Goal: Information Seeking & Learning: Learn about a topic

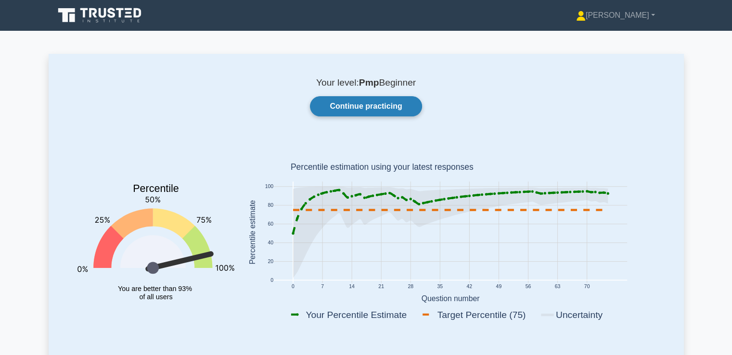
click at [356, 110] on link "Continue practicing" at bounding box center [366, 106] width 112 height 20
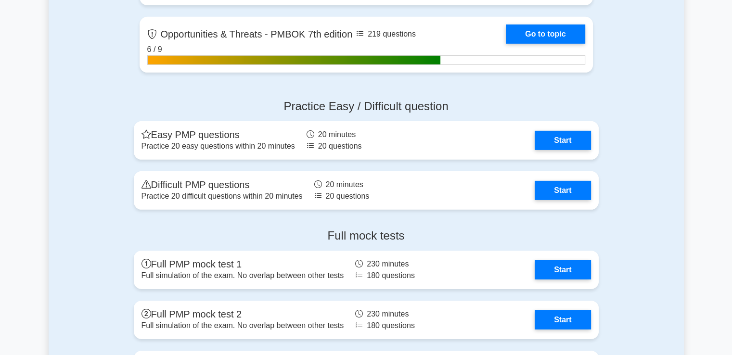
scroll to position [2987, 0]
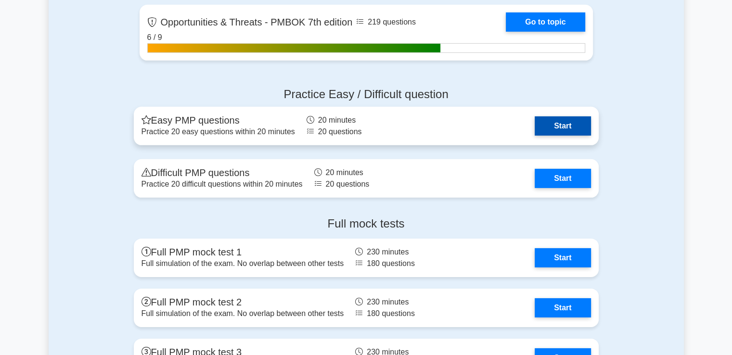
click at [569, 130] on link "Start" at bounding box center [563, 126] width 56 height 19
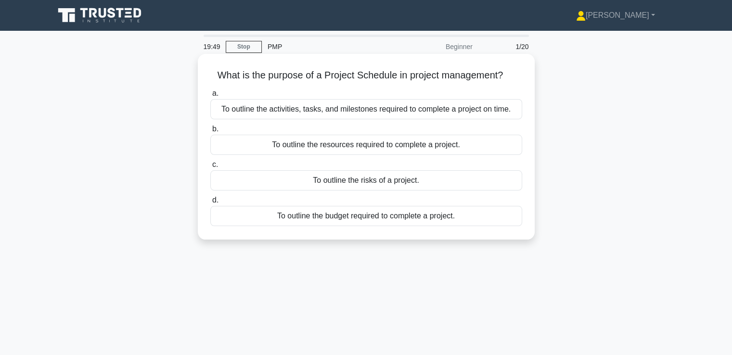
click at [308, 107] on div "To outline the activities, tasks, and milestones required to complete a project…" at bounding box center [366, 109] width 312 height 20
click at [210, 97] on input "a. To outline the activities, tasks, and milestones required to complete a proj…" at bounding box center [210, 94] width 0 height 6
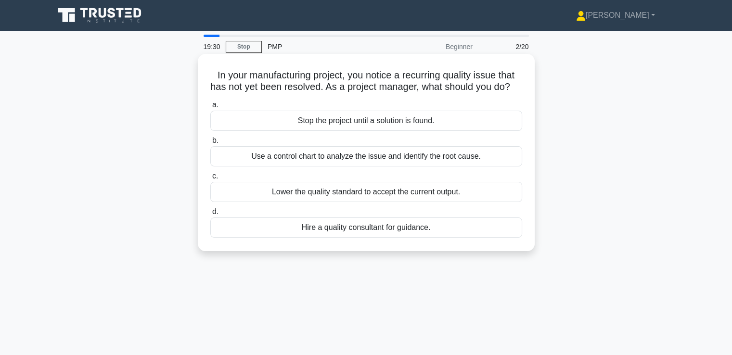
click at [297, 167] on div "Use a control chart to analyze the issue and identify the root cause." at bounding box center [366, 156] width 312 height 20
click at [210, 144] on input "b. Use a control chart to analyze the issue and identify the root cause." at bounding box center [210, 141] width 0 height 6
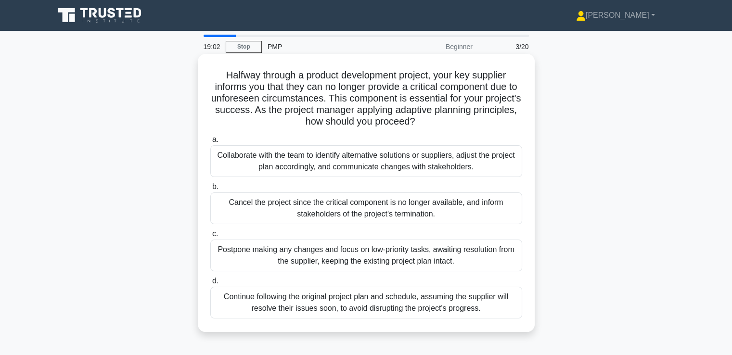
click at [333, 158] on div "Collaborate with the team to identify alternative solutions or suppliers, adjus…" at bounding box center [366, 161] width 312 height 32
click at [210, 143] on input "a. Collaborate with the team to identify alternative solutions or suppliers, ad…" at bounding box center [210, 140] width 0 height 6
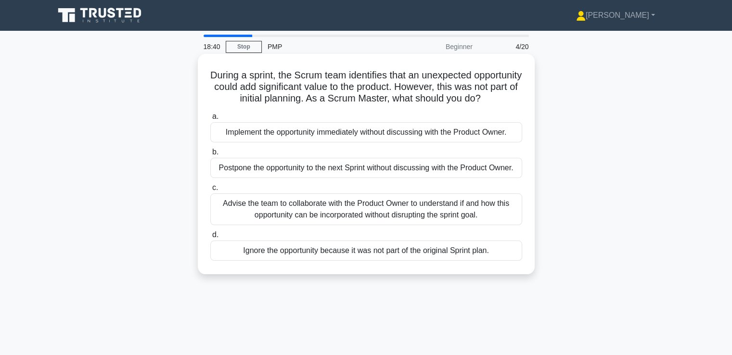
click at [388, 225] on div "Advise the team to collaborate with the Product Owner to understand if and how …" at bounding box center [366, 210] width 312 height 32
click at [210, 191] on input "c. Advise the team to collaborate with the Product Owner to understand if and h…" at bounding box center [210, 188] width 0 height 6
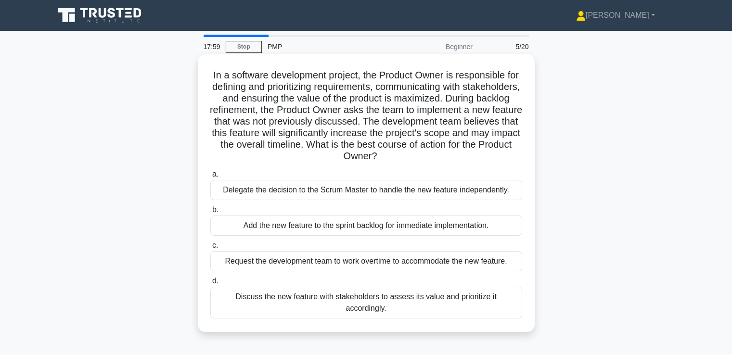
click at [372, 301] on div "Discuss the new feature with stakeholders to assess its value and prioritize it…" at bounding box center [366, 303] width 312 height 32
click at [210, 285] on input "d. Discuss the new feature with stakeholders to assess its value and prioritize…" at bounding box center [210, 281] width 0 height 6
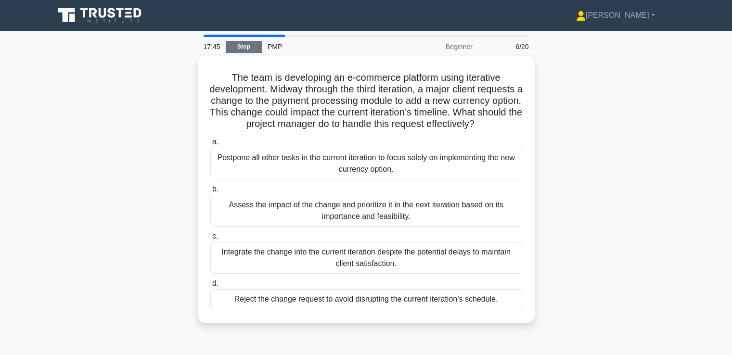
click at [240, 46] on link "Stop" at bounding box center [244, 47] width 36 height 12
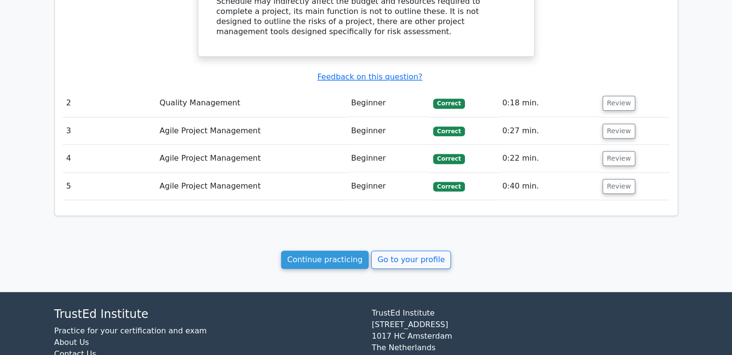
scroll to position [818, 0]
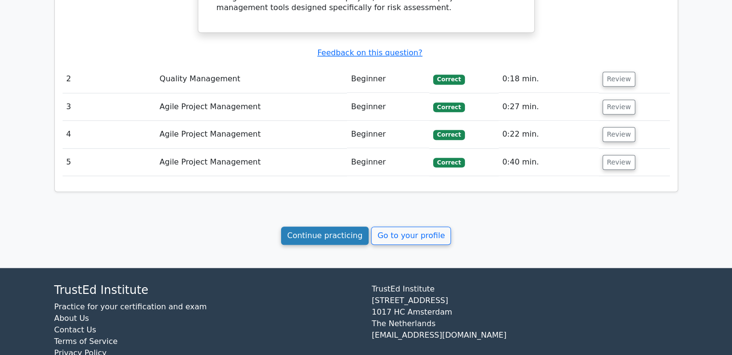
click at [340, 227] on link "Continue practicing" at bounding box center [325, 236] width 88 height 18
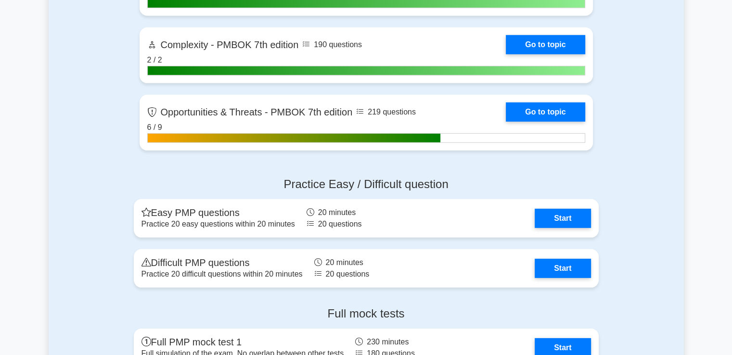
scroll to position [2993, 0]
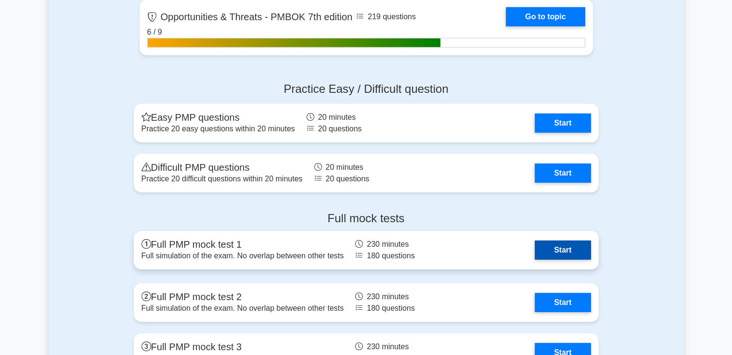
click at [563, 253] on link "Start" at bounding box center [563, 250] width 56 height 19
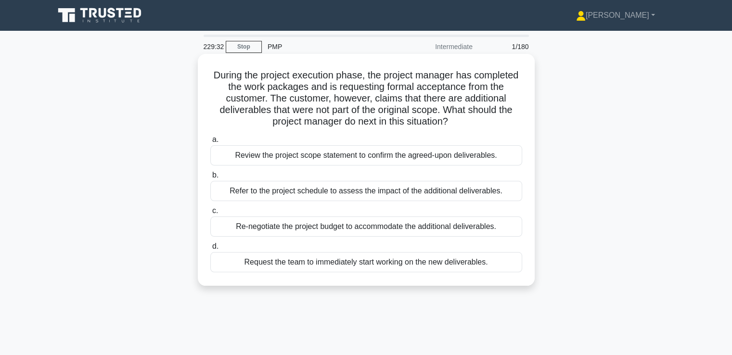
click at [296, 160] on div "Review the project scope statement to confirm the agreed-upon deliverables." at bounding box center [366, 155] width 312 height 20
click at [210, 143] on input "a. Review the project scope statement to confirm the agreed-upon deliverables." at bounding box center [210, 140] width 0 height 6
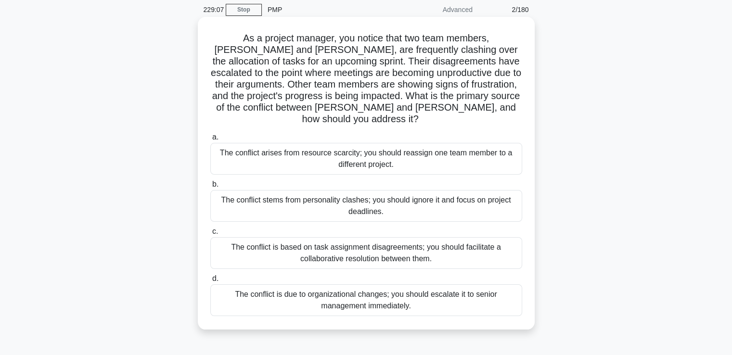
scroll to position [48, 0]
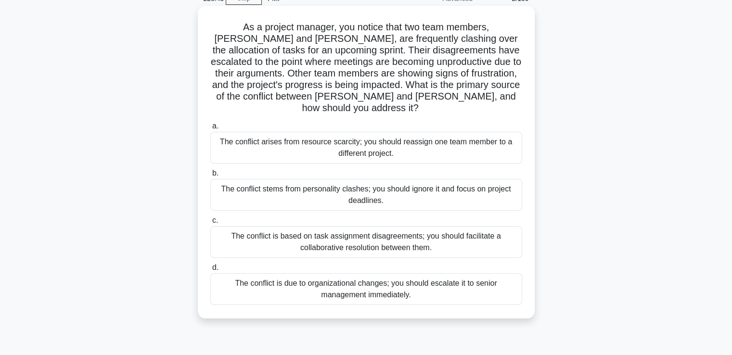
click at [443, 237] on div "The conflict is based on task assignment disagreements; you should facilitate a…" at bounding box center [366, 242] width 312 height 32
click at [210, 224] on input "c. The conflict is based on task assignment disagreements; you should facilitat…" at bounding box center [210, 221] width 0 height 6
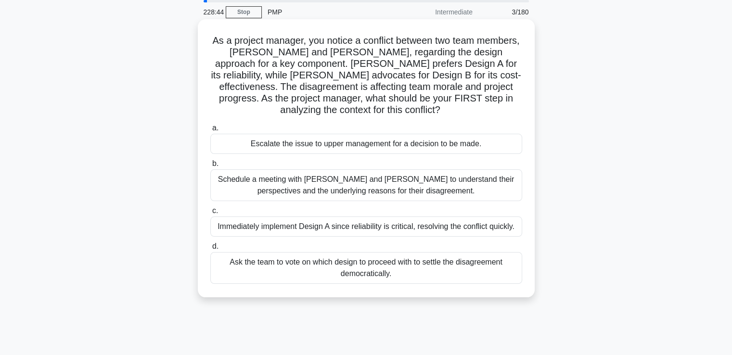
scroll to position [0, 0]
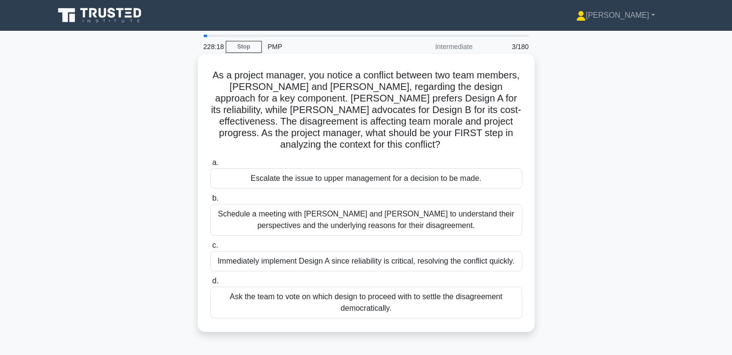
click at [377, 224] on div "Schedule a meeting with Sarah and John to understand their perspectives and the…" at bounding box center [366, 220] width 312 height 32
click at [210, 202] on input "b. Schedule a meeting with Sarah and John to understand their perspectives and …" at bounding box center [210, 198] width 0 height 6
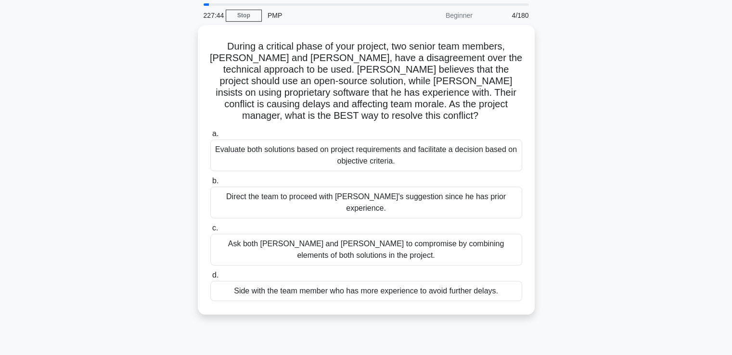
scroll to position [48, 0]
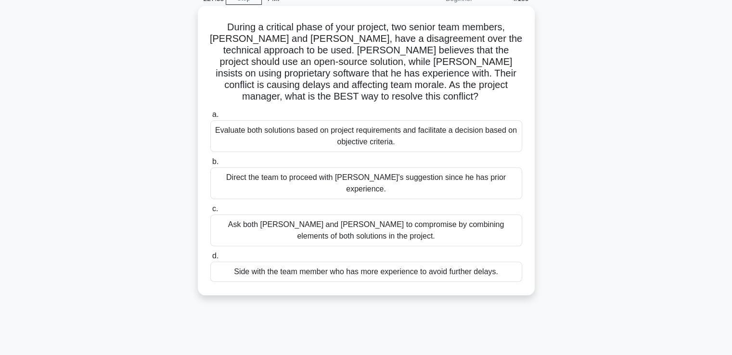
click at [345, 134] on div "Evaluate both solutions based on project requirements and facilitate a decision…" at bounding box center [366, 136] width 312 height 32
click at [210, 118] on input "a. Evaluate both solutions based on project requirements and facilitate a decis…" at bounding box center [210, 115] width 0 height 6
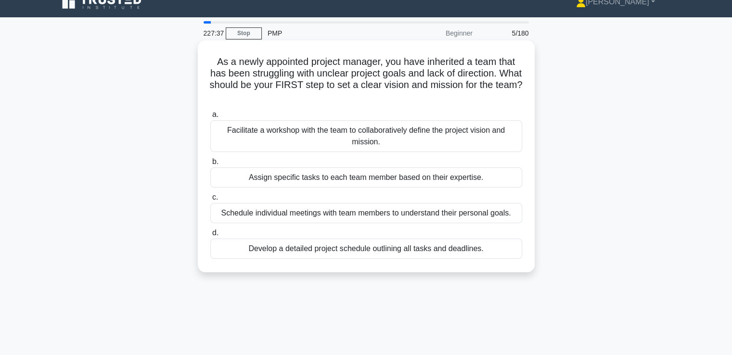
scroll to position [0, 0]
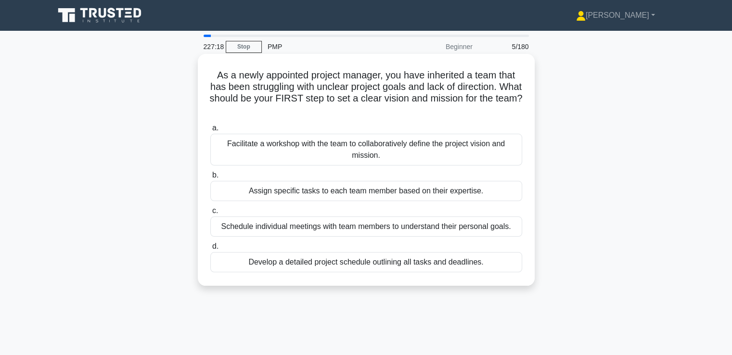
click at [335, 151] on div "Facilitate a workshop with the team to collaboratively define the project visio…" at bounding box center [366, 150] width 312 height 32
click at [210, 131] on input "a. Facilitate a workshop with the team to collaboratively define the project vi…" at bounding box center [210, 128] width 0 height 6
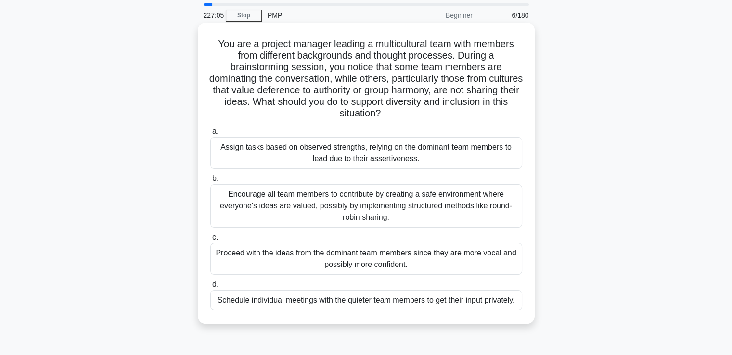
scroll to position [48, 0]
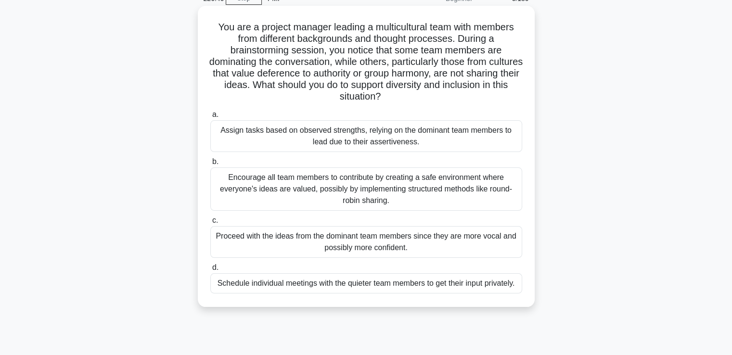
click at [482, 201] on div "Encourage all team members to contribute by creating a safe environment where e…" at bounding box center [366, 189] width 312 height 43
click at [210, 165] on input "b. Encourage all team members to contribute by creating a safe environment wher…" at bounding box center [210, 162] width 0 height 6
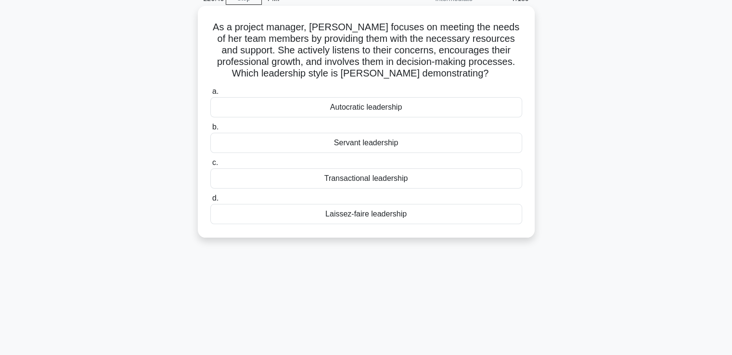
scroll to position [0, 0]
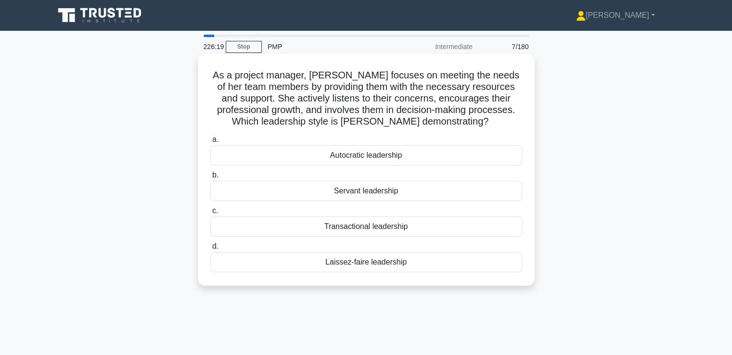
click at [377, 197] on div "Servant leadership" at bounding box center [366, 191] width 312 height 20
click at [210, 179] on input "b. Servant leadership" at bounding box center [210, 175] width 0 height 6
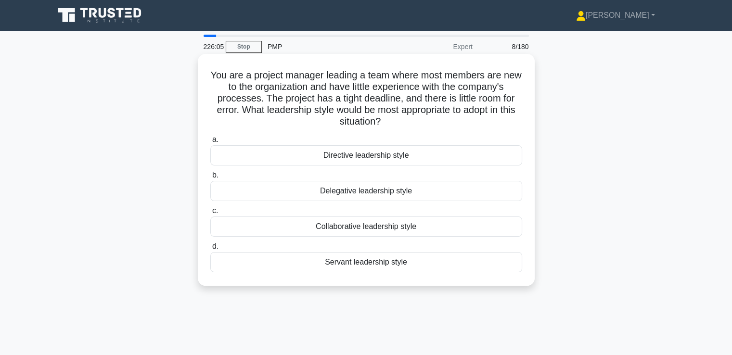
click at [356, 156] on div "Directive leadership style" at bounding box center [366, 155] width 312 height 20
click at [210, 143] on input "a. Directive leadership style" at bounding box center [210, 140] width 0 height 6
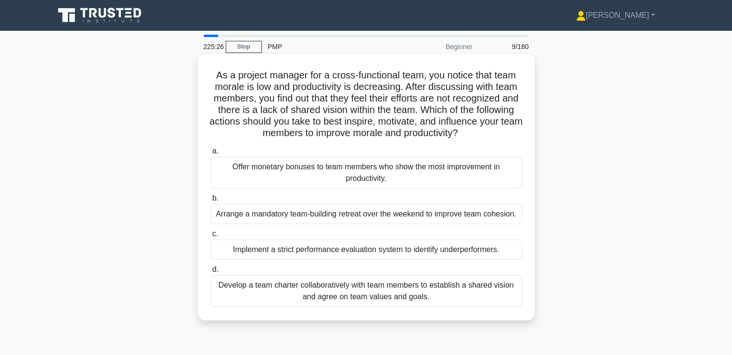
click at [366, 299] on div "Develop a team charter collaboratively with team members to establish a shared …" at bounding box center [366, 291] width 312 height 32
click at [210, 273] on input "d. Develop a team charter collaboratively with team members to establish a shar…" at bounding box center [210, 270] width 0 height 6
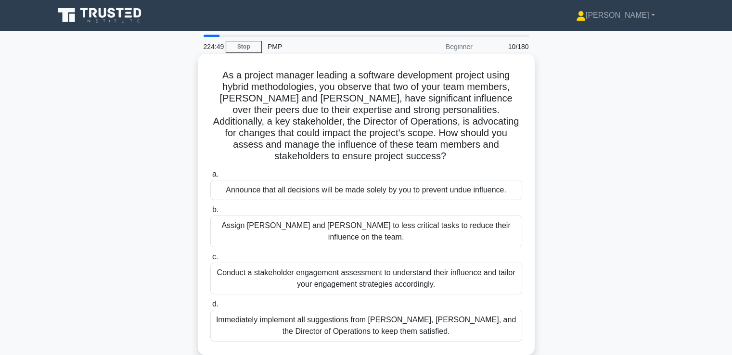
click at [353, 265] on div "Conduct a stakeholder engagement assessment to understand their influence and t…" at bounding box center [366, 279] width 312 height 32
click at [210, 260] on input "c. Conduct a stakeholder engagement assessment to understand their influence an…" at bounding box center [210, 257] width 0 height 6
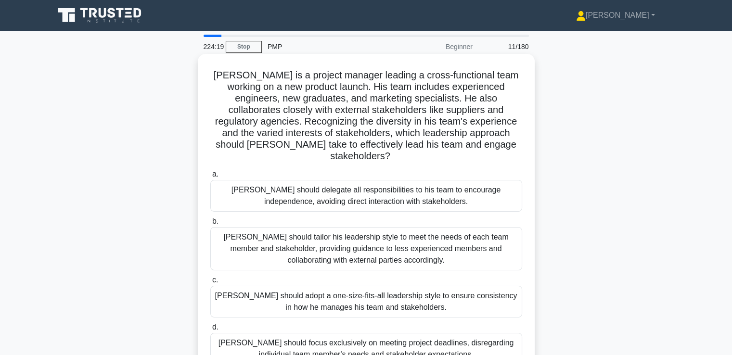
scroll to position [48, 0]
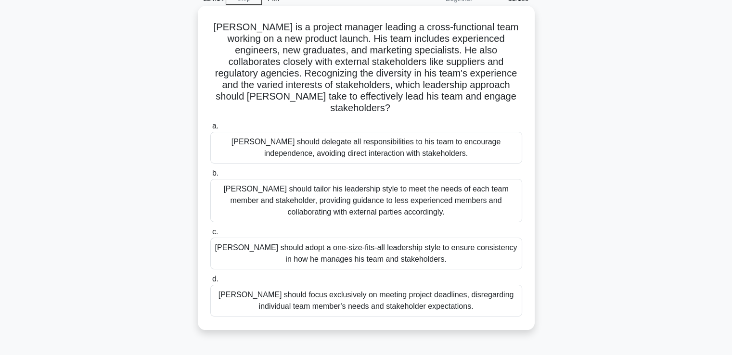
click at [333, 182] on div "John should tailor his leadership style to meet the needs of each team member a…" at bounding box center [366, 200] width 312 height 43
click at [210, 177] on input "b. John should tailor his leadership style to meet the needs of each team membe…" at bounding box center [210, 173] width 0 height 6
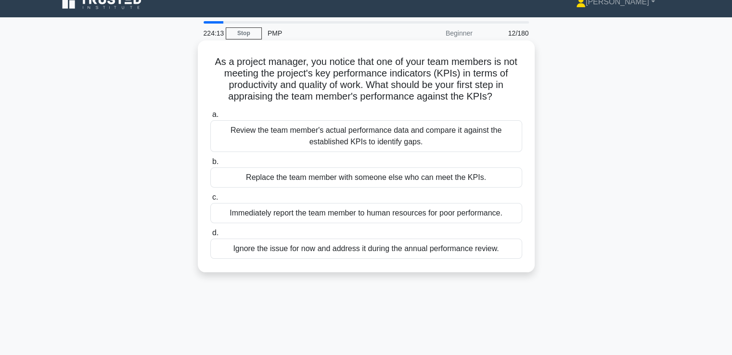
scroll to position [0, 0]
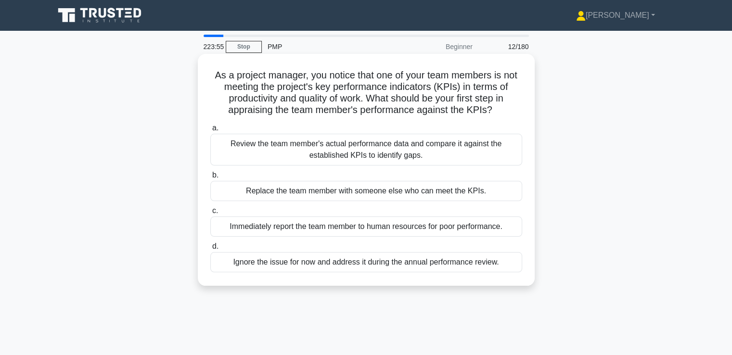
click at [396, 158] on div "Review the team member's actual performance data and compare it against the est…" at bounding box center [366, 150] width 312 height 32
click at [210, 131] on input "a. Review the team member's actual performance data and compare it against the …" at bounding box center [210, 128] width 0 height 6
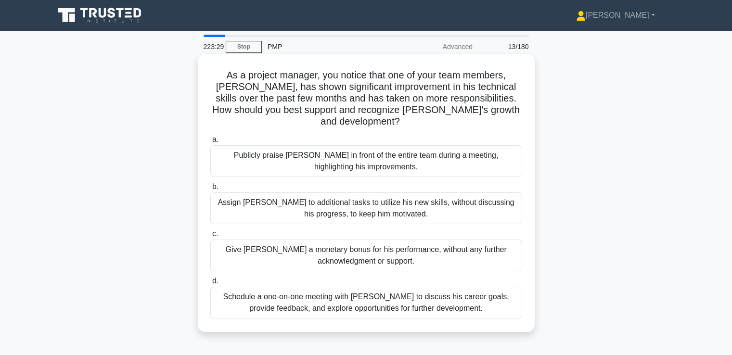
click at [438, 293] on div "Schedule a one-on-one meeting with Alex to discuss his career goals, provide fe…" at bounding box center [366, 303] width 312 height 32
click at [210, 285] on input "d. Schedule a one-on-one meeting with Alex to discuss his career goals, provide…" at bounding box center [210, 281] width 0 height 6
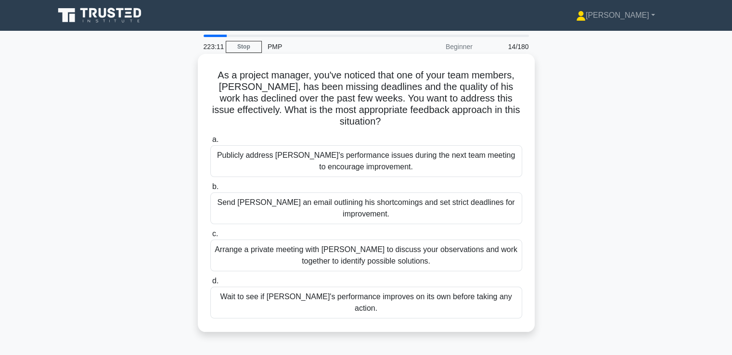
click at [385, 251] on div "Arrange a private meeting with Alex to discuss your observations and work toget…" at bounding box center [366, 256] width 312 height 32
click at [210, 237] on input "c. Arrange a private meeting with Alex to discuss your observations and work to…" at bounding box center [210, 234] width 0 height 6
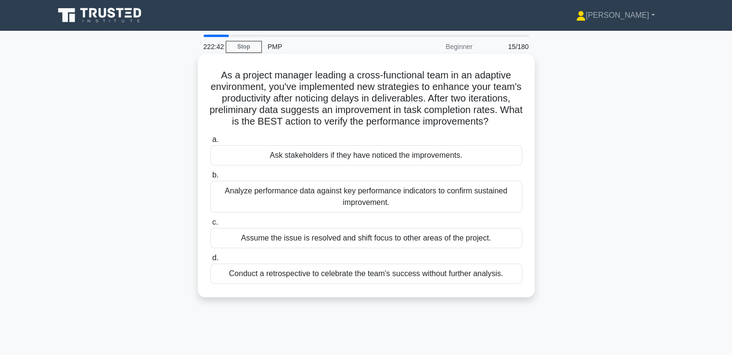
click at [394, 213] on div "Analyze performance data against key performance indicators to confirm sustaine…" at bounding box center [366, 197] width 312 height 32
click at [210, 179] on input "b. Analyze performance data against key performance indicators to confirm susta…" at bounding box center [210, 175] width 0 height 6
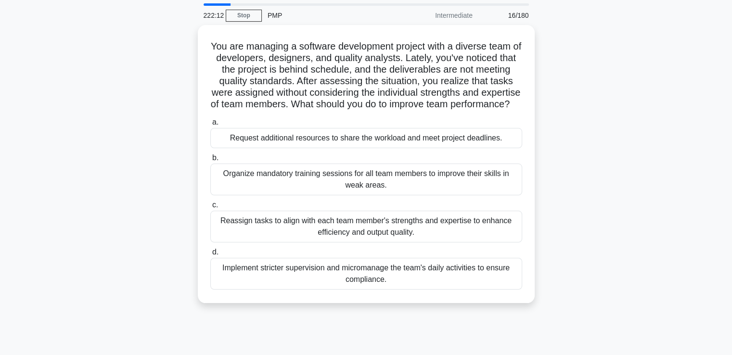
scroll to position [48, 0]
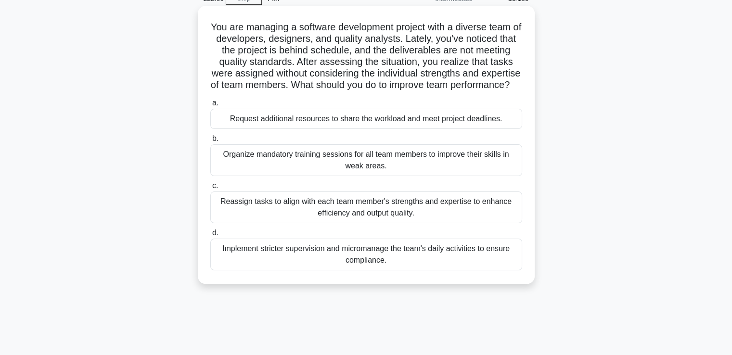
click at [468, 223] on div "Reassign tasks to align with each team member's strengths and expertise to enha…" at bounding box center [366, 208] width 312 height 32
click at [210, 189] on input "c. Reassign tasks to align with each team member's strengths and expertise to e…" at bounding box center [210, 186] width 0 height 6
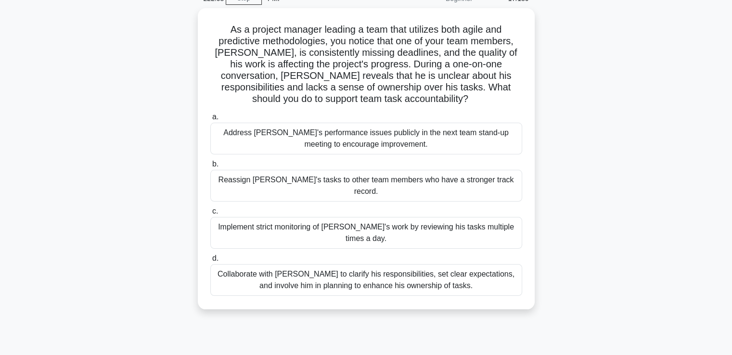
scroll to position [0, 0]
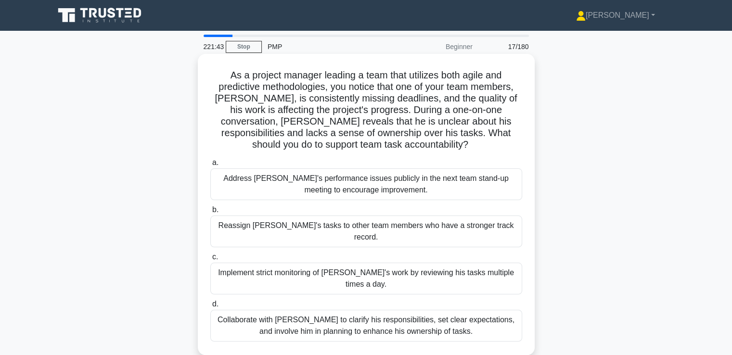
click at [442, 310] on div "Collaborate with Alex to clarify his responsibilities, set clear expectations, …" at bounding box center [366, 326] width 312 height 32
click at [210, 304] on input "d. Collaborate with Alex to clarify his responsibilities, set clear expectation…" at bounding box center [210, 304] width 0 height 6
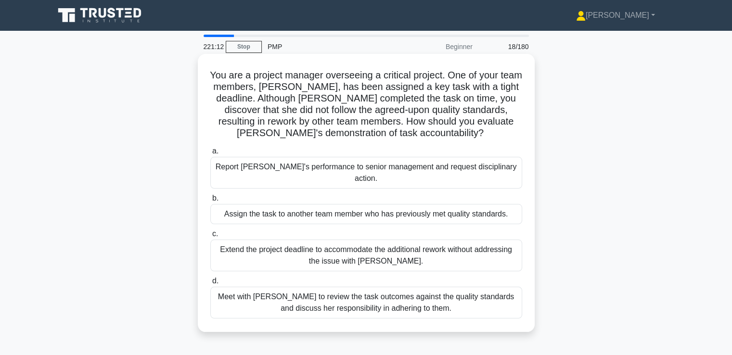
click at [370, 297] on div "Meet with Priya to review the task outcomes against the quality standards and d…" at bounding box center [366, 303] width 312 height 32
click at [210, 285] on input "d. Meet with Priya to review the task outcomes against the quality standards an…" at bounding box center [210, 281] width 0 height 6
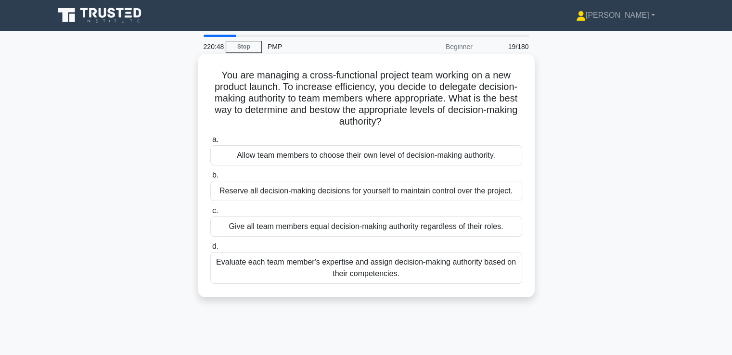
click at [481, 267] on div "Evaluate each team member's expertise and assign decision-making authority base…" at bounding box center [366, 268] width 312 height 32
click at [210, 250] on input "d. Evaluate each team member's expertise and assign decision-making authority b…" at bounding box center [210, 247] width 0 height 6
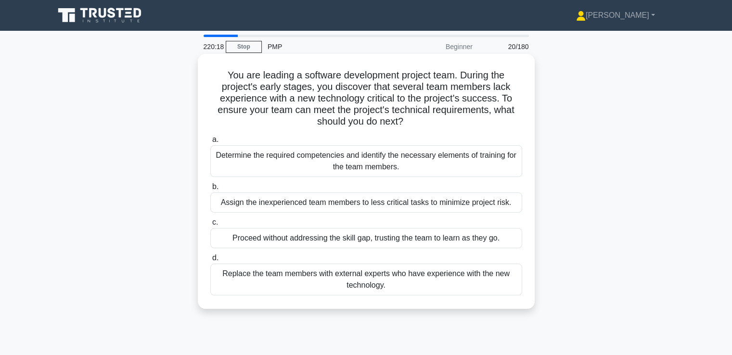
click at [416, 172] on div "Determine the required competencies and identify the necessary elements of trai…" at bounding box center [366, 161] width 312 height 32
click at [210, 143] on input "a. Determine the required competencies and identify the necessary elements of t…" at bounding box center [210, 140] width 0 height 6
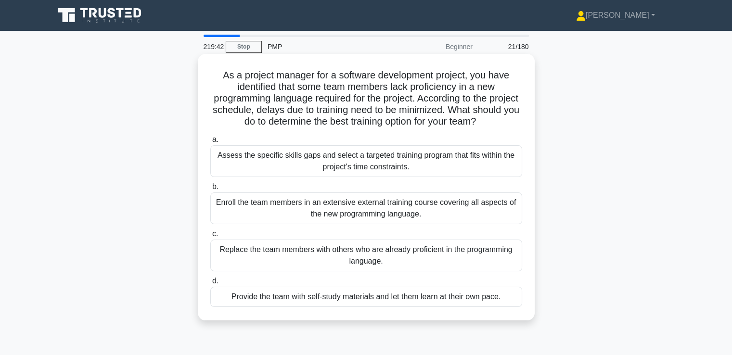
click at [375, 170] on div "Assess the specific skills gaps and select a targeted training program that fit…" at bounding box center [366, 161] width 312 height 32
click at [210, 143] on input "a. Assess the specific skills gaps and select a targeted training program that …" at bounding box center [210, 140] width 0 height 6
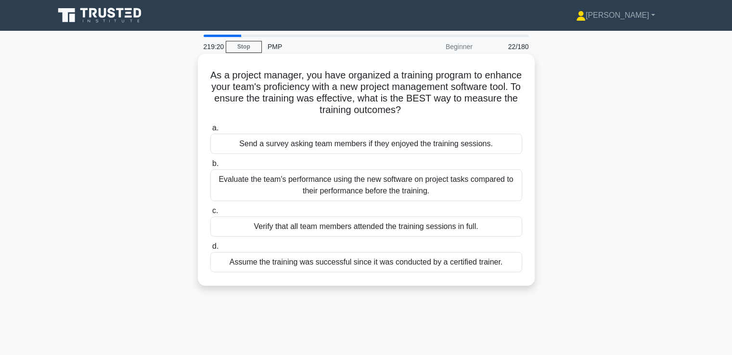
click at [305, 196] on div "Evaluate the team's performance using the new software on project tasks compare…" at bounding box center [366, 185] width 312 height 32
click at [210, 167] on input "b. Evaluate the team's performance using the new software on project tasks comp…" at bounding box center [210, 164] width 0 height 6
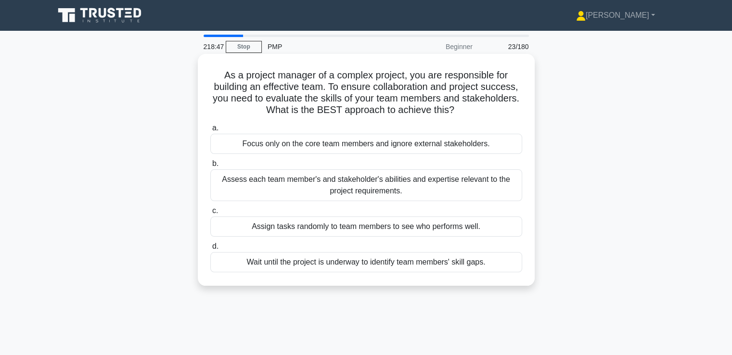
click at [324, 193] on div "Assess each team member's and stakeholder's abilities and expertise relevant to…" at bounding box center [366, 185] width 312 height 32
click at [210, 167] on input "b. Assess each team member's and stakeholder's abilities and expertise relevant…" at bounding box center [210, 164] width 0 height 6
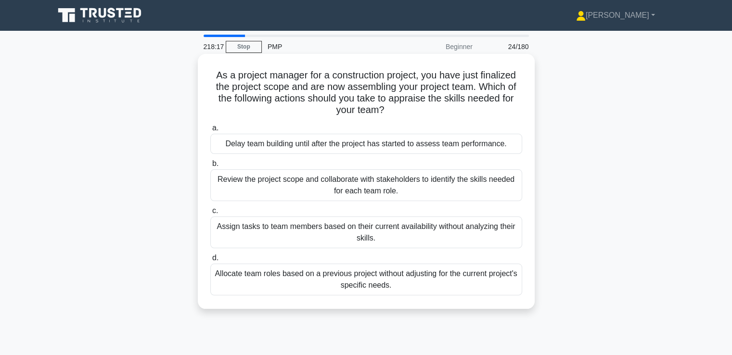
click at [315, 189] on div "Review the project scope and collaborate with stakeholders to identify the skil…" at bounding box center [366, 185] width 312 height 32
click at [210, 167] on input "b. Review the project scope and collaborate with stakeholders to identify the s…" at bounding box center [210, 164] width 0 height 6
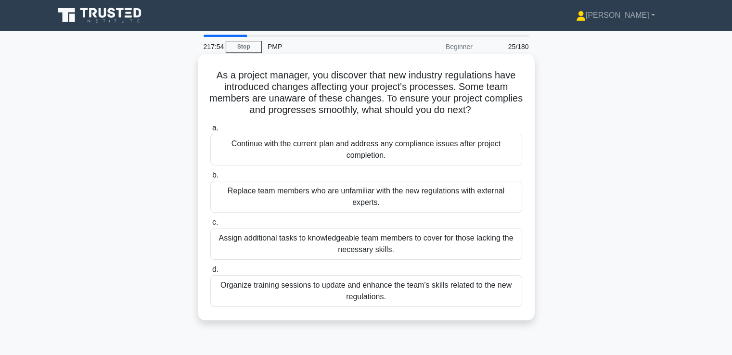
click at [400, 297] on div "Organize training sessions to update and enhance the team's skills related to t…" at bounding box center [366, 291] width 312 height 32
click at [210, 273] on input "d. Organize training sessions to update and enhance the team's skills related t…" at bounding box center [210, 270] width 0 height 6
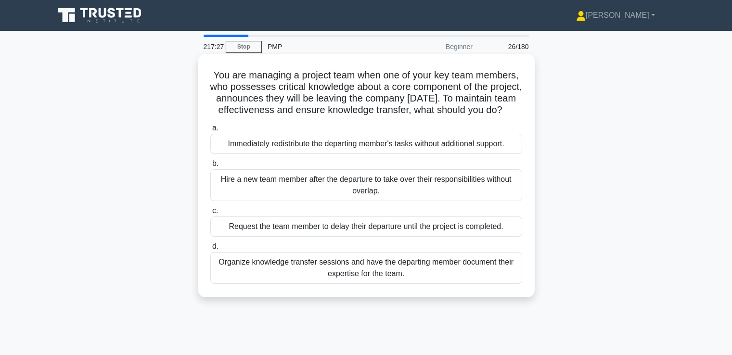
click at [345, 284] on div "Organize knowledge transfer sessions and have the departing member document the…" at bounding box center [366, 268] width 312 height 32
click at [210, 250] on input "d. Organize knowledge transfer sessions and have the departing member document …" at bounding box center [210, 247] width 0 height 6
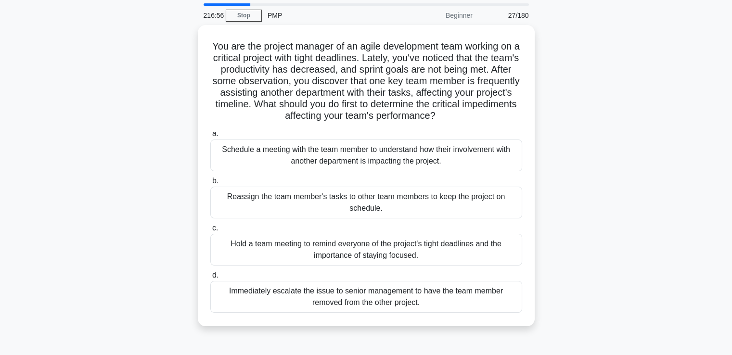
scroll to position [48, 0]
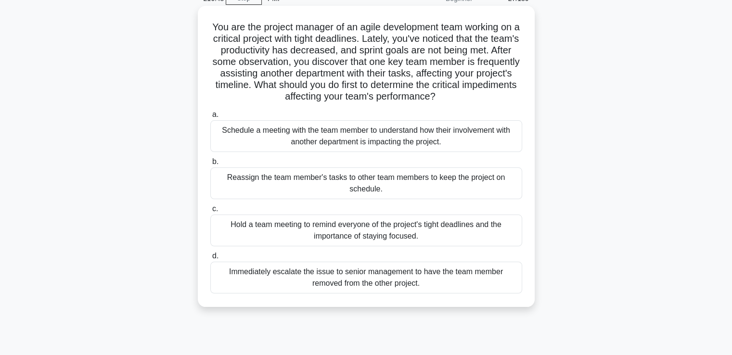
click at [417, 148] on div "Schedule a meeting with the team member to understand how their involvement wit…" at bounding box center [366, 136] width 312 height 32
click at [210, 118] on input "a. Schedule a meeting with the team member to understand how their involvement …" at bounding box center [210, 115] width 0 height 6
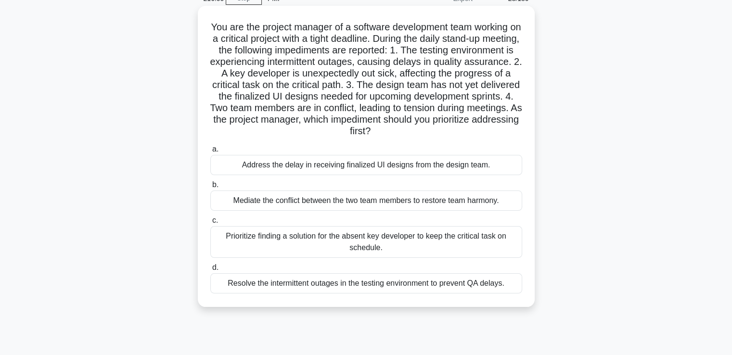
click at [377, 237] on div "Prioritize finding a solution for the absent key developer to keep the critical…" at bounding box center [366, 242] width 312 height 32
click at [210, 224] on input "c. Prioritize finding a solution for the absent key developer to keep the criti…" at bounding box center [210, 221] width 0 height 6
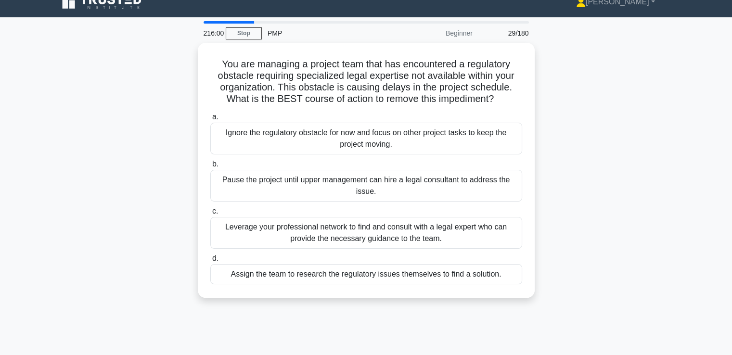
scroll to position [0, 0]
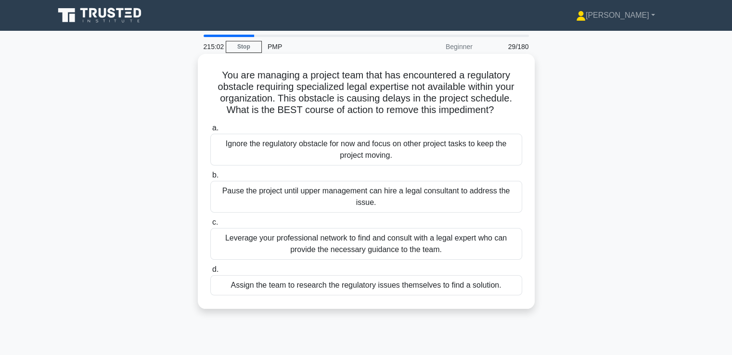
click at [397, 253] on div "Leverage your professional network to find and consult with a legal expert who …" at bounding box center [366, 244] width 312 height 32
click at [210, 226] on input "c. Leverage your professional network to find and consult with a legal expert w…" at bounding box center [210, 223] width 0 height 6
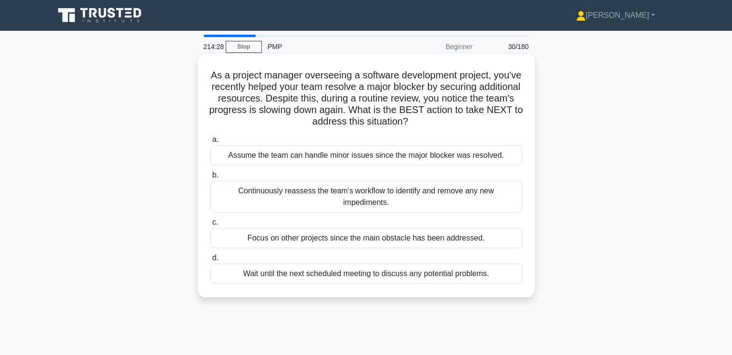
click at [351, 197] on div "Continuously reassess the team's workflow to identify and remove any new impedi…" at bounding box center [366, 197] width 312 height 32
click at [210, 179] on input "b. Continuously reassess the team's workflow to identify and remove any new imp…" at bounding box center [210, 175] width 0 height 6
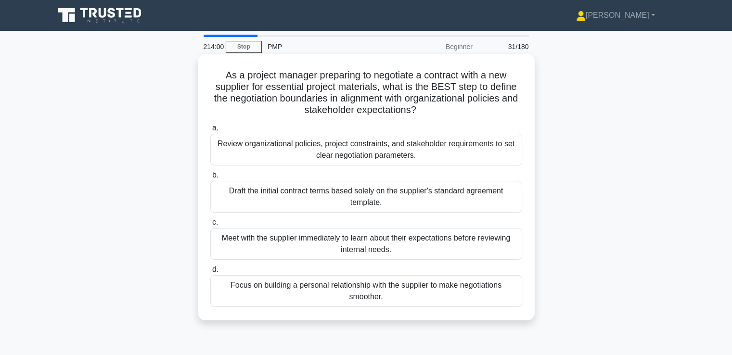
click at [391, 152] on div "Review organizational policies, project constraints, and stakeholder requiremen…" at bounding box center [366, 150] width 312 height 32
click at [210, 131] on input "a. Review organizational policies, project constraints, and stakeholder require…" at bounding box center [210, 128] width 0 height 6
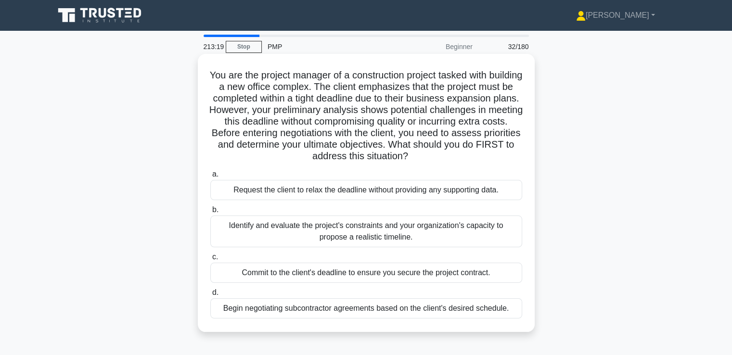
click at [312, 230] on div "Identify and evaluate the project's constraints and your organization's capacit…" at bounding box center [366, 232] width 312 height 32
click at [210, 213] on input "b. Identify and evaluate the project's constraints and your organization's capa…" at bounding box center [210, 210] width 0 height 6
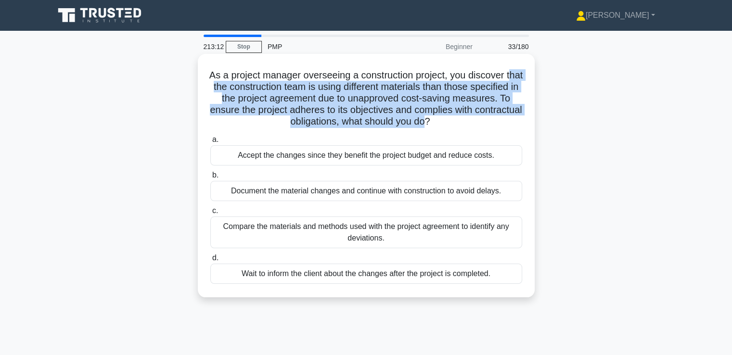
drag, startPoint x: 226, startPoint y: 85, endPoint x: 464, endPoint y: 126, distance: 241.3
click at [464, 126] on h5 "As a project manager overseeing a construction project, you discover that the c…" at bounding box center [366, 98] width 314 height 59
click at [364, 99] on h5 "As a project manager overseeing a construction project, you discover that the c…" at bounding box center [366, 98] width 314 height 59
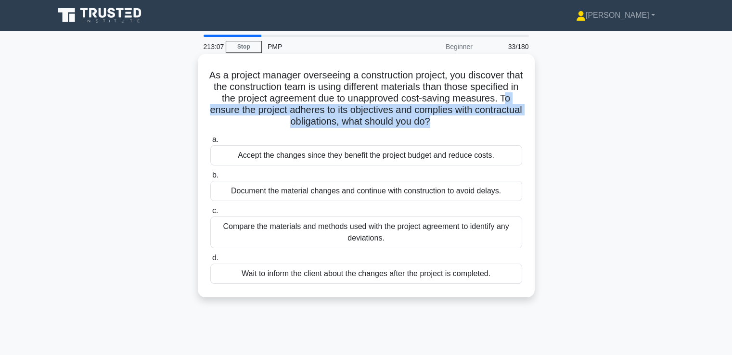
drag, startPoint x: 264, startPoint y: 113, endPoint x: 468, endPoint y: 127, distance: 204.6
click at [468, 127] on h5 "As a project manager overseeing a construction project, you discover that the c…" at bounding box center [366, 98] width 314 height 59
click at [277, 239] on div "Compare the materials and methods used with the project agreement to identify a…" at bounding box center [366, 233] width 312 height 32
click at [210, 214] on input "c. Compare the materials and methods used with the project agreement to identif…" at bounding box center [210, 211] width 0 height 6
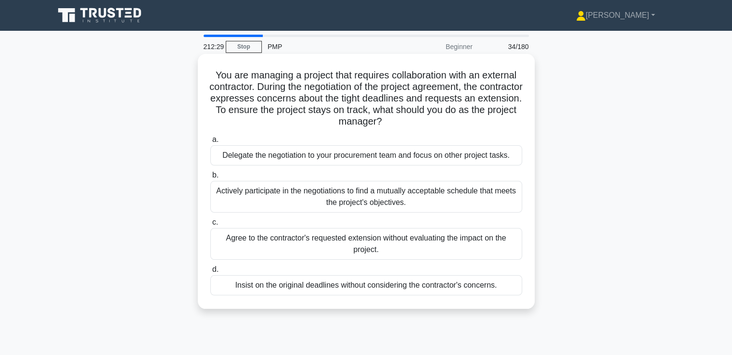
click at [355, 199] on div "Actively participate in the negotiations to find a mutually acceptable schedule…" at bounding box center [366, 197] width 312 height 32
click at [210, 179] on input "b. Actively participate in the negotiations to find a mutually acceptable sched…" at bounding box center [210, 175] width 0 height 6
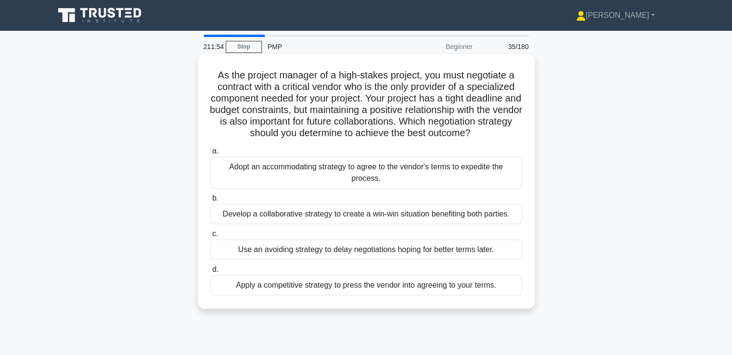
click at [274, 220] on div "Develop a collaborative strategy to create a win-win situation benefiting both …" at bounding box center [366, 214] width 312 height 20
click at [210, 202] on input "b. Develop a collaborative strategy to create a win-win situation benefiting bo…" at bounding box center [210, 198] width 0 height 6
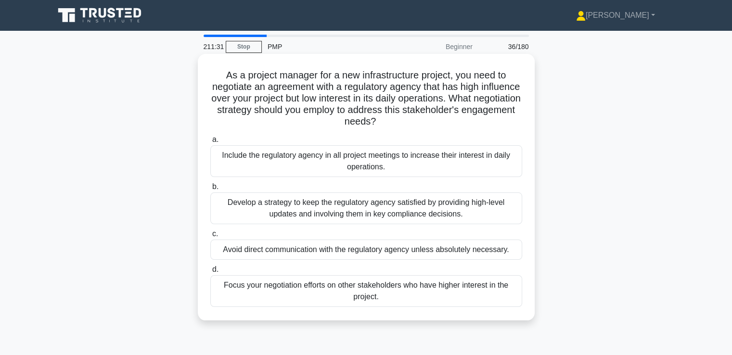
click at [329, 203] on div "Develop a strategy to keep the regulatory agency satisfied by providing high-le…" at bounding box center [366, 209] width 312 height 32
click at [210, 190] on input "b. Develop a strategy to keep the regulatory agency satisfied by providing high…" at bounding box center [210, 187] width 0 height 6
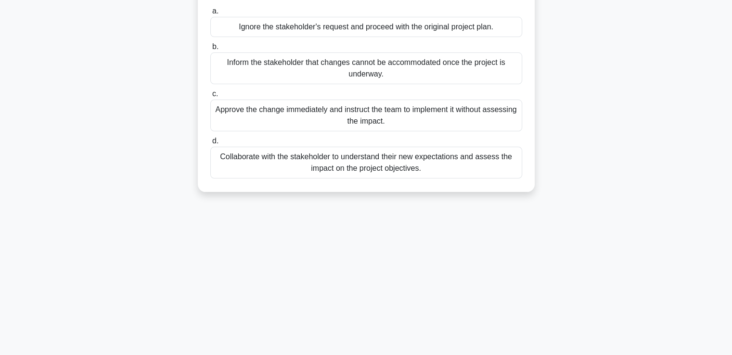
scroll to position [144, 0]
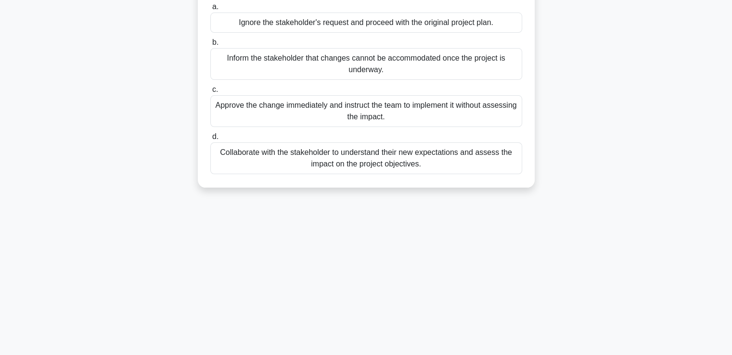
click at [377, 174] on div "Collaborate with the stakeholder to understand their new expectations and asses…" at bounding box center [366, 159] width 312 height 32
click at [210, 140] on input "d. Collaborate with the stakeholder to understand their new expectations and as…" at bounding box center [210, 137] width 0 height 6
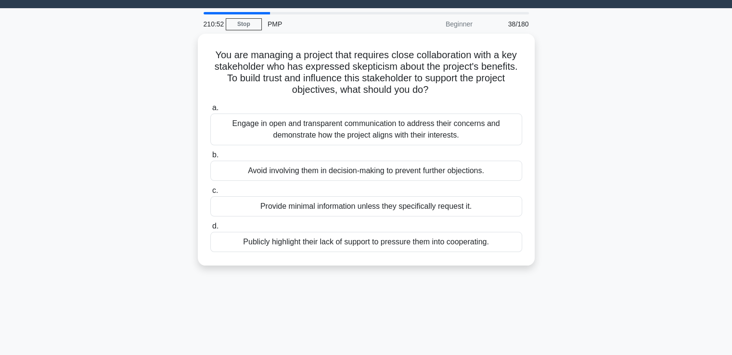
scroll to position [0, 0]
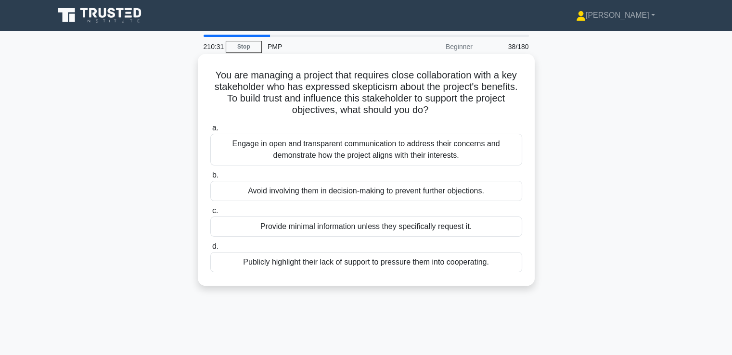
click at [328, 153] on div "Engage in open and transparent communication to address their concerns and demo…" at bounding box center [366, 150] width 312 height 32
click at [210, 131] on input "a. Engage in open and transparent communication to address their concerns and d…" at bounding box center [210, 128] width 0 height 6
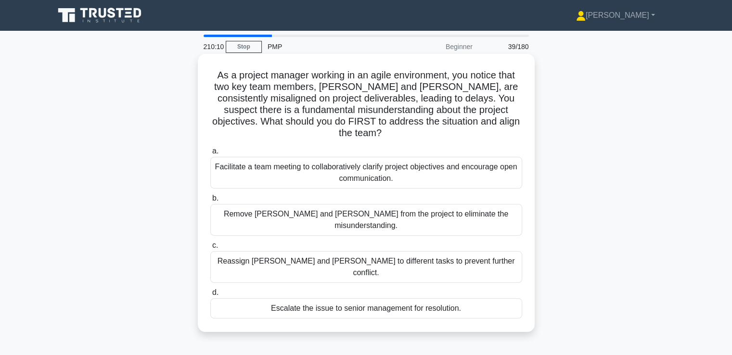
click at [307, 170] on div "Facilitate a team meeting to collaboratively clarify project objectives and enc…" at bounding box center [366, 173] width 312 height 32
click at [210, 155] on input "a. Facilitate a team meeting to collaboratively clarify project objectives and …" at bounding box center [210, 151] width 0 height 6
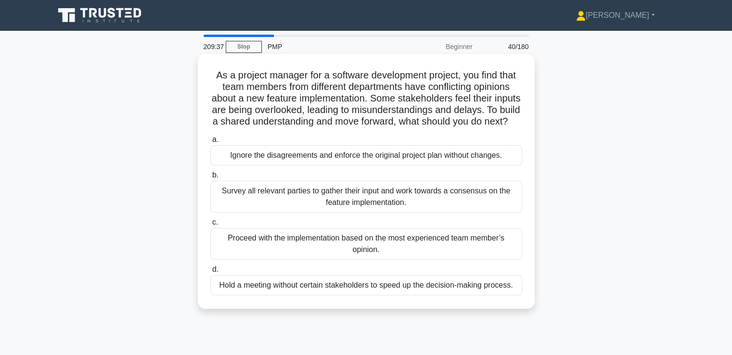
click at [352, 213] on div "Survey all relevant parties to gather their input and work towards a consensus …" at bounding box center [366, 197] width 312 height 32
click at [210, 179] on input "b. Survey all relevant parties to gather their input and work towards a consens…" at bounding box center [210, 175] width 0 height 6
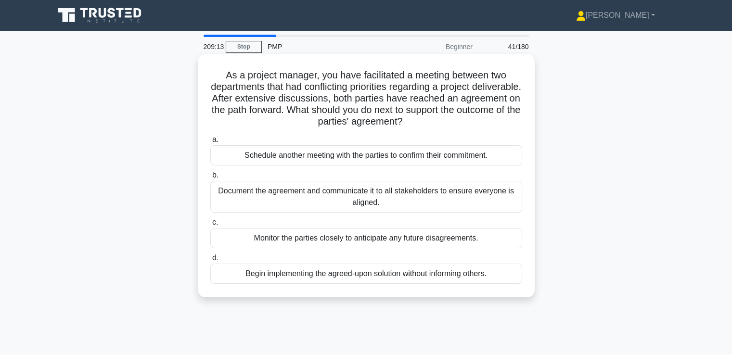
click at [322, 204] on div "Document the agreement and communicate it to all stakeholders to ensure everyon…" at bounding box center [366, 197] width 312 height 32
click at [210, 179] on input "b. Document the agreement and communicate it to all stakeholders to ensure ever…" at bounding box center [210, 175] width 0 height 6
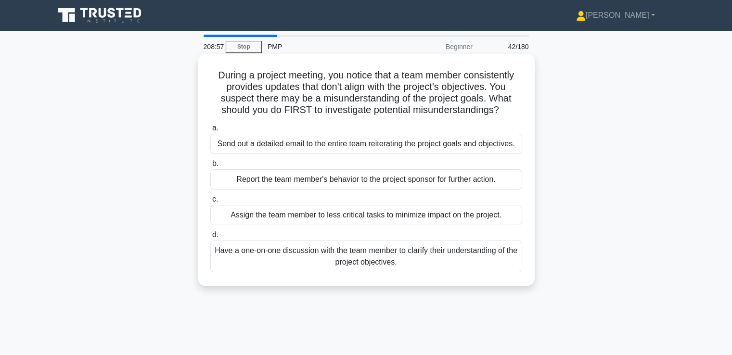
click at [359, 257] on div "Have a one-on-one discussion with the team member to clarify their understandin…" at bounding box center [366, 257] width 312 height 32
click at [210, 238] on input "d. Have a one-on-one discussion with the team member to clarify their understan…" at bounding box center [210, 235] width 0 height 6
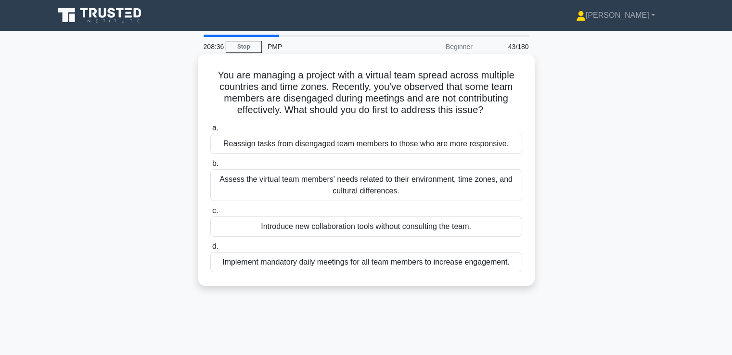
click at [267, 193] on div "Assess the virtual team members' needs related to their environment, time zones…" at bounding box center [366, 185] width 312 height 32
click at [210, 167] on input "b. Assess the virtual team members' needs related to their environment, time zo…" at bounding box center [210, 164] width 0 height 6
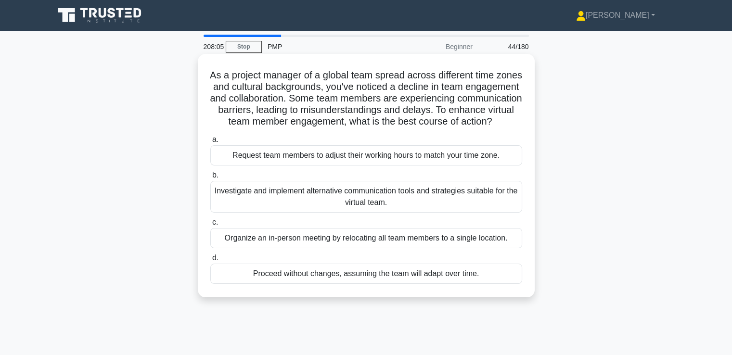
click at [353, 213] on div "Investigate and implement alternative communication tools and strategies suitab…" at bounding box center [366, 197] width 312 height 32
click at [210, 179] on input "b. Investigate and implement alternative communication tools and strategies sui…" at bounding box center [210, 175] width 0 height 6
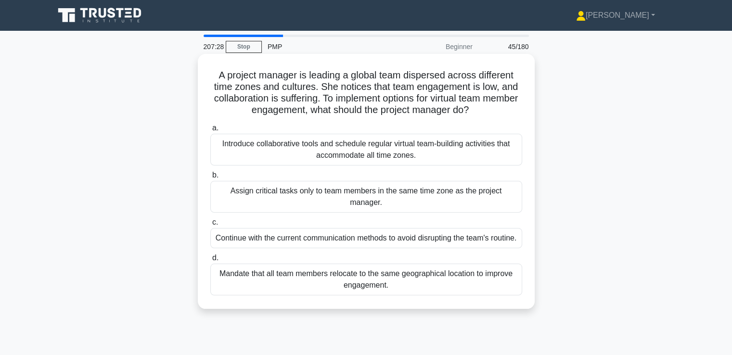
click at [291, 159] on div "Introduce collaborative tools and schedule regular virtual team-building activi…" at bounding box center [366, 150] width 312 height 32
click at [210, 131] on input "a. Introduce collaborative tools and schedule regular virtual team-building act…" at bounding box center [210, 128] width 0 height 6
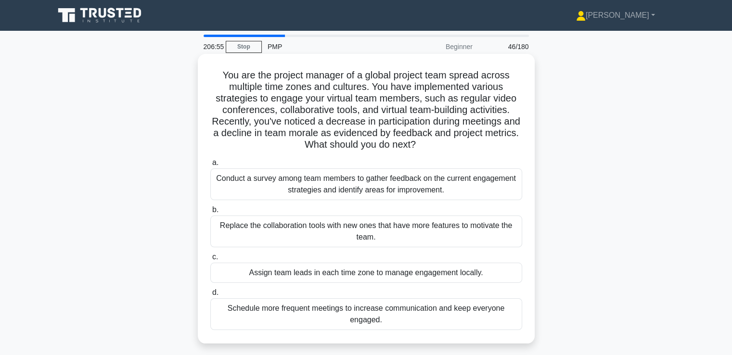
click at [387, 181] on div "Conduct a survey among team members to gather feedback on the current engagemen…" at bounding box center [366, 185] width 312 height 32
click at [210, 166] on input "a. Conduct a survey among team members to gather feedback on the current engage…" at bounding box center [210, 163] width 0 height 6
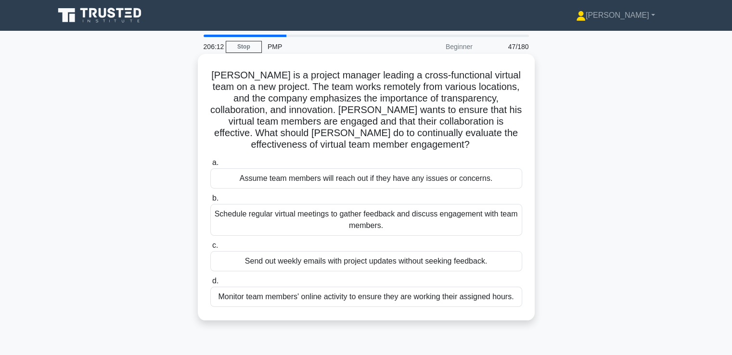
click at [276, 227] on div "Schedule regular virtual meetings to gather feedback and discuss engagement wit…" at bounding box center [366, 220] width 312 height 32
click at [210, 202] on input "b. Schedule regular virtual meetings to gather feedback and discuss engagement …" at bounding box center [210, 198] width 0 height 6
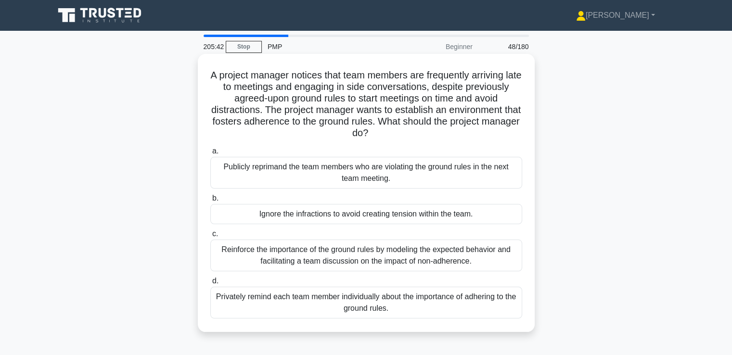
click at [368, 266] on div "Reinforce the importance of the ground rules by modeling the expected behavior …" at bounding box center [366, 256] width 312 height 32
click at [210, 237] on input "c. Reinforce the importance of the ground rules by modeling the expected behavi…" at bounding box center [210, 234] width 0 height 6
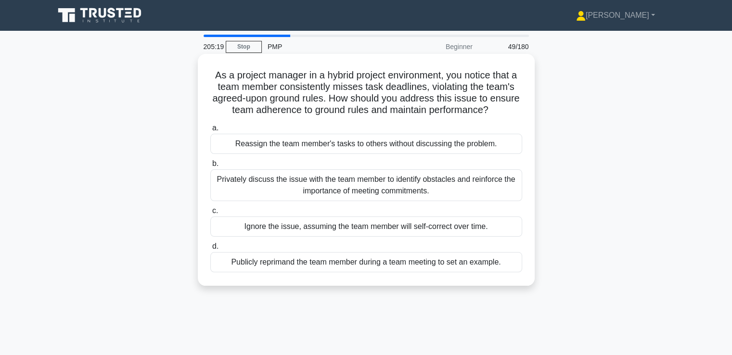
click at [480, 183] on div "Privately discuss the issue with the team member to identify obstacles and rein…" at bounding box center [366, 185] width 312 height 32
click at [210, 167] on input "b. Privately discuss the issue with the team member to identify obstacles and r…" at bounding box center [210, 164] width 0 height 6
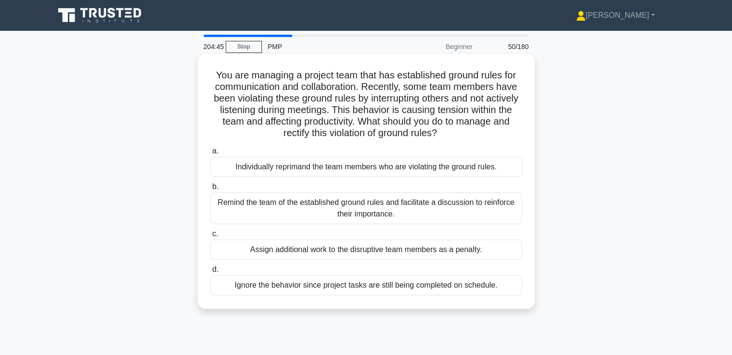
click at [380, 207] on div "Remind the team of the established ground rules and facilitate a discussion to …" at bounding box center [366, 209] width 312 height 32
click at [210, 190] on input "b. Remind the team of the established ground rules and facilitate a discussion …" at bounding box center [210, 187] width 0 height 6
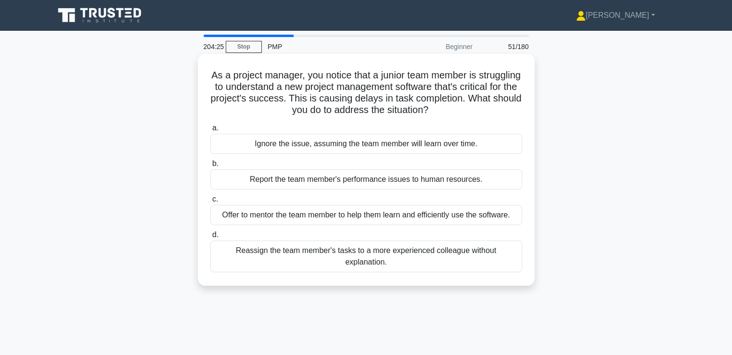
click at [411, 219] on div "Offer to mentor the team member to help them learn and efficiently use the soft…" at bounding box center [366, 215] width 312 height 20
click at [210, 203] on input "c. Offer to mentor the team member to help them learn and efficiently use the s…" at bounding box center [210, 199] width 0 height 6
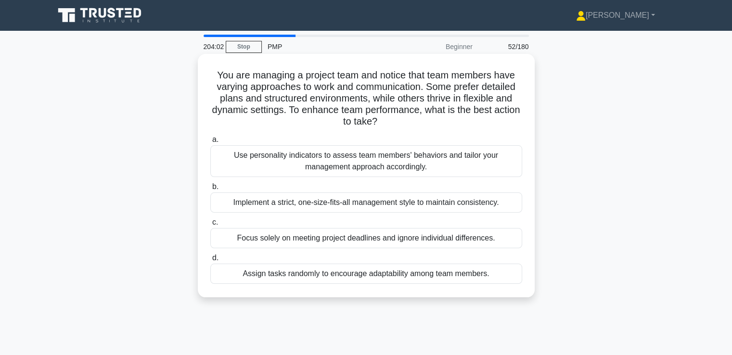
click at [372, 167] on div "Use personality indicators to assess team members' behaviors and tailor your ma…" at bounding box center [366, 161] width 312 height 32
click at [210, 143] on input "a. Use personality indicators to assess team members' behaviors and tailor your…" at bounding box center [210, 140] width 0 height 6
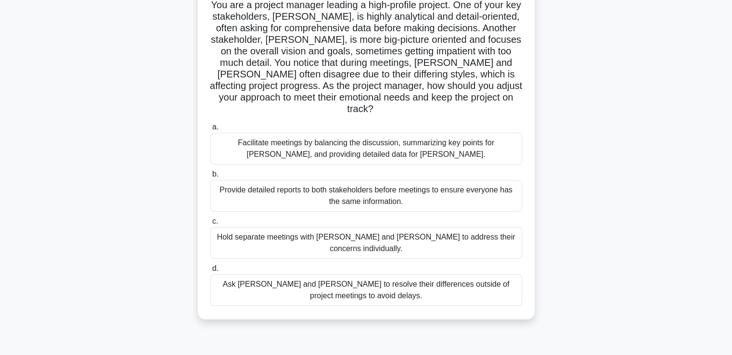
scroll to position [96, 0]
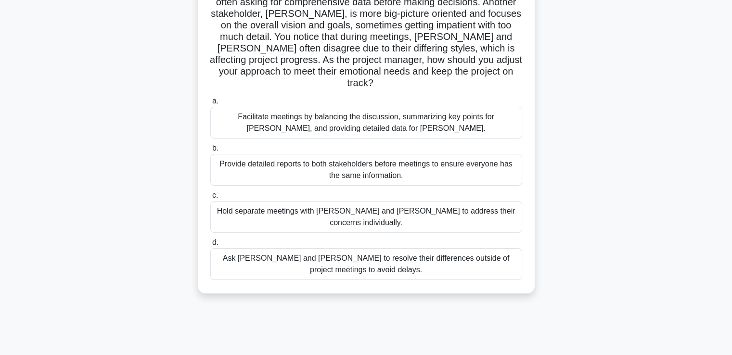
click at [305, 119] on div "Facilitate meetings by balancing the discussion, summarizing key points for Joh…" at bounding box center [366, 123] width 312 height 32
click at [210, 104] on input "a. Facilitate meetings by balancing the discussion, summarizing key points for …" at bounding box center [210, 101] width 0 height 6
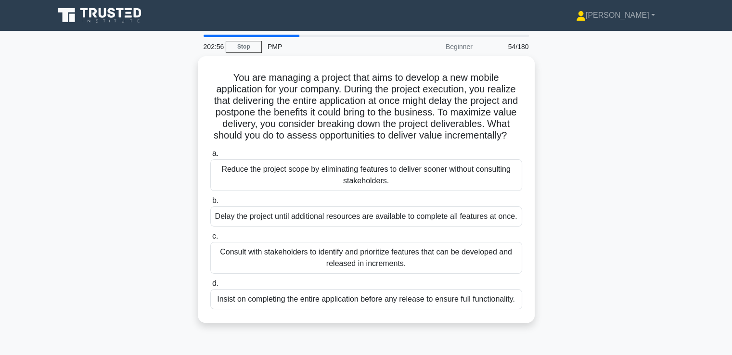
scroll to position [48, 0]
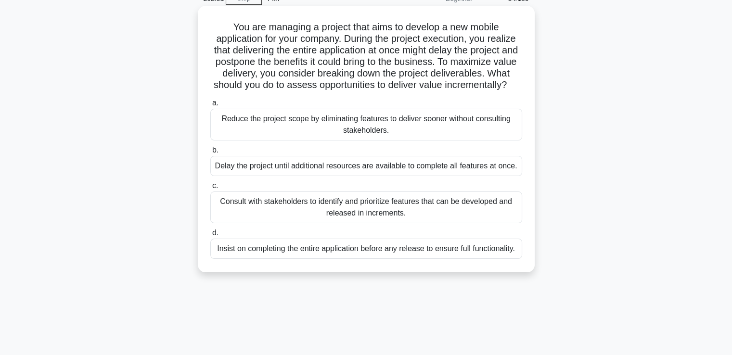
click at [320, 223] on div "Consult with stakeholders to identify and prioritize features that can be devel…" at bounding box center [366, 208] width 312 height 32
click at [210, 189] on input "c. Consult with stakeholders to identify and prioritize features that can be de…" at bounding box center [210, 186] width 0 height 6
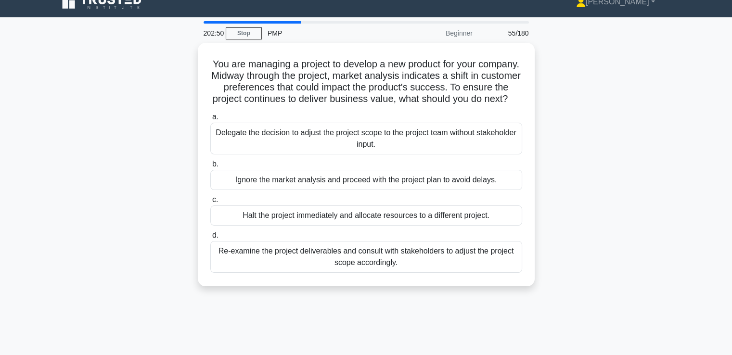
scroll to position [0, 0]
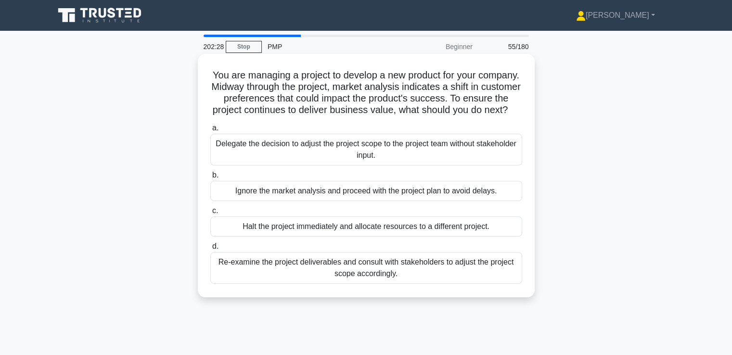
click at [312, 284] on div "Re-examine the project deliverables and consult with stakeholders to adjust the…" at bounding box center [366, 268] width 312 height 32
click at [210, 250] on input "d. Re-examine the project deliverables and consult with stakeholders to adjust …" at bounding box center [210, 247] width 0 height 6
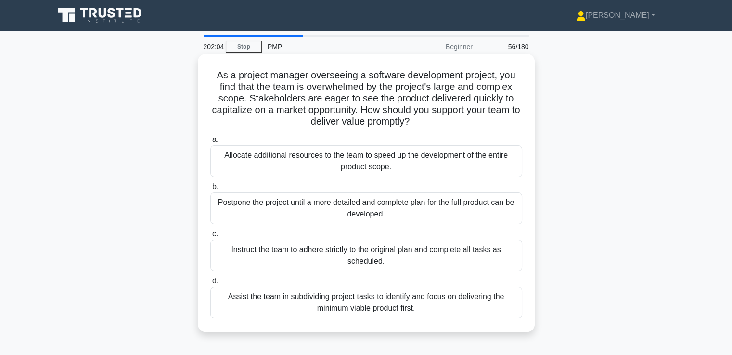
click at [368, 311] on div "Assist the team in subdividing project tasks to identify and focus on deliverin…" at bounding box center [366, 303] width 312 height 32
click at [210, 285] on input "d. Assist the team in subdividing project tasks to identify and focus on delive…" at bounding box center [210, 281] width 0 height 6
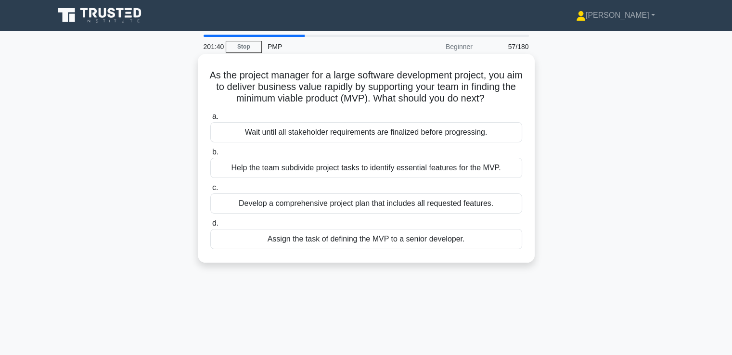
click at [440, 178] on div "Help the team subdivide project tasks to identify essential features for the MV…" at bounding box center [366, 168] width 312 height 20
click at [210, 156] on input "b. Help the team subdivide project tasks to identify essential features for the…" at bounding box center [210, 152] width 0 height 6
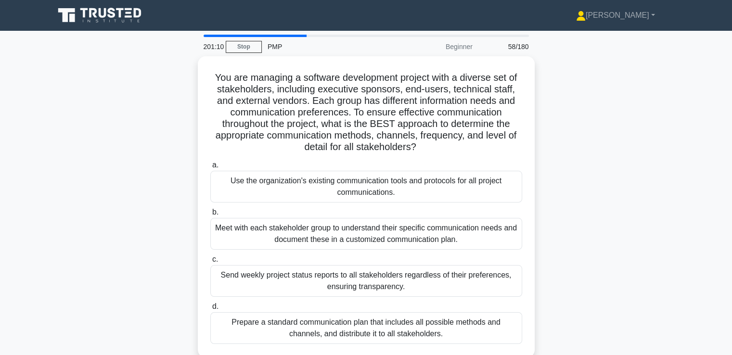
scroll to position [48, 0]
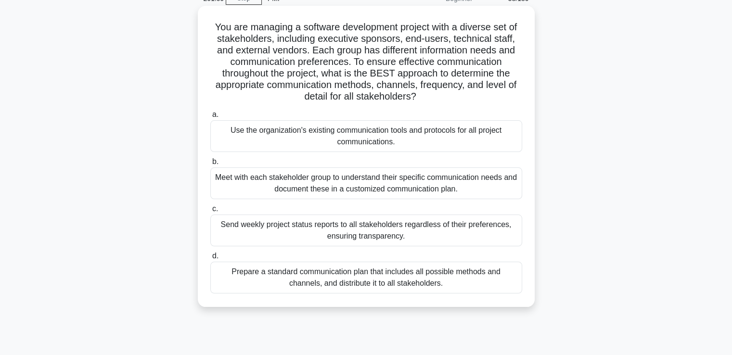
click at [327, 180] on div "Meet with each stakeholder group to understand their specific communication nee…" at bounding box center [366, 184] width 312 height 32
click at [210, 165] on input "b. Meet with each stakeholder group to understand their specific communication …" at bounding box center [210, 162] width 0 height 6
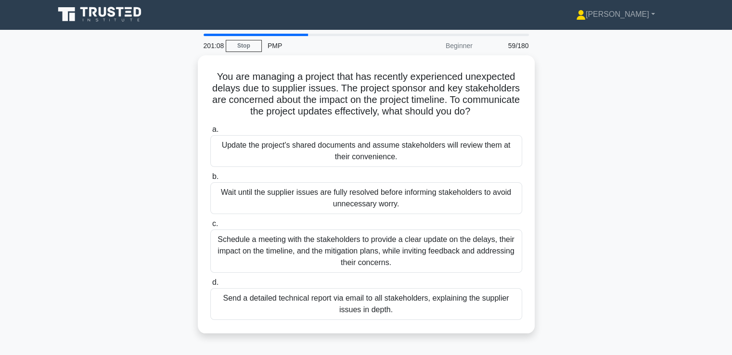
scroll to position [0, 0]
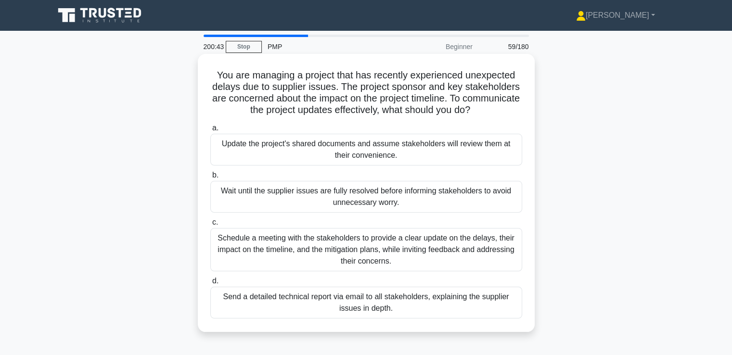
click at [378, 254] on div "Schedule a meeting with the stakeholders to provide a clear update on the delay…" at bounding box center [366, 249] width 312 height 43
click at [210, 226] on input "c. Schedule a meeting with the stakeholders to provide a clear update on the de…" at bounding box center [210, 223] width 0 height 6
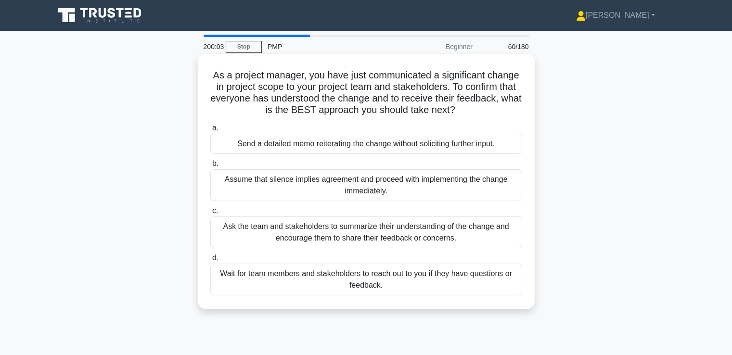
click at [336, 237] on div "Ask the team and stakeholders to summarize their understanding of the change an…" at bounding box center [366, 233] width 312 height 32
click at [210, 214] on input "c. Ask the team and stakeholders to summarize their understanding of the change…" at bounding box center [210, 211] width 0 height 6
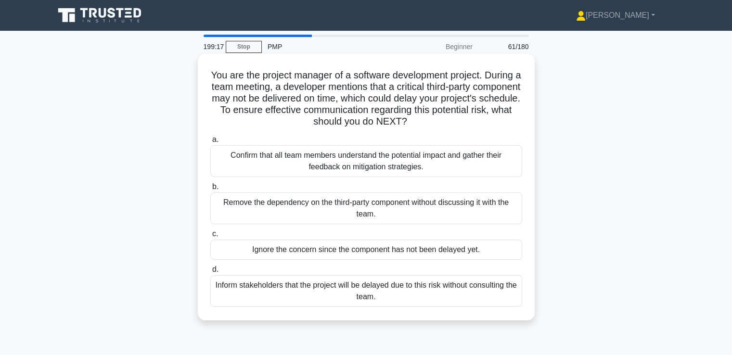
click at [437, 171] on div "Confirm that all team members understand the potential impact and gather their …" at bounding box center [366, 161] width 312 height 32
click at [210, 143] on input "a. Confirm that all team members understand the potential impact and gather the…" at bounding box center [210, 140] width 0 height 6
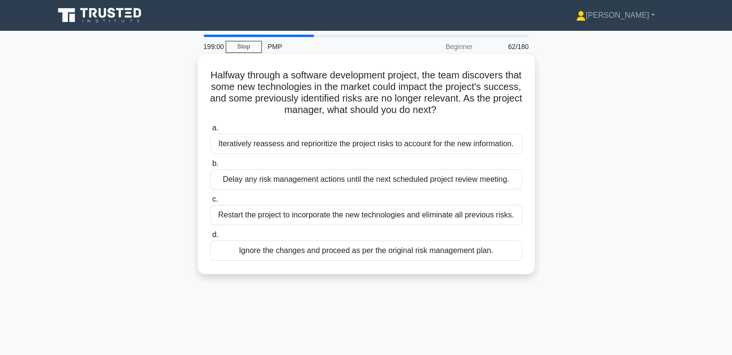
click at [428, 143] on div "Iteratively reassess and reprioritize the project risks to account for the new …" at bounding box center [366, 144] width 312 height 20
click at [210, 131] on input "a. Iteratively reassess and reprioritize the project risks to account for the n…" at bounding box center [210, 128] width 0 height 6
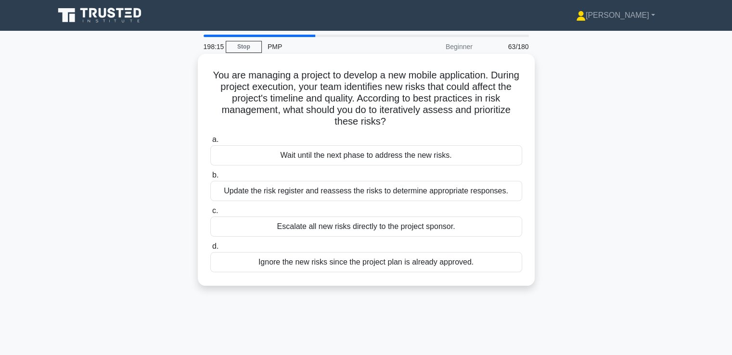
click at [281, 194] on div "Update the risk register and reassess the risks to determine appropriate respon…" at bounding box center [366, 191] width 312 height 20
click at [210, 179] on input "b. Update the risk register and reassess the risks to determine appropriate res…" at bounding box center [210, 175] width 0 height 6
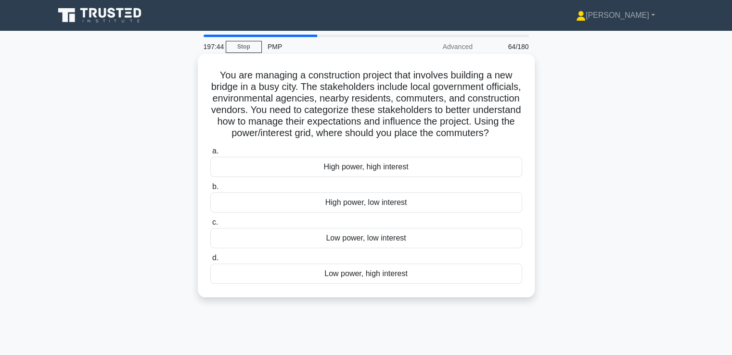
click at [406, 284] on div "Low power, high interest" at bounding box center [366, 274] width 312 height 20
click at [210, 261] on input "d. Low power, high interest" at bounding box center [210, 258] width 0 height 6
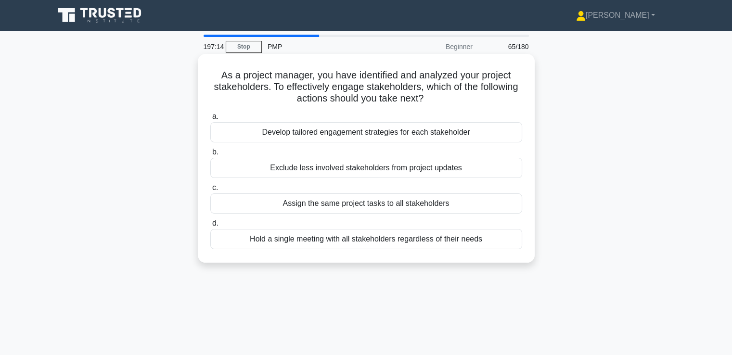
click at [337, 130] on div "Develop tailored engagement strategies for each stakeholder" at bounding box center [366, 132] width 312 height 20
click at [210, 120] on input "a. Develop tailored engagement strategies for each stakeholder" at bounding box center [210, 117] width 0 height 6
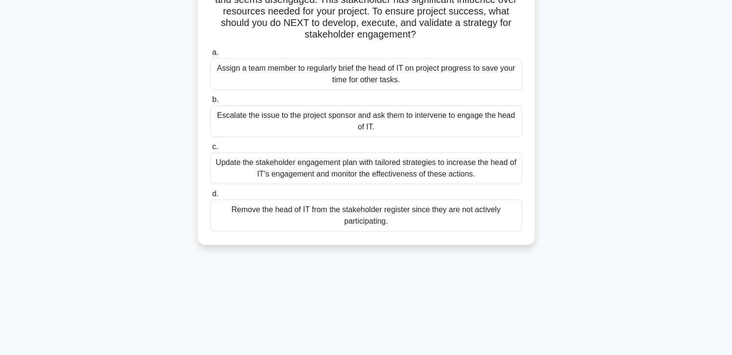
scroll to position [96, 0]
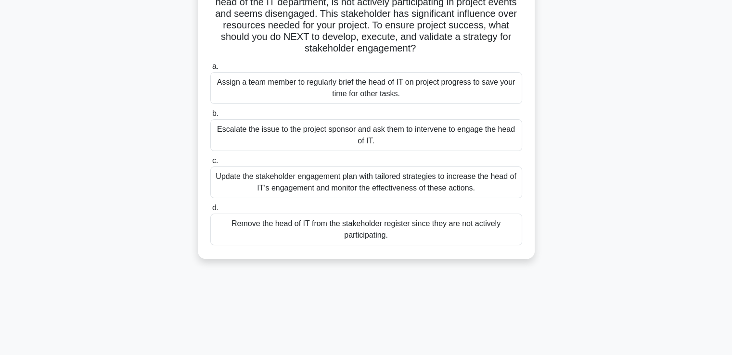
click at [425, 191] on div "Update the stakeholder engagement plan with tailored strategies to increase the…" at bounding box center [366, 183] width 312 height 32
click at [210, 164] on input "c. Update the stakeholder engagement plan with tailored strategies to increase …" at bounding box center [210, 161] width 0 height 6
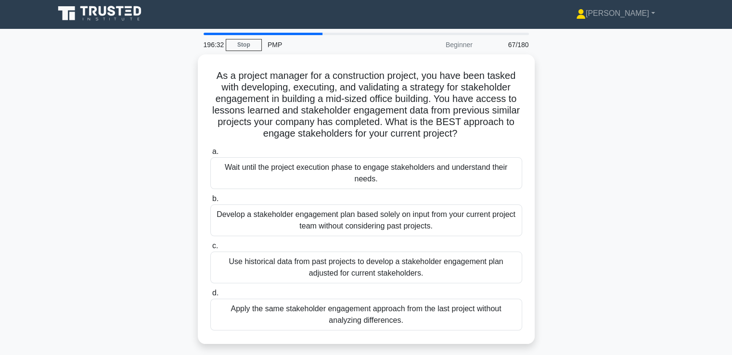
scroll to position [0, 0]
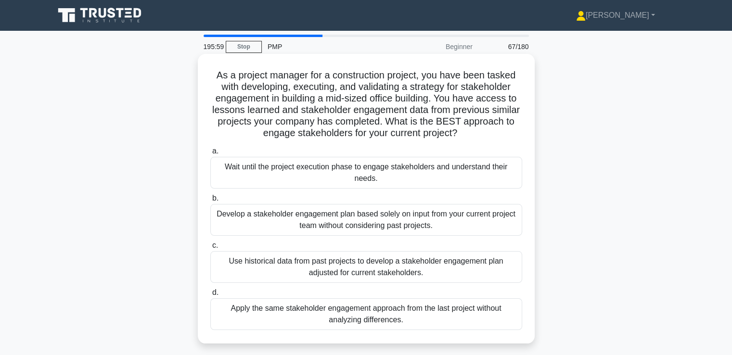
click at [371, 274] on div "Use historical data from past projects to develop a stakeholder engagement plan…" at bounding box center [366, 267] width 312 height 32
click at [210, 249] on input "c. Use historical data from past projects to develop a stakeholder engagement p…" at bounding box center [210, 246] width 0 height 6
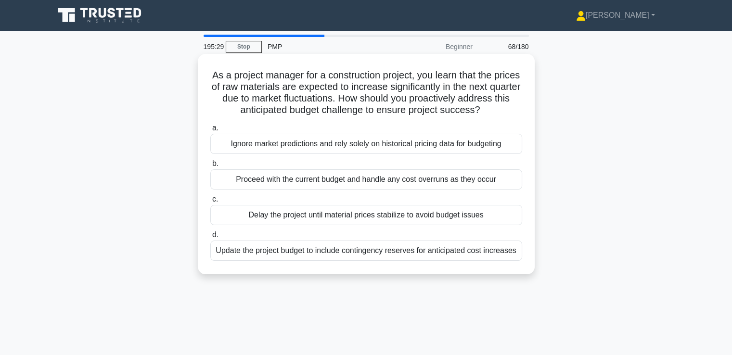
click at [490, 258] on div "Update the project budget to include contingency reserves for anticipated cost …" at bounding box center [366, 251] width 312 height 20
click at [210, 238] on input "d. Update the project budget to include contingency reserves for anticipated co…" at bounding box center [210, 235] width 0 height 6
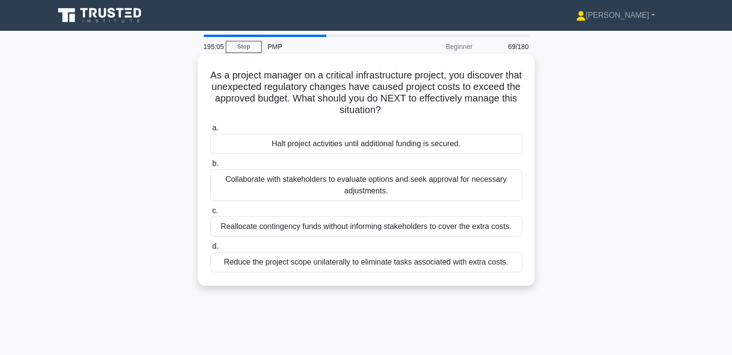
click at [451, 197] on div "Collaborate with stakeholders to evaluate options and seek approval for necessa…" at bounding box center [366, 185] width 312 height 32
click at [210, 167] on input "b. Collaborate with stakeholders to evaluate options and seek approval for nece…" at bounding box center [210, 164] width 0 height 6
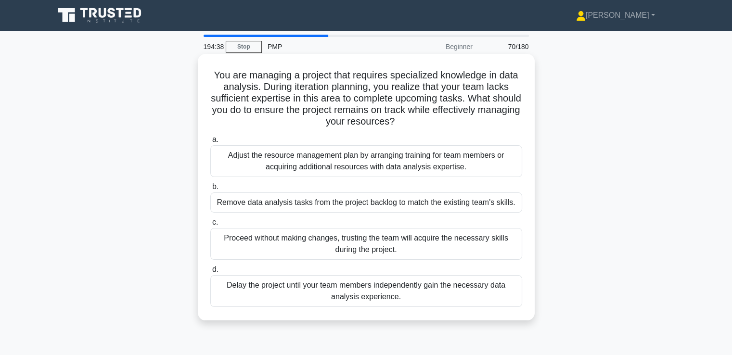
click at [348, 170] on div "Adjust the resource management plan by arranging training for team members or a…" at bounding box center [366, 161] width 312 height 32
click at [210, 143] on input "a. Adjust the resource management plan by arranging training for team members o…" at bounding box center [210, 140] width 0 height 6
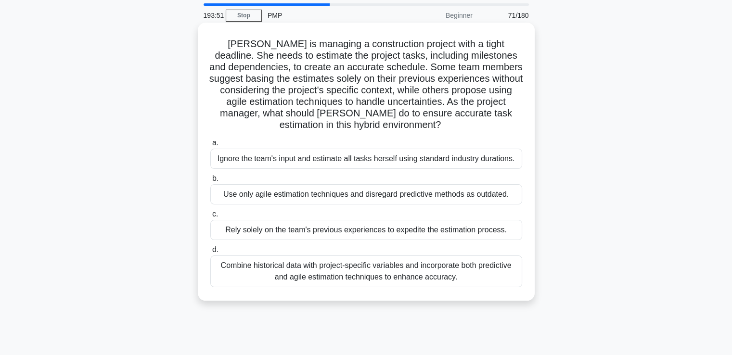
scroll to position [48, 0]
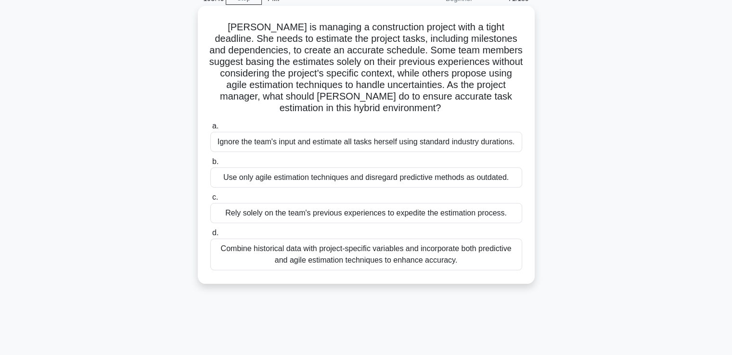
click at [316, 264] on div "Combine historical data with project-specific variables and incorporate both pr…" at bounding box center [366, 255] width 312 height 32
click at [210, 236] on input "d. Combine historical data with project-specific variables and incorporate both…" at bounding box center [210, 233] width 0 height 6
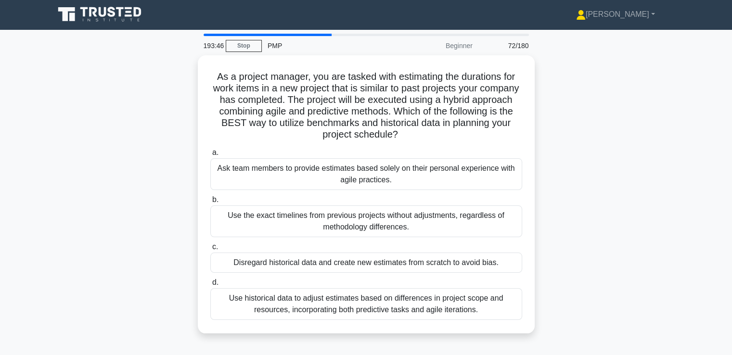
scroll to position [0, 0]
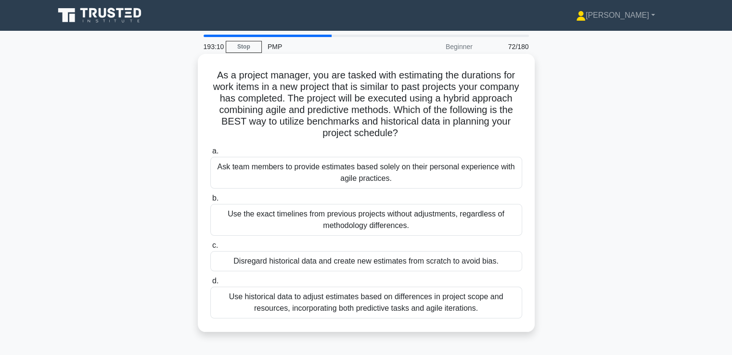
click at [476, 312] on div "Use historical data to adjust estimates based on differences in project scope a…" at bounding box center [366, 303] width 312 height 32
click at [210, 285] on input "d. Use historical data to adjust estimates based on differences in project scop…" at bounding box center [210, 281] width 0 height 6
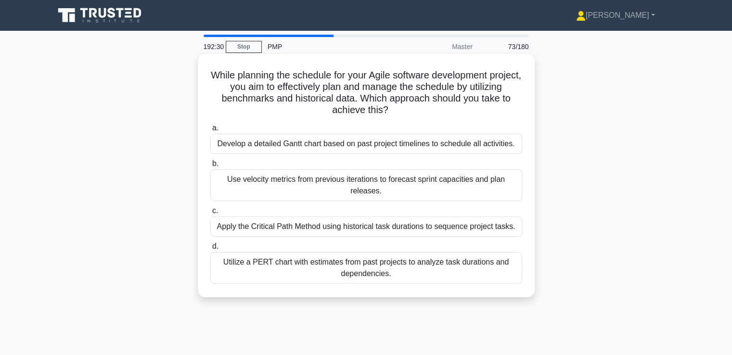
click at [310, 189] on div "Use velocity metrics from previous iterations to forecast sprint capacities and…" at bounding box center [366, 185] width 312 height 32
click at [210, 167] on input "b. Use velocity metrics from previous iterations to forecast sprint capacities …" at bounding box center [210, 164] width 0 height 6
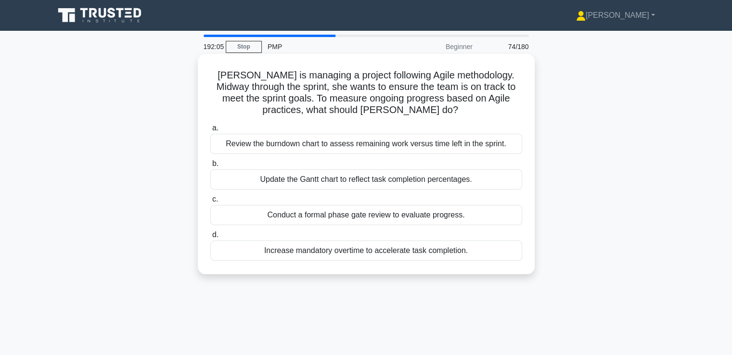
click at [374, 148] on div "Review the burndown chart to assess remaining work versus time left in the spri…" at bounding box center [366, 144] width 312 height 20
click at [210, 131] on input "a. Review the burndown chart to assess remaining work versus time left in the s…" at bounding box center [210, 128] width 0 height 6
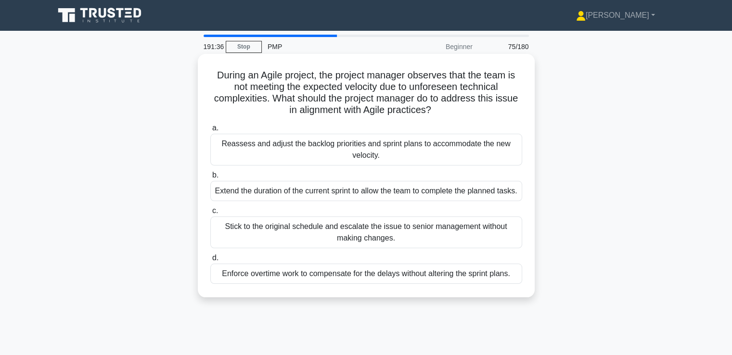
click at [394, 151] on div "Reassess and adjust the backlog priorities and sprint plans to accommodate the …" at bounding box center [366, 150] width 312 height 32
click at [210, 131] on input "a. Reassess and adjust the backlog priorities and sprint plans to accommodate t…" at bounding box center [210, 128] width 0 height 6
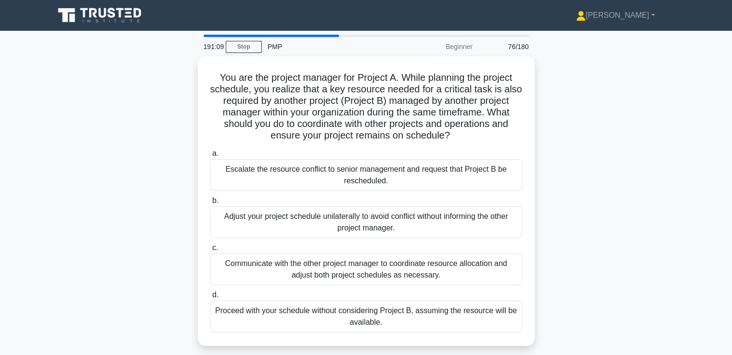
scroll to position [48, 0]
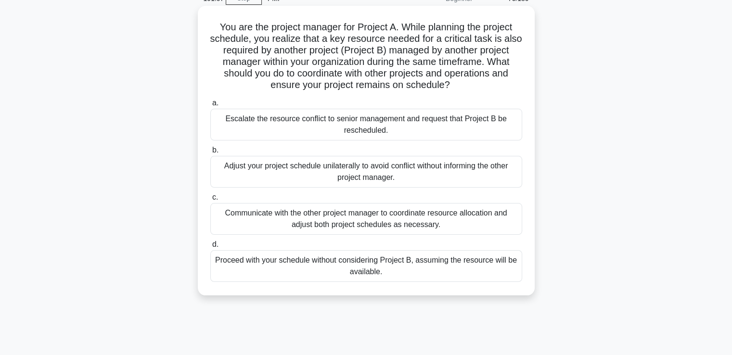
click at [366, 228] on div "Communicate with the other project manager to coordinate resource allocation an…" at bounding box center [366, 219] width 312 height 32
click at [210, 201] on input "c. Communicate with the other project manager to coordinate resource allocation…" at bounding box center [210, 197] width 0 height 6
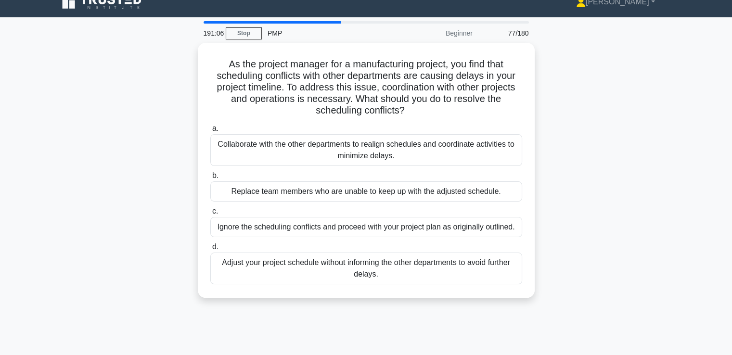
scroll to position [0, 0]
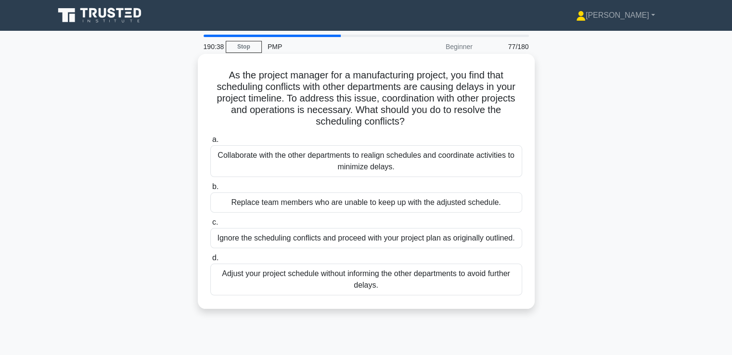
click at [374, 168] on div "Collaborate with the other departments to realign schedules and coordinate acti…" at bounding box center [366, 161] width 312 height 32
click at [210, 143] on input "a. Collaborate with the other departments to realign schedules and coordinate a…" at bounding box center [210, 140] width 0 height 6
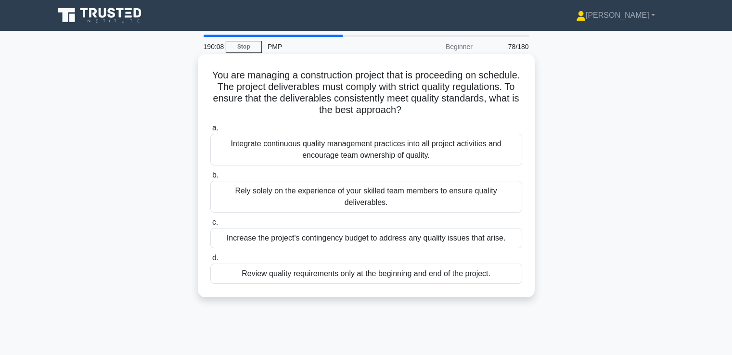
click at [346, 153] on div "Integrate continuous quality management practices into all project activities a…" at bounding box center [366, 150] width 312 height 32
click at [210, 131] on input "a. Integrate continuous quality management practices into all project activitie…" at bounding box center [210, 128] width 0 height 6
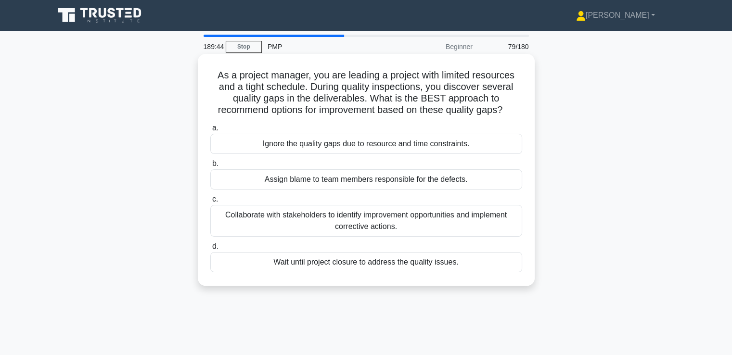
click at [429, 213] on div "Collaborate with stakeholders to identify improvement opportunities and impleme…" at bounding box center [366, 221] width 312 height 32
click at [210, 203] on input "c. Collaborate with stakeholders to identify improvement opportunities and impl…" at bounding box center [210, 199] width 0 height 6
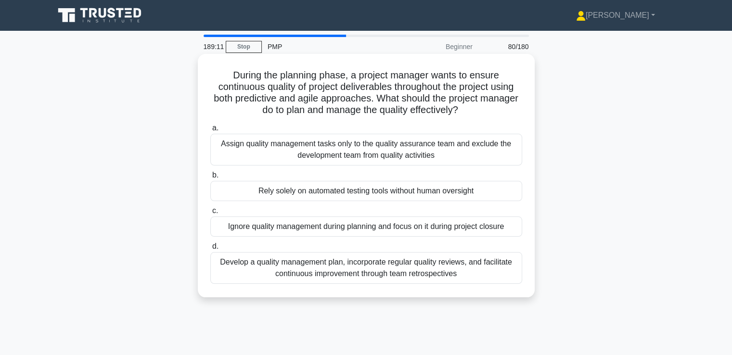
click at [449, 280] on div "Develop a quality management plan, incorporate regular quality reviews, and fac…" at bounding box center [366, 268] width 312 height 32
click at [210, 250] on input "d. Develop a quality management plan, incorporate regular quality reviews, and …" at bounding box center [210, 247] width 0 height 6
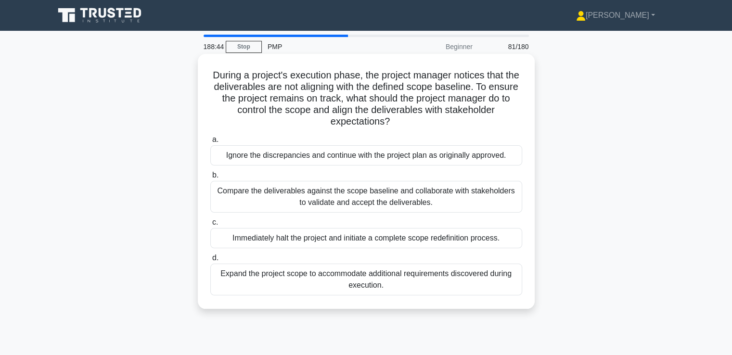
click at [409, 195] on div "Compare the deliverables against the scope baseline and collaborate with stakeh…" at bounding box center [366, 197] width 312 height 32
click at [210, 179] on input "b. Compare the deliverables against the scope baseline and collaborate with sta…" at bounding box center [210, 175] width 0 height 6
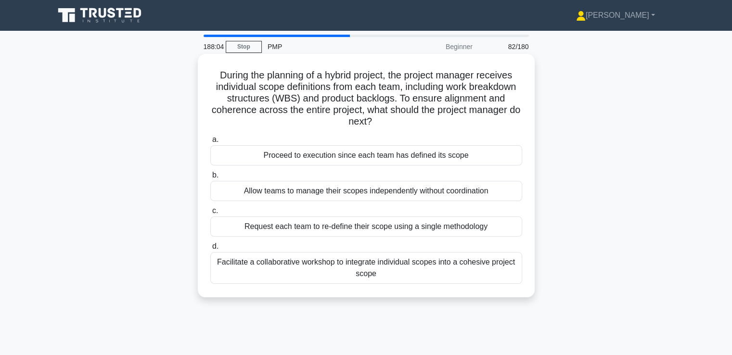
click at [425, 282] on div "Facilitate a collaborative workshop to integrate individual scopes into a cohes…" at bounding box center [366, 268] width 312 height 32
click at [210, 250] on input "d. Facilitate a collaborative workshop to integrate individual scopes into a co…" at bounding box center [210, 247] width 0 height 6
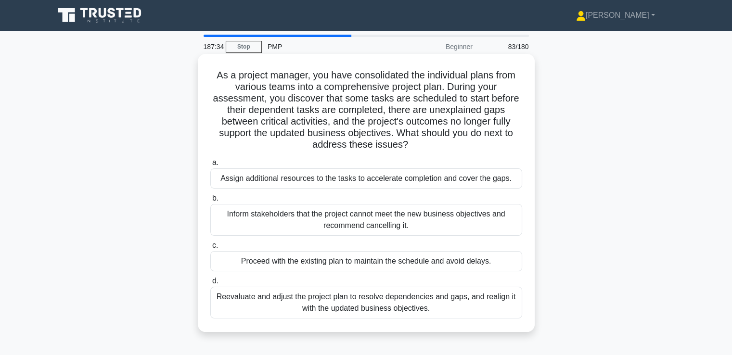
click at [429, 311] on div "Reevaluate and adjust the project plan to resolve dependencies and gaps, and re…" at bounding box center [366, 303] width 312 height 32
click at [210, 285] on input "d. Reevaluate and adjust the project plan to resolve dependencies and gaps, and…" at bounding box center [210, 281] width 0 height 6
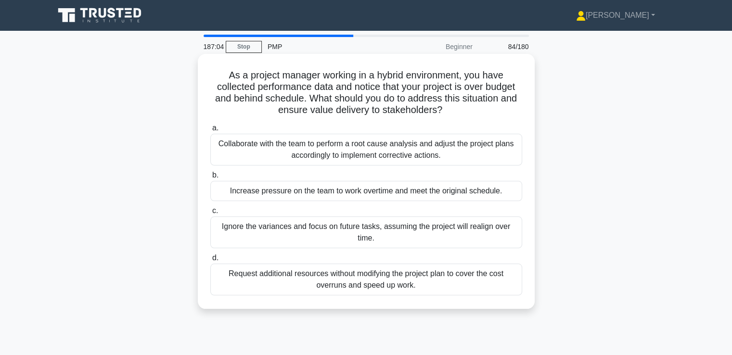
click at [401, 160] on div "Collaborate with the team to perform a root cause analysis and adjust the proje…" at bounding box center [366, 150] width 312 height 32
click at [210, 131] on input "a. Collaborate with the team to perform a root cause analysis and adjust the pr…" at bounding box center [210, 128] width 0 height 6
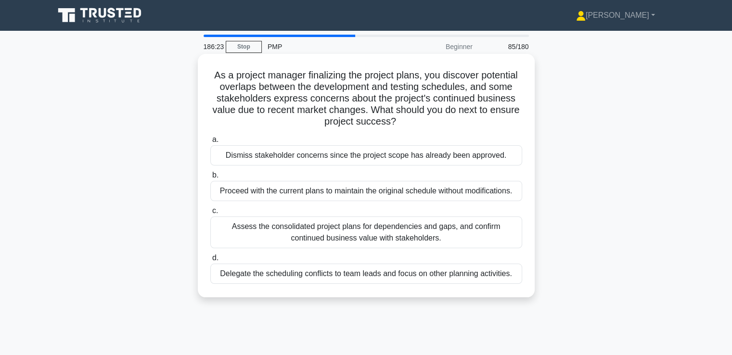
click at [366, 233] on div "Assess the consolidated project plans for dependencies and gaps, and confirm co…" at bounding box center [366, 233] width 312 height 32
click at [210, 214] on input "c. Assess the consolidated project plans for dependencies and gaps, and confirm…" at bounding box center [210, 211] width 0 height 6
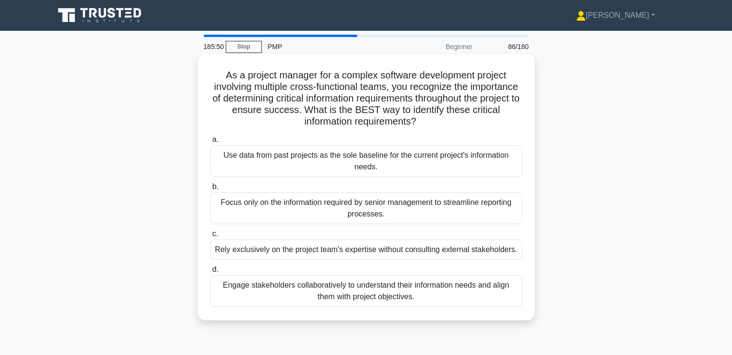
click at [433, 298] on div "Engage stakeholders collaboratively to understand their information needs and a…" at bounding box center [366, 291] width 312 height 32
click at [210, 273] on input "d. Engage stakeholders collaboratively to understand their information needs an…" at bounding box center [210, 270] width 0 height 6
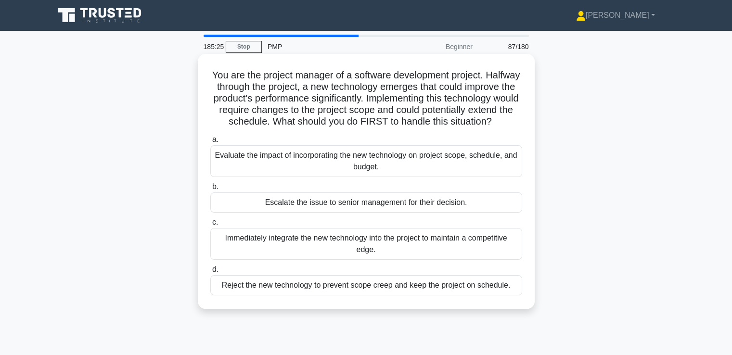
click at [332, 168] on div "Evaluate the impact of incorporating the new technology on project scope, sched…" at bounding box center [366, 161] width 312 height 32
click at [210, 143] on input "a. Evaluate the impact of incorporating the new technology on project scope, sc…" at bounding box center [210, 140] width 0 height 6
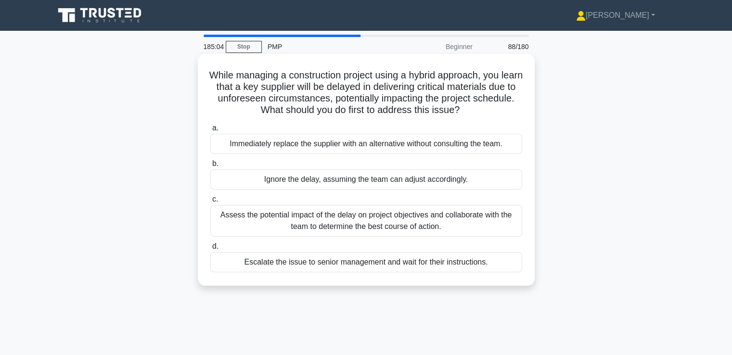
click at [426, 216] on div "Assess the potential impact of the delay on project objectives and collaborate …" at bounding box center [366, 221] width 312 height 32
click at [210, 203] on input "c. Assess the potential impact of the delay on project objectives and collabora…" at bounding box center [210, 199] width 0 height 6
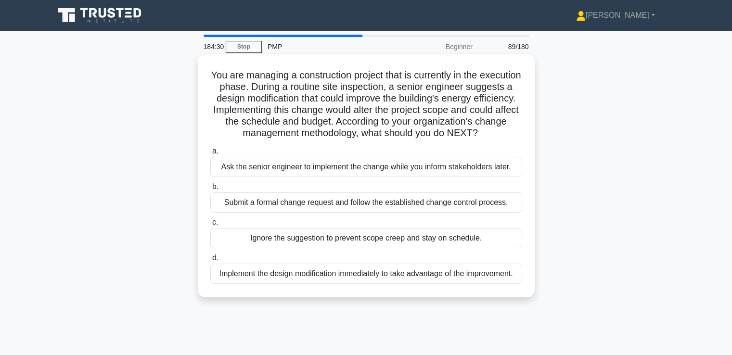
click at [426, 213] on div "Submit a formal change request and follow the established change control proces…" at bounding box center [366, 203] width 312 height 20
click at [210, 190] on input "b. Submit a formal change request and follow the established change control pro…" at bounding box center [210, 187] width 0 height 6
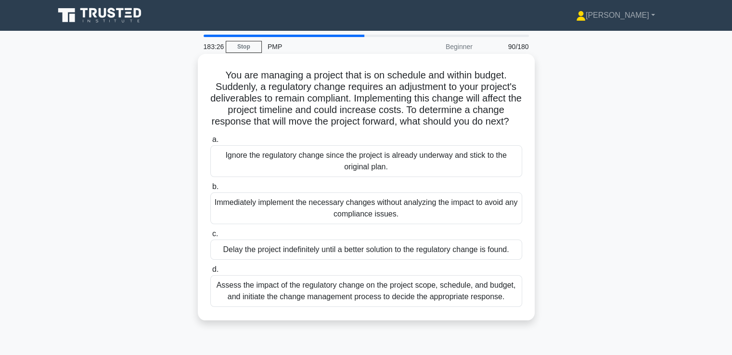
click at [294, 306] on div "Assess the impact of the regulatory change on the project scope, schedule, and …" at bounding box center [366, 291] width 312 height 32
click at [210, 273] on input "d. Assess the impact of the regulatory change on the project scope, schedule, a…" at bounding box center [210, 270] width 0 height 6
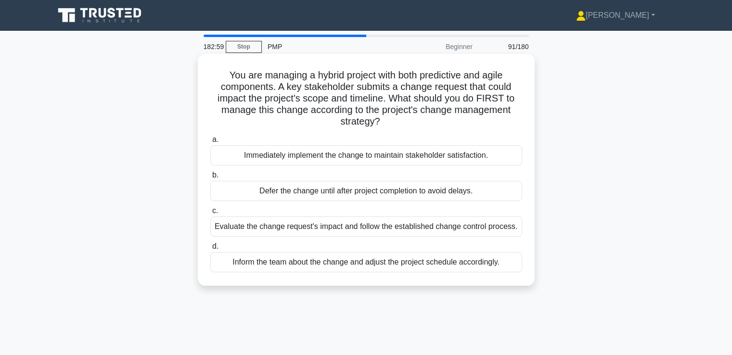
click at [326, 226] on div "Evaluate the change request's impact and follow the established change control …" at bounding box center [366, 227] width 312 height 20
click at [210, 214] on input "c. Evaluate the change request's impact and follow the established change contr…" at bounding box center [210, 211] width 0 height 6
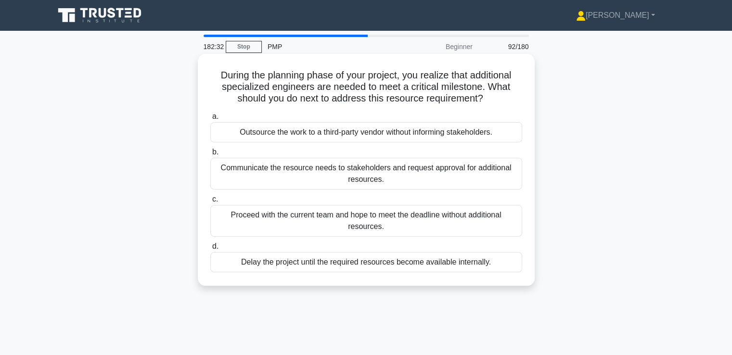
click at [396, 185] on div "Communicate the resource needs to stakeholders and request approval for additio…" at bounding box center [366, 174] width 312 height 32
click at [210, 156] on input "b. Communicate the resource needs to stakeholders and request approval for addi…" at bounding box center [210, 152] width 0 height 6
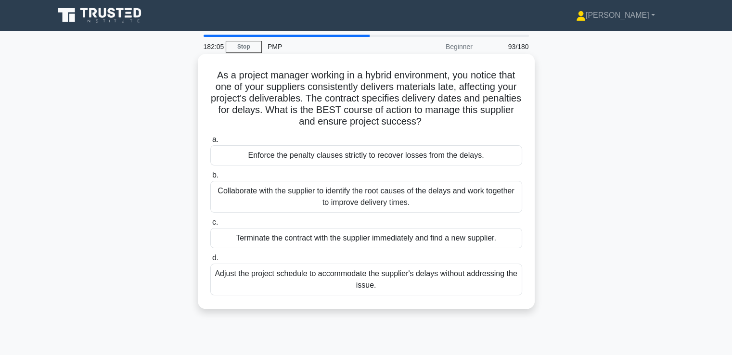
click at [305, 201] on div "Collaborate with the supplier to identify the root causes of the delays and wor…" at bounding box center [366, 197] width 312 height 32
click at [210, 179] on input "b. Collaborate with the supplier to identify the root causes of the delays and …" at bounding box center [210, 175] width 0 height 6
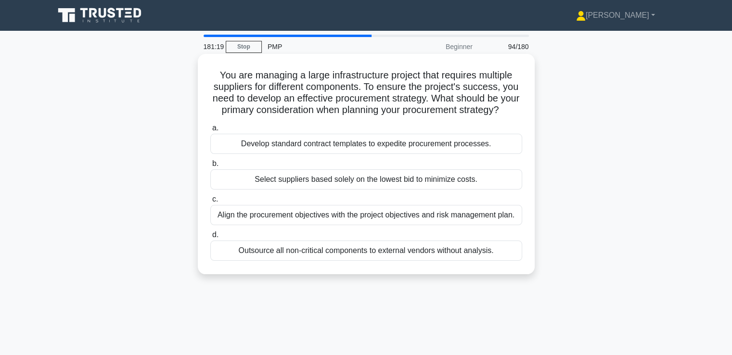
click at [505, 225] on div "Align the procurement objectives with the project objectives and risk managemen…" at bounding box center [366, 215] width 312 height 20
click at [210, 203] on input "c. Align the procurement objectives with the project objectives and risk manage…" at bounding box center [210, 199] width 0 height 6
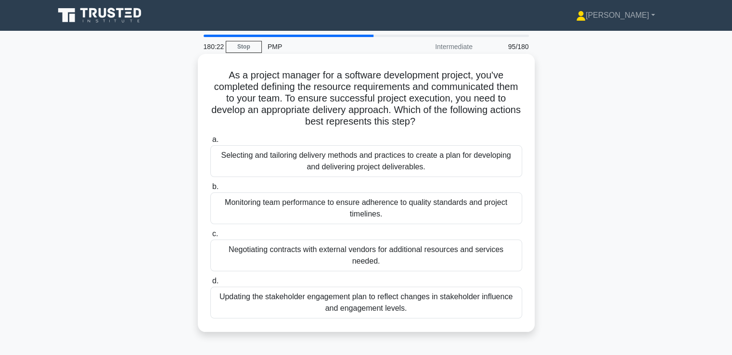
click at [331, 156] on div "Selecting and tailoring delivery methods and practices to create a plan for dev…" at bounding box center [366, 161] width 312 height 32
click at [210, 143] on input "a. Selecting and tailoring delivery methods and practices to create a plan for …" at bounding box center [210, 140] width 0 height 6
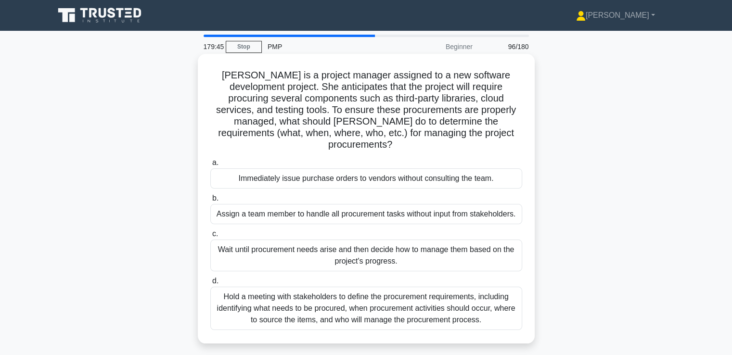
click at [266, 297] on div "Hold a meeting with stakeholders to define the procurement requirements, includ…" at bounding box center [366, 308] width 312 height 43
click at [210, 285] on input "d. Hold a meeting with stakeholders to define the procurement requirements, inc…" at bounding box center [210, 281] width 0 height 6
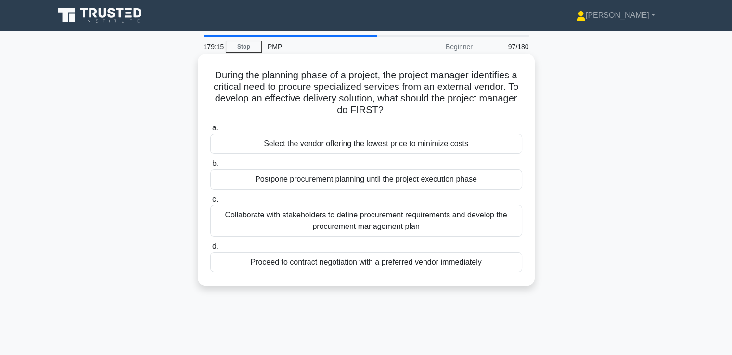
click at [393, 229] on div "Collaborate with stakeholders to define procurement requirements and develop th…" at bounding box center [366, 221] width 312 height 32
click at [210, 203] on input "c. Collaborate with stakeholders to define procurement requirements and develop…" at bounding box center [210, 199] width 0 height 6
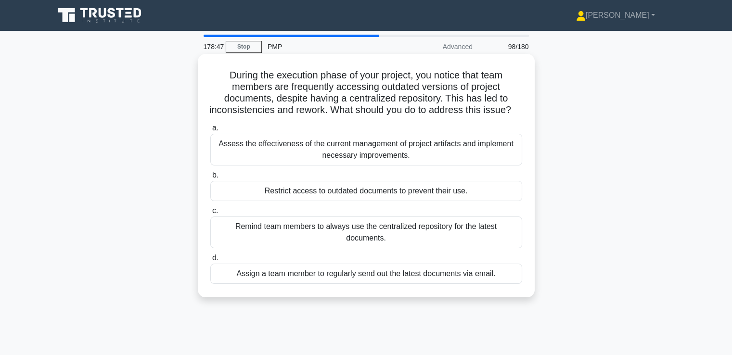
click at [466, 166] on div "Assess the effectiveness of the current management of project artifacts and imp…" at bounding box center [366, 150] width 312 height 32
click at [210, 131] on input "a. Assess the effectiveness of the current management of project artifacts and …" at bounding box center [210, 128] width 0 height 6
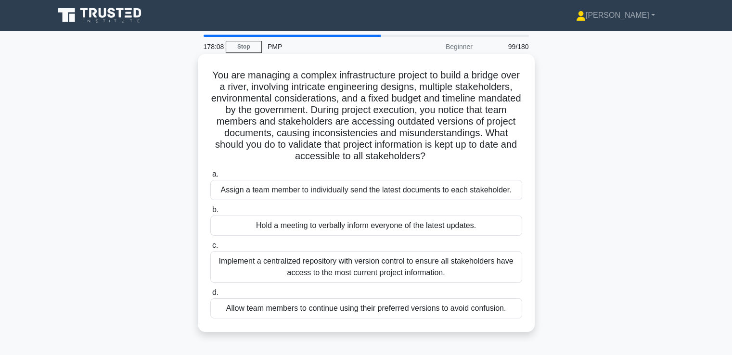
click at [382, 270] on div "Implement a centralized repository with version control to ensure all stakehold…" at bounding box center [366, 267] width 312 height 32
click at [210, 249] on input "c. Implement a centralized repository with version control to ensure all stakeh…" at bounding box center [210, 246] width 0 height 6
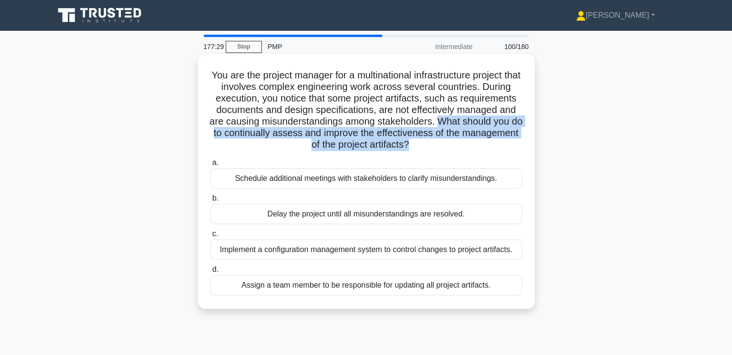
drag, startPoint x: 240, startPoint y: 130, endPoint x: 484, endPoint y: 151, distance: 244.4
click at [484, 151] on h5 "You are the project manager for a multinational infrastructure project that inv…" at bounding box center [366, 110] width 314 height 82
click at [446, 254] on div "Implement a configuration management system to control changes to project artif…" at bounding box center [366, 250] width 312 height 20
click at [210, 237] on input "c. Implement a configuration management system to control changes to project ar…" at bounding box center [210, 234] width 0 height 6
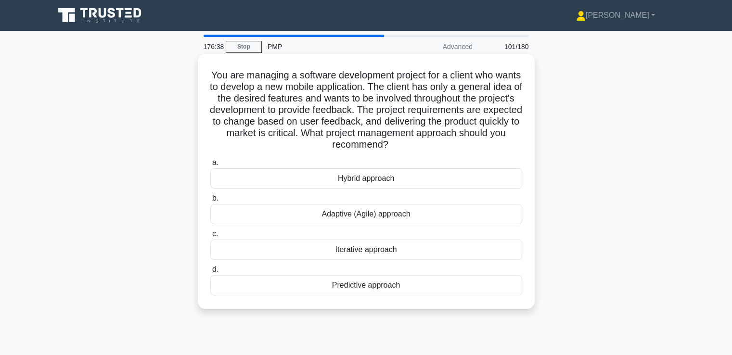
click at [366, 218] on div "Adaptive (Agile) approach" at bounding box center [366, 214] width 312 height 20
click at [210, 202] on input "b. Adaptive (Agile) approach" at bounding box center [210, 198] width 0 height 6
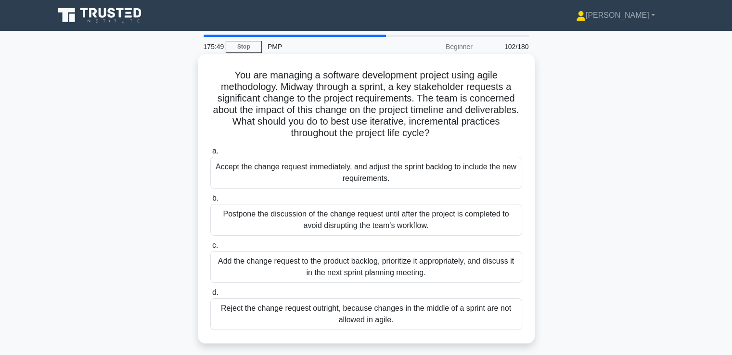
click at [412, 273] on div "Add the change request to the product backlog, prioritize it appropriately, and…" at bounding box center [366, 267] width 312 height 32
click at [210, 249] on input "c. Add the change request to the product backlog, prioritize it appropriately, …" at bounding box center [210, 246] width 0 height 6
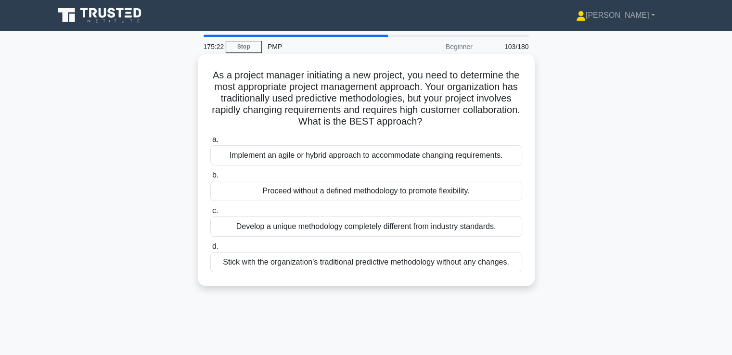
click at [400, 158] on div "Implement an agile or hybrid approach to accommodate changing requirements." at bounding box center [366, 155] width 312 height 20
click at [210, 143] on input "a. Implement an agile or hybrid approach to accommodate changing requirements." at bounding box center [210, 140] width 0 height 6
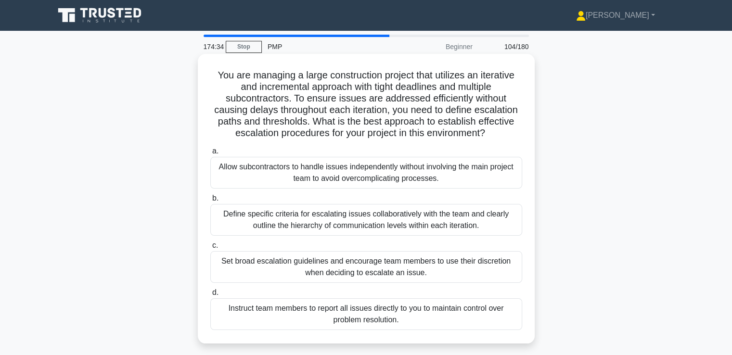
click at [351, 218] on div "Define specific criteria for escalating issues collaboratively with the team an…" at bounding box center [366, 220] width 312 height 32
click at [210, 202] on input "b. Define specific criteria for escalating issues collaboratively with the team…" at bounding box center [210, 198] width 0 height 6
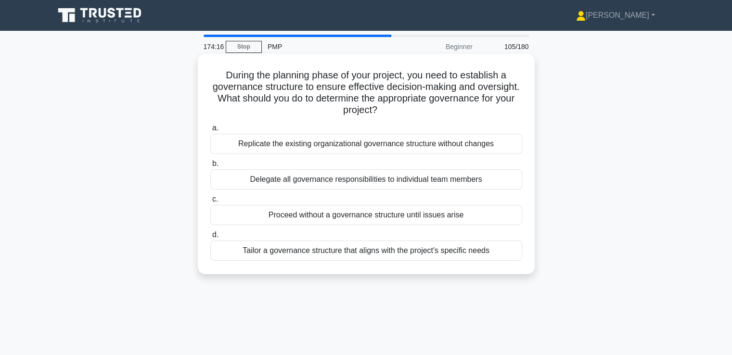
click at [450, 258] on div "Tailor a governance structure that aligns with the project's specific needs" at bounding box center [366, 251] width 312 height 20
click at [210, 238] on input "d. Tailor a governance structure that aligns with the project's specific needs" at bounding box center [210, 235] width 0 height 6
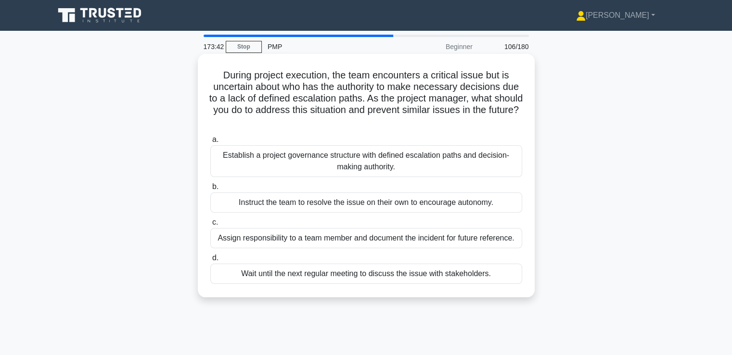
click at [259, 167] on div "Establish a project governance structure with defined escalation paths and deci…" at bounding box center [366, 161] width 312 height 32
click at [210, 143] on input "a. Establish a project governance structure with defined escalation paths and d…" at bounding box center [210, 140] width 0 height 6
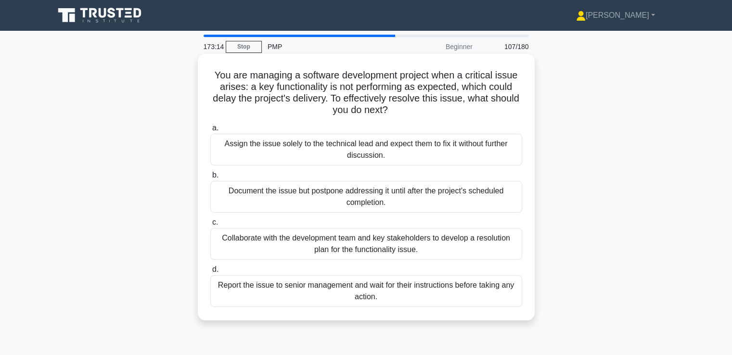
click at [445, 248] on div "Collaborate with the development team and key stakeholders to develop a resolut…" at bounding box center [366, 244] width 312 height 32
click at [210, 226] on input "c. Collaborate with the development team and key stakeholders to develop a reso…" at bounding box center [210, 223] width 0 height 6
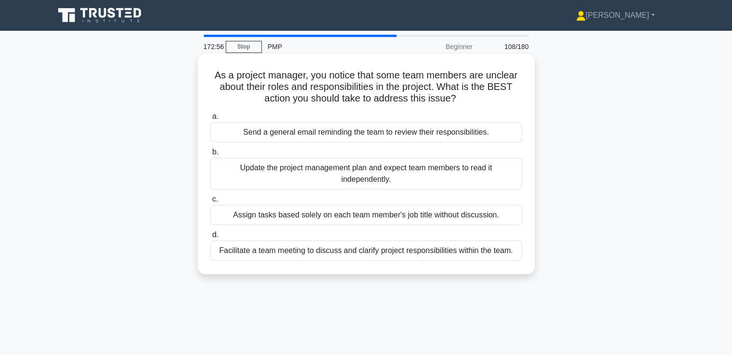
click at [491, 253] on div "Facilitate a team meeting to discuss and clarify project responsibilities withi…" at bounding box center [366, 251] width 312 height 20
click at [210, 238] on input "d. Facilitate a team meeting to discuss and clarify project responsibilities wi…" at bounding box center [210, 235] width 0 height 6
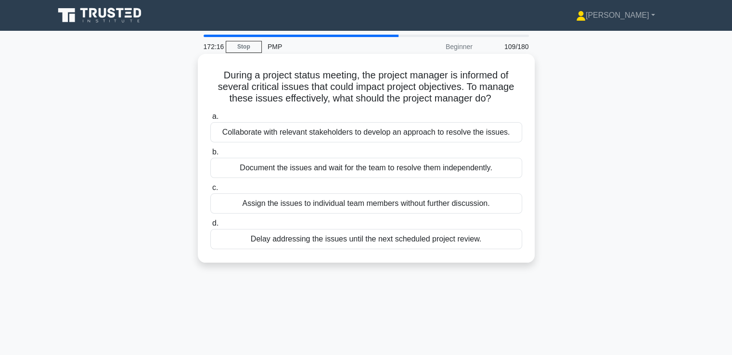
click at [409, 139] on div "Collaborate with relevant stakeholders to develop an approach to resolve the is…" at bounding box center [366, 132] width 312 height 20
click at [210, 120] on input "a. Collaborate with relevant stakeholders to develop an approach to resolve the…" at bounding box center [210, 117] width 0 height 6
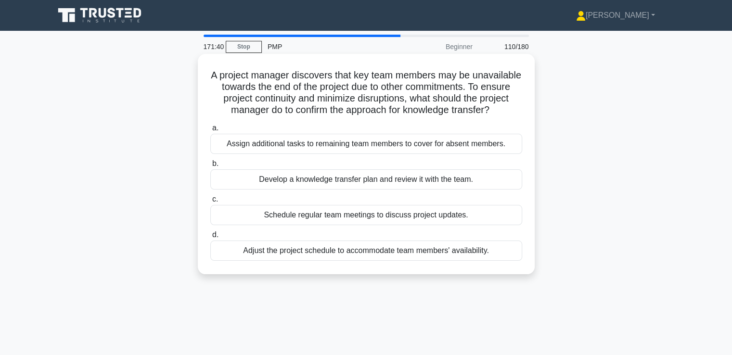
click at [289, 190] on div "Develop a knowledge transfer plan and review it with the team." at bounding box center [366, 179] width 312 height 20
click at [210, 167] on input "b. Develop a knowledge transfer plan and review it with the team." at bounding box center [210, 164] width 0 height 6
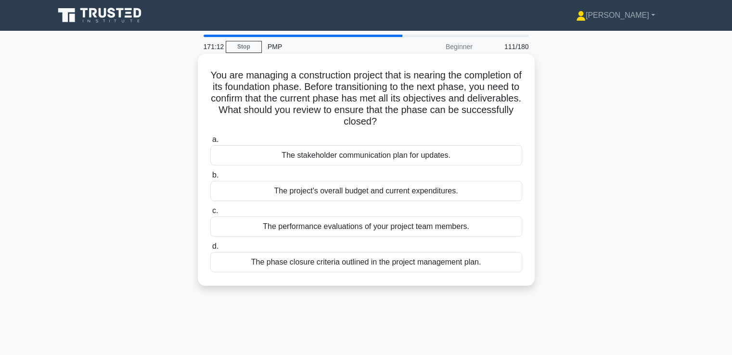
click at [342, 261] on div "The phase closure criteria outlined in the project management plan." at bounding box center [366, 262] width 312 height 20
click at [210, 250] on input "d. The phase closure criteria outlined in the project management plan." at bounding box center [210, 247] width 0 height 6
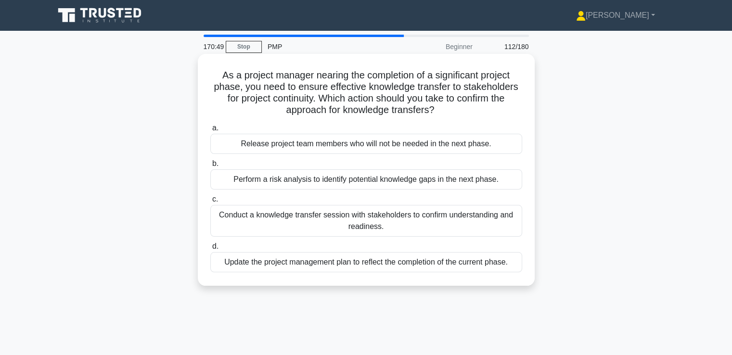
click at [388, 228] on div "Conduct a knowledge transfer session with stakeholders to confirm understanding…" at bounding box center [366, 221] width 312 height 32
click at [210, 203] on input "c. Conduct a knowledge transfer session with stakeholders to confirm understand…" at bounding box center [210, 199] width 0 height 6
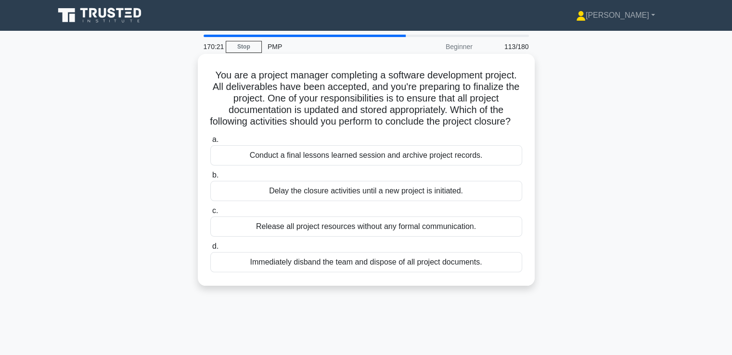
click at [415, 166] on div "Conduct a final lessons learned session and archive project records." at bounding box center [366, 155] width 312 height 20
click at [210, 143] on input "a. Conduct a final lessons learned session and archive project records." at bounding box center [210, 140] width 0 height 6
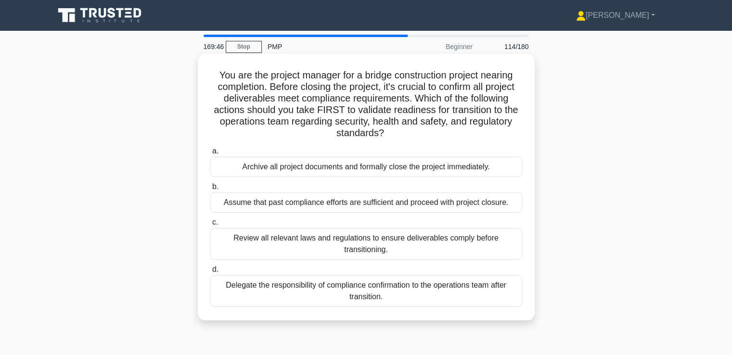
click at [446, 246] on div "Review all relevant laws and regulations to ensure deliverables comply before t…" at bounding box center [366, 244] width 312 height 32
click at [210, 226] on input "c. Review all relevant laws and regulations to ensure deliverables comply befor…" at bounding box center [210, 223] width 0 height 6
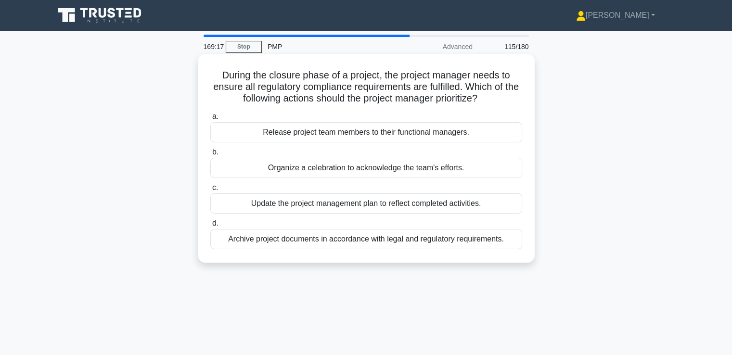
click at [468, 246] on div "Archive project documents in accordance with legal and regulatory requirements." at bounding box center [366, 239] width 312 height 20
click at [210, 227] on input "d. Archive project documents in accordance with legal and regulatory requiremen…" at bounding box center [210, 223] width 0 height 6
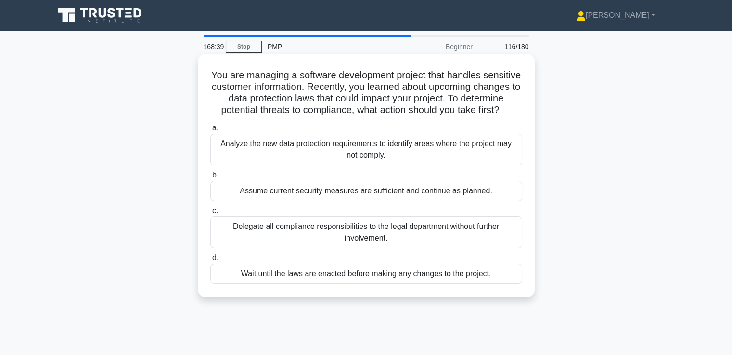
click at [348, 157] on div "Analyze the new data protection requirements to identify areas where the projec…" at bounding box center [366, 150] width 312 height 32
click at [210, 131] on input "a. Analyze the new data protection requirements to identify areas where the pro…" at bounding box center [210, 128] width 0 height 6
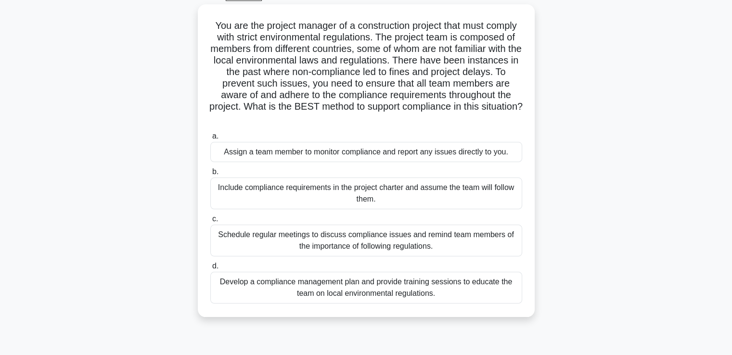
scroll to position [96, 0]
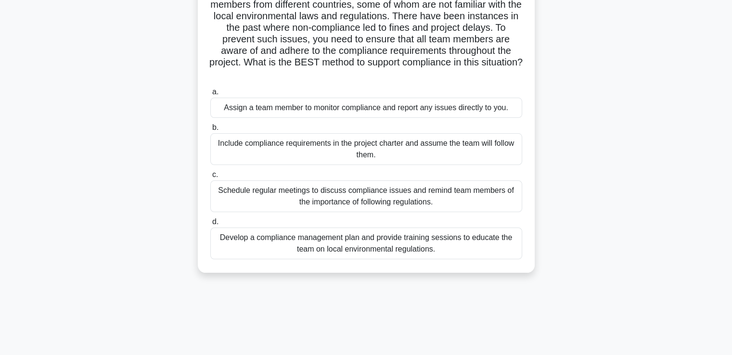
click at [411, 241] on div "Develop a compliance management plan and provide training sessions to educate t…" at bounding box center [366, 244] width 312 height 32
click at [210, 225] on input "d. Develop a compliance management plan and provide training sessions to educat…" at bounding box center [210, 222] width 0 height 6
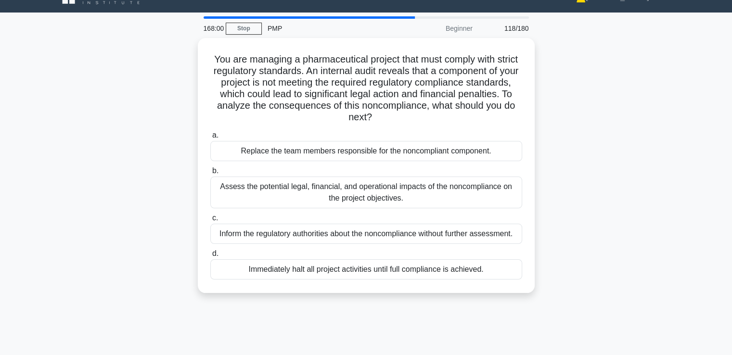
scroll to position [0, 0]
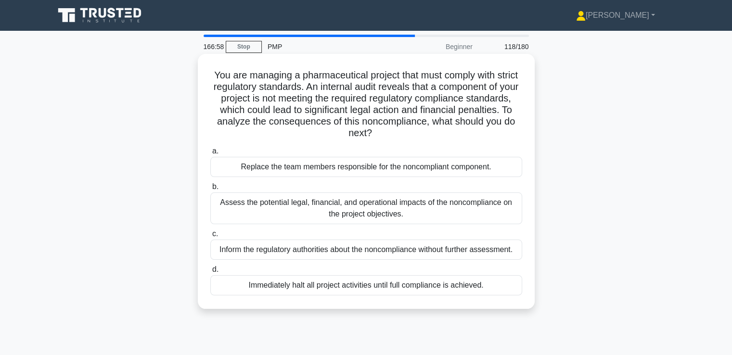
click at [398, 212] on div "Assess the potential legal, financial, and operational impacts of the noncompli…" at bounding box center [366, 209] width 312 height 32
click at [210, 190] on input "b. Assess the potential legal, financial, and operational impacts of the noncom…" at bounding box center [210, 187] width 0 height 6
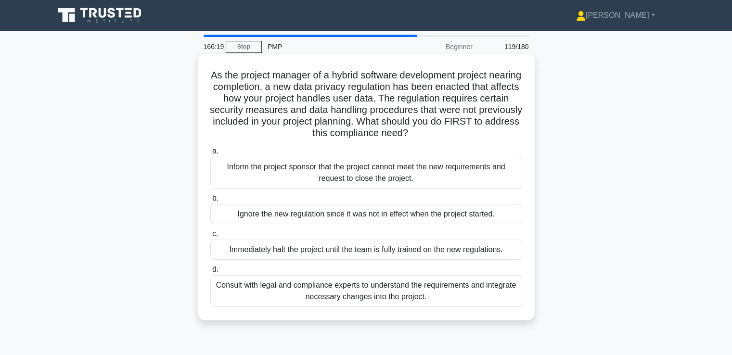
click at [356, 293] on div "Consult with legal and compliance experts to understand the requirements and in…" at bounding box center [366, 291] width 312 height 32
click at [210, 273] on input "d. Consult with legal and compliance experts to understand the requirements and…" at bounding box center [210, 270] width 0 height 6
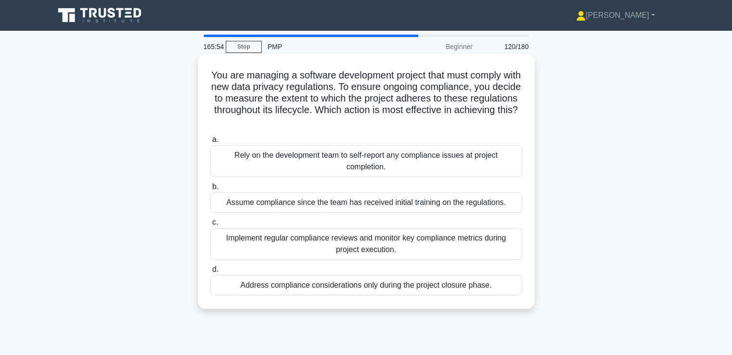
click at [318, 249] on div "Implement regular compliance reviews and monitor key compliance metrics during …" at bounding box center [366, 244] width 312 height 32
click at [210, 226] on input "c. Implement regular compliance reviews and monitor key compliance metrics duri…" at bounding box center [210, 223] width 0 height 6
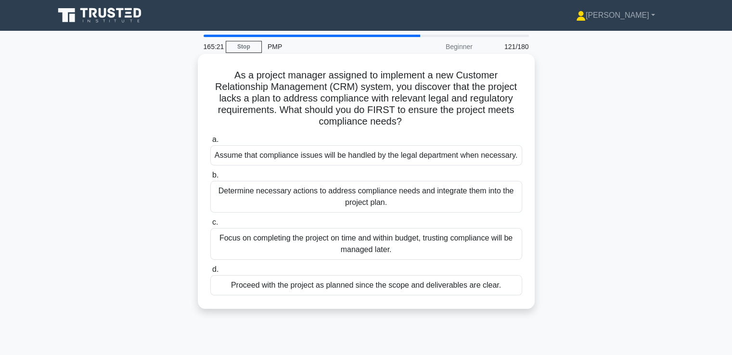
click at [276, 203] on div "Determine necessary actions to address compliance needs and integrate them into…" at bounding box center [366, 197] width 312 height 32
click at [210, 179] on input "b. Determine necessary actions to address compliance needs and integrate them i…" at bounding box center [210, 175] width 0 height 6
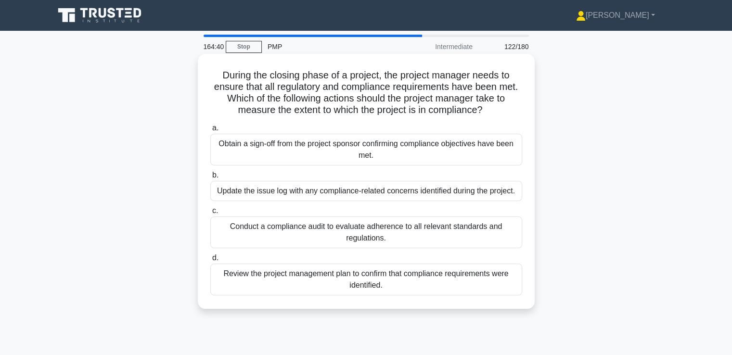
click at [382, 237] on div "Conduct a compliance audit to evaluate adherence to all relevant standards and …" at bounding box center [366, 233] width 312 height 32
click at [210, 214] on input "c. Conduct a compliance audit to evaluate adherence to all relevant standards a…" at bounding box center [210, 211] width 0 height 6
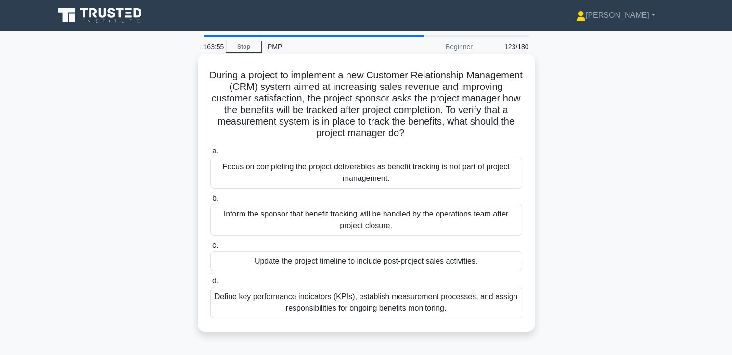
click at [441, 312] on div "Define key performance indicators (KPIs), establish measurement processes, and …" at bounding box center [366, 303] width 312 height 32
click at [210, 285] on input "d. Define key performance indicators (KPIs), establish measurement processes, a…" at bounding box center [210, 281] width 0 height 6
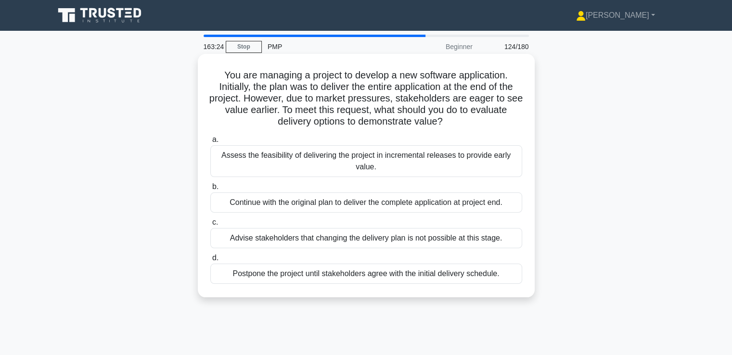
drag, startPoint x: 374, startPoint y: 164, endPoint x: 383, endPoint y: 164, distance: 9.1
click at [377, 164] on div "Assess the feasibility of delivering the project in incremental releases to pro…" at bounding box center [366, 161] width 312 height 32
click at [299, 157] on div "Assess the feasibility of delivering the project in incremental releases to pro…" at bounding box center [366, 161] width 312 height 32
click at [210, 143] on input "a. Assess the feasibility of delivering the project in incremental releases to …" at bounding box center [210, 140] width 0 height 6
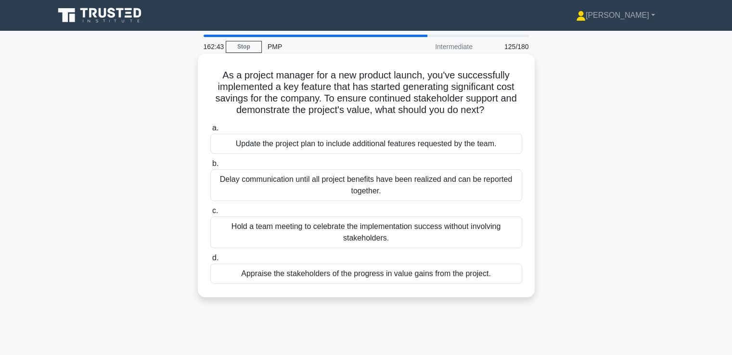
click at [314, 275] on div "Appraise the stakeholders of the progress in value gains from the project." at bounding box center [366, 274] width 312 height 20
click at [210, 261] on input "d. Appraise the stakeholders of the progress in value gains from the project." at bounding box center [210, 258] width 0 height 6
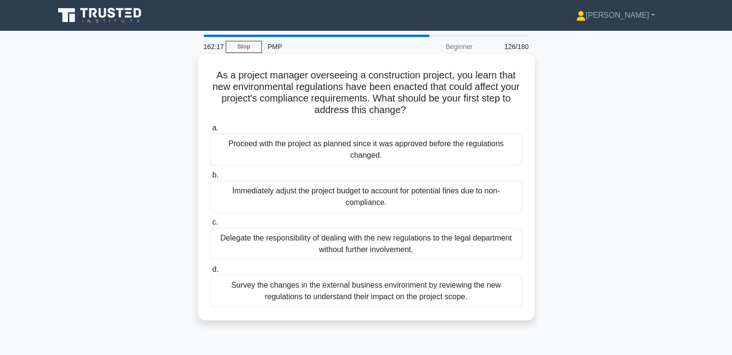
click at [485, 287] on div "Survey the changes in the external business environment by reviewing the new re…" at bounding box center [366, 291] width 312 height 32
click at [210, 273] on input "d. Survey the changes in the external business environment by reviewing the new…" at bounding box center [210, 270] width 0 height 6
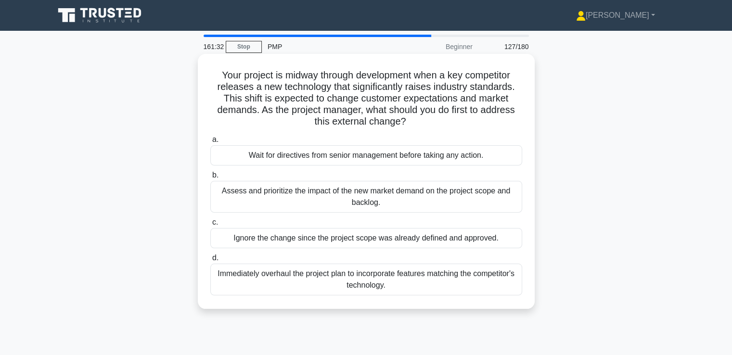
click at [260, 201] on div "Assess and prioritize the impact of the new market demand on the project scope …" at bounding box center [366, 197] width 312 height 32
click at [210, 179] on input "b. Assess and prioritize the impact of the new market demand on the project sco…" at bounding box center [210, 175] width 0 height 6
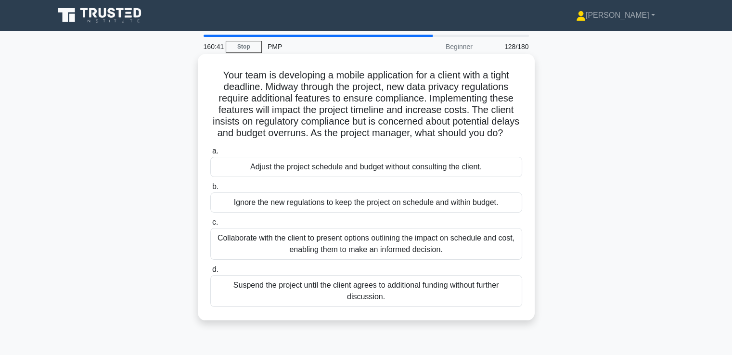
click at [372, 258] on div "Collaborate with the client to present options outlining the impact on schedule…" at bounding box center [366, 244] width 312 height 32
click at [210, 226] on input "c. Collaborate with the client to present options outlining the impact on sched…" at bounding box center [210, 223] width 0 height 6
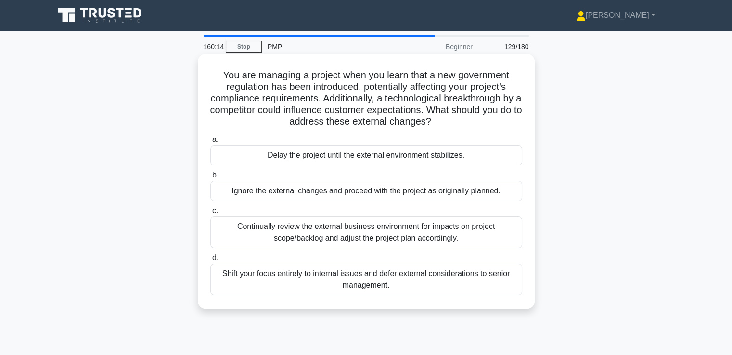
click at [369, 238] on div "Continually review the external business environment for impacts on project sco…" at bounding box center [366, 233] width 312 height 32
click at [210, 214] on input "c. Continually review the external business environment for impacts on project …" at bounding box center [210, 211] width 0 height 6
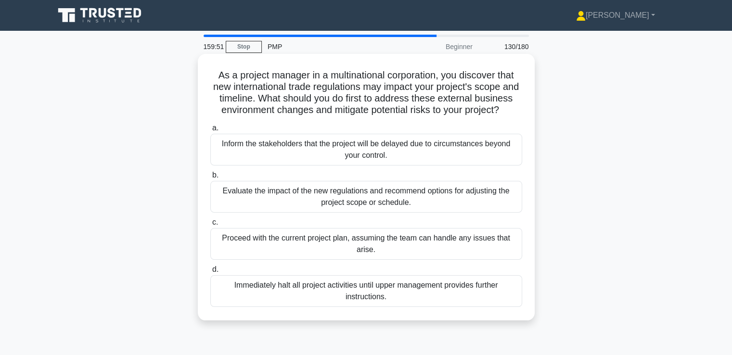
click at [341, 213] on div "Evaluate the impact of the new regulations and recommend options for adjusting …" at bounding box center [366, 197] width 312 height 32
click at [210, 179] on input "b. Evaluate the impact of the new regulations and recommend options for adjusti…" at bounding box center [210, 175] width 0 height 6
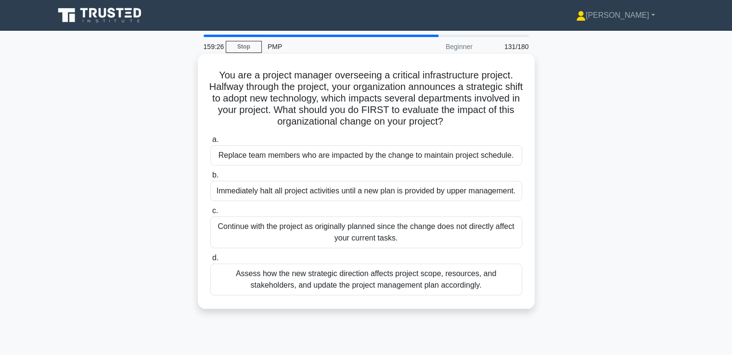
click at [377, 290] on div "Assess how the new strategic direction affects project scope, resources, and st…" at bounding box center [366, 280] width 312 height 32
click at [210, 261] on input "d. Assess how the new strategic direction affects project scope, resources, and…" at bounding box center [210, 258] width 0 height 6
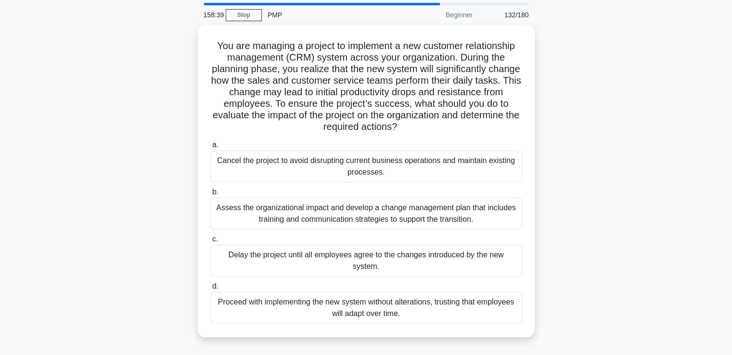
scroll to position [48, 0]
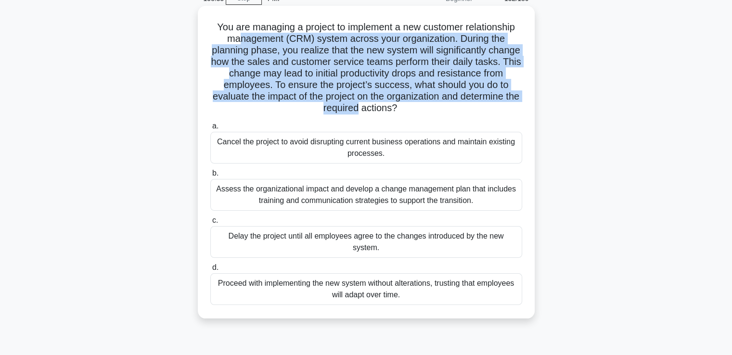
drag, startPoint x: 237, startPoint y: 41, endPoint x: 366, endPoint y: 110, distance: 146.0
click at [366, 110] on h5 "You are managing a project to implement a new customer relationship management …" at bounding box center [366, 67] width 314 height 93
click at [316, 56] on h5 "You are managing a project to implement a new customer relationship management …" at bounding box center [366, 67] width 314 height 93
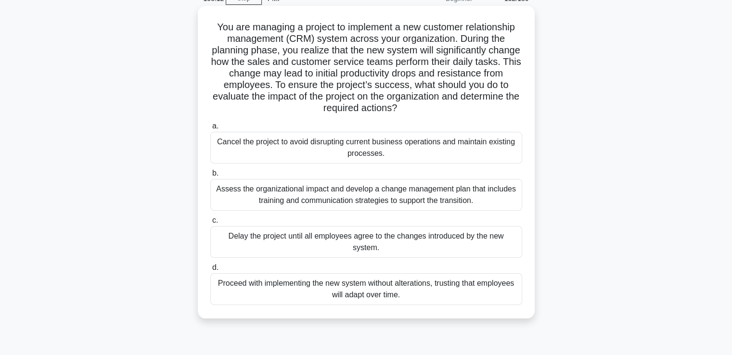
click at [466, 207] on div "Assess the organizational impact and develop a change management plan that incl…" at bounding box center [366, 195] width 312 height 32
click at [210, 177] on input "b. Assess the organizational impact and develop a change management plan that i…" at bounding box center [210, 173] width 0 height 6
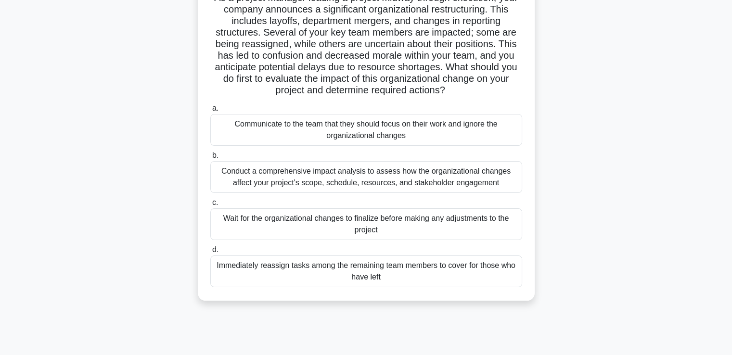
scroll to position [96, 0]
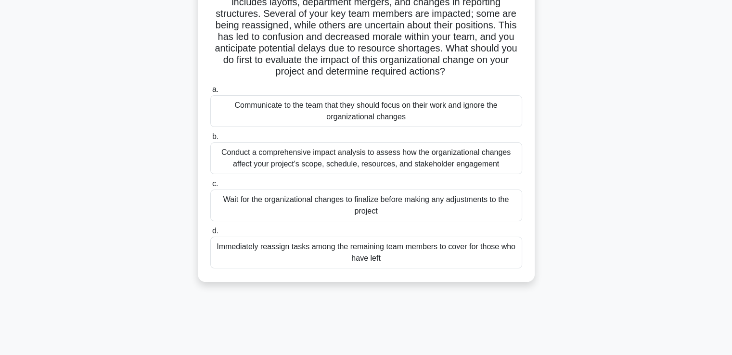
click at [327, 154] on div "Conduct a comprehensive impact analysis to assess how the organizational change…" at bounding box center [366, 159] width 312 height 32
click at [210, 140] on input "b. Conduct a comprehensive impact analysis to assess how the organizational cha…" at bounding box center [210, 137] width 0 height 6
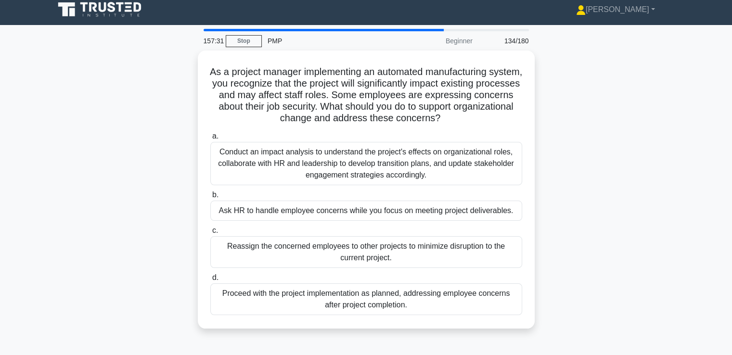
scroll to position [0, 0]
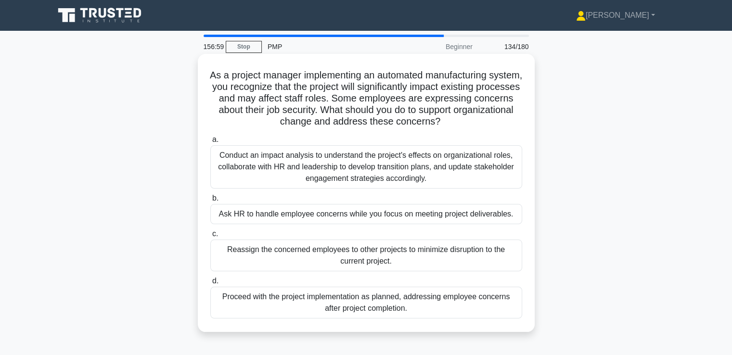
click at [435, 170] on div "Conduct an impact analysis to understand the project's effects on organizationa…" at bounding box center [366, 166] width 312 height 43
click at [210, 143] on input "a. Conduct an impact analysis to understand the project's effects on organizati…" at bounding box center [210, 140] width 0 height 6
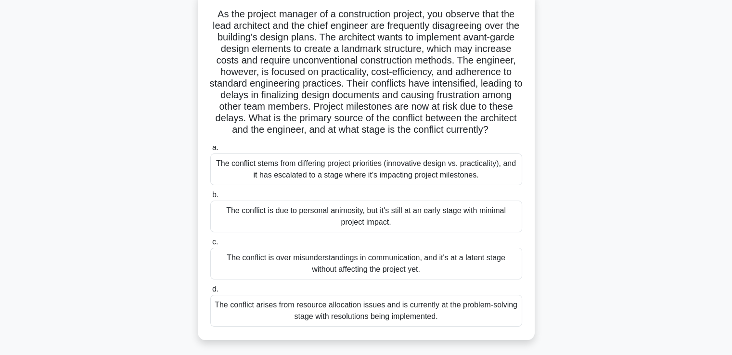
scroll to position [96, 0]
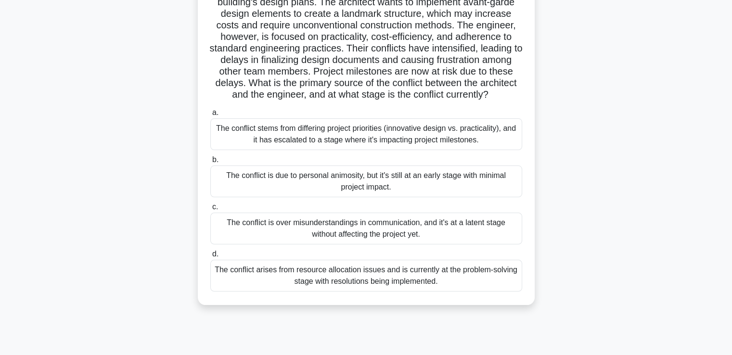
click at [342, 150] on div "The conflict stems from differing project priorities (innovative design vs. pra…" at bounding box center [366, 134] width 312 height 32
click at [210, 116] on input "a. The conflict stems from differing project priorities (innovative design vs. …" at bounding box center [210, 113] width 0 height 6
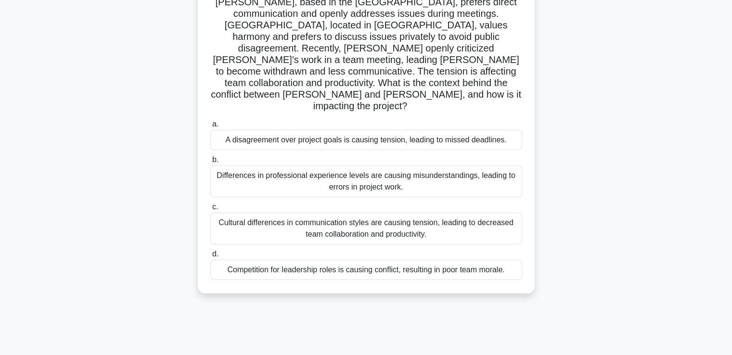
click at [324, 213] on div "Cultural differences in communication styles are causing tension, leading to de…" at bounding box center [366, 229] width 312 height 32
click at [210, 208] on input "c. Cultural differences in communication styles are causing tension, leading to…" at bounding box center [210, 207] width 0 height 6
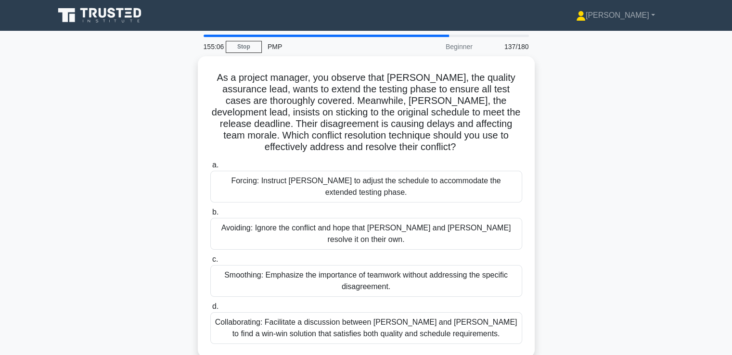
scroll to position [48, 0]
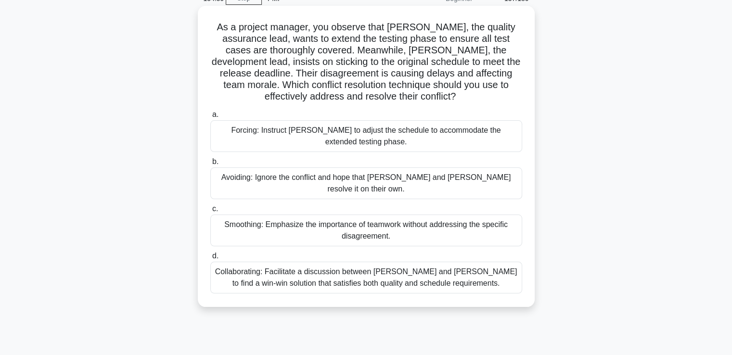
click at [340, 278] on div "Collaborating: Facilitate a discussion between Karen and Tom to find a win-win …" at bounding box center [366, 278] width 312 height 32
click at [210, 259] on input "d. Collaborating: Facilitate a discussion between Karen and Tom to find a win-w…" at bounding box center [210, 256] width 0 height 6
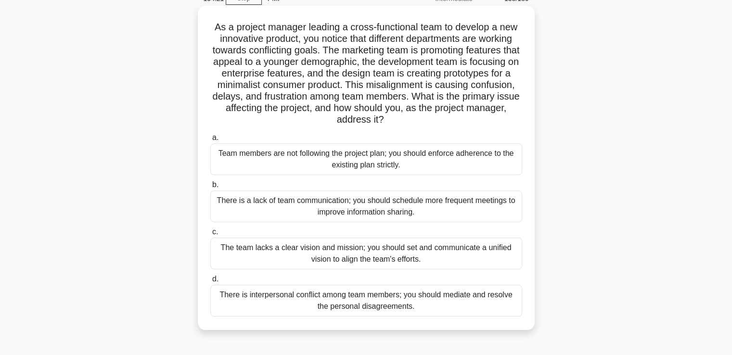
click at [432, 259] on div "The team lacks a clear vision and mission; you should set and communicate a uni…" at bounding box center [366, 254] width 312 height 32
click at [210, 235] on input "c. The team lacks a clear vision and mission; you should set and communicate a …" at bounding box center [210, 232] width 0 height 6
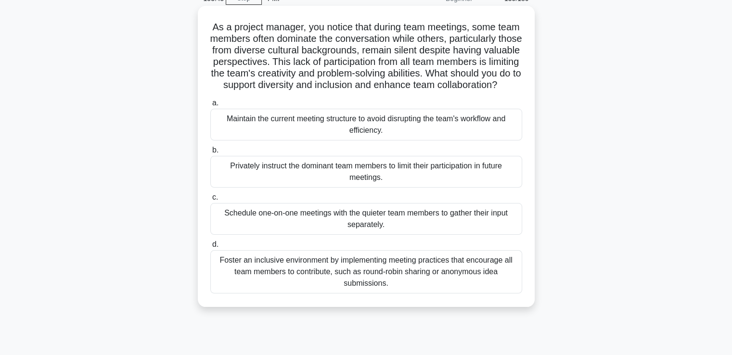
click at [404, 294] on div "Foster an inclusive environment by implementing meeting practices that encourag…" at bounding box center [366, 271] width 312 height 43
click at [210, 248] on input "d. Foster an inclusive environment by implementing meeting practices that encou…" at bounding box center [210, 245] width 0 height 6
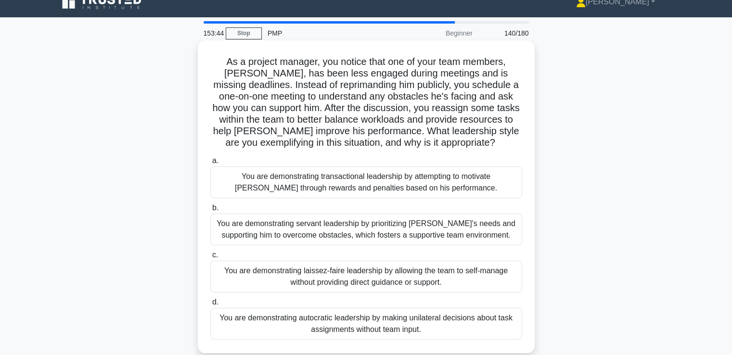
scroll to position [0, 0]
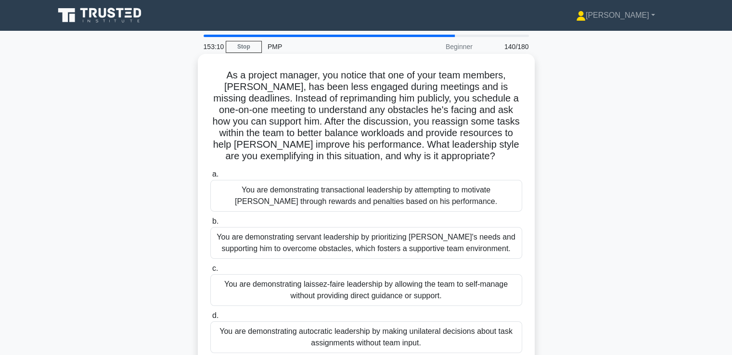
click at [412, 253] on div "You are demonstrating servant leadership by prioritizing James's needs and supp…" at bounding box center [366, 243] width 312 height 32
click at [210, 225] on input "b. You are demonstrating servant leadership by prioritizing James's needs and s…" at bounding box center [210, 222] width 0 height 6
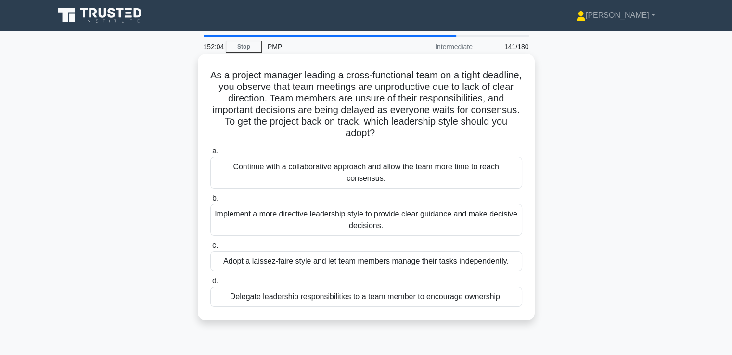
click at [487, 229] on div "Implement a more directive leadership style to provide clear guidance and make …" at bounding box center [366, 220] width 312 height 32
click at [210, 202] on input "b. Implement a more directive leadership style to provide clear guidance and ma…" at bounding box center [210, 198] width 0 height 6
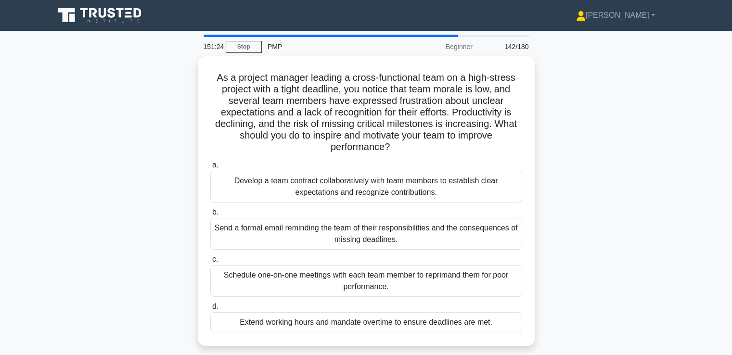
scroll to position [48, 0]
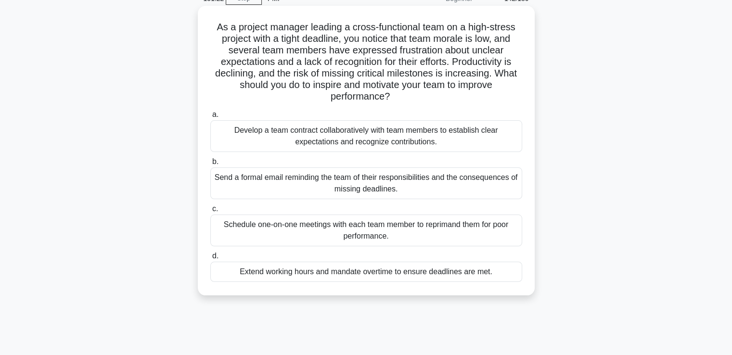
click at [374, 135] on div "Develop a team contract collaboratively with team members to establish clear ex…" at bounding box center [366, 136] width 312 height 32
click at [210, 118] on input "a. Develop a team contract collaboratively with team members to establish clear…" at bounding box center [210, 115] width 0 height 6
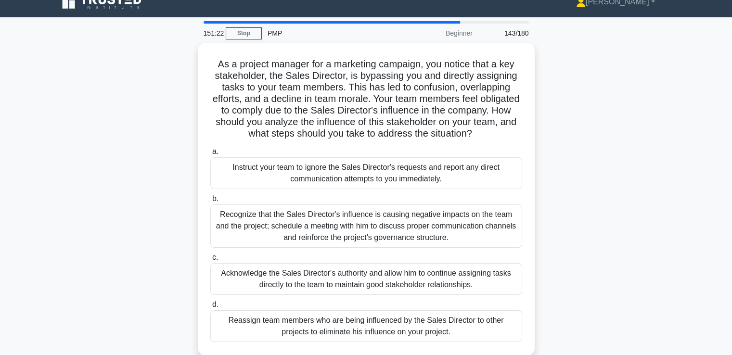
scroll to position [0, 0]
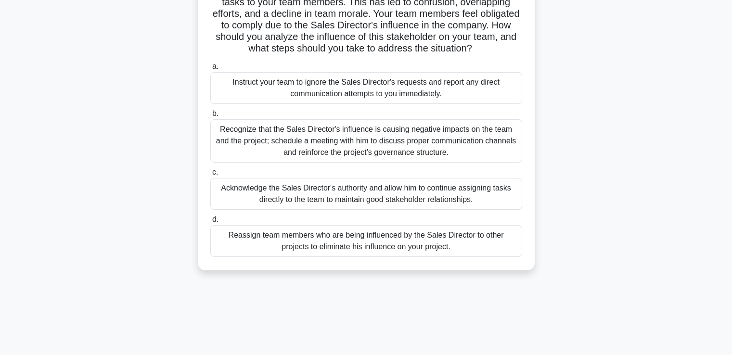
click at [251, 143] on div "Recognize that the Sales Director's influence is causing negative impacts on th…" at bounding box center [366, 140] width 312 height 43
click at [210, 117] on input "b. Recognize that the Sales Director's influence is causing negative impacts on…" at bounding box center [210, 114] width 0 height 6
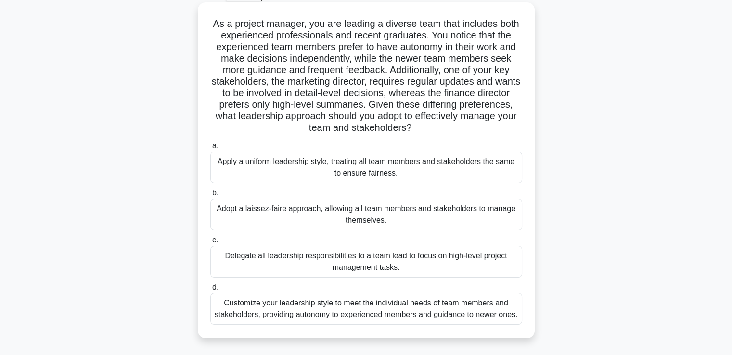
scroll to position [96, 0]
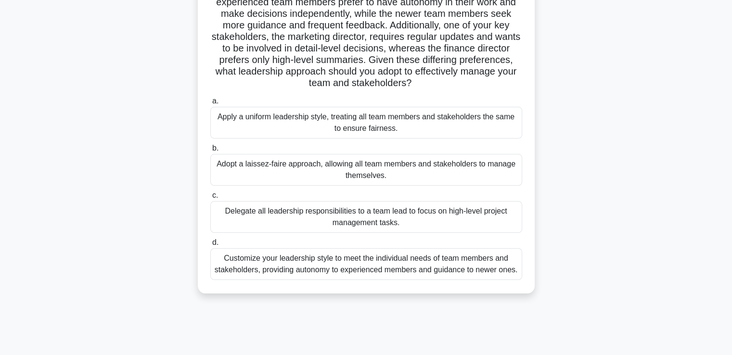
click at [336, 269] on div "Customize your leadership style to meet the individual needs of team members an…" at bounding box center [366, 264] width 312 height 32
click at [210, 246] on input "d. Customize your leadership style to meet the individual needs of team members…" at bounding box center [210, 243] width 0 height 6
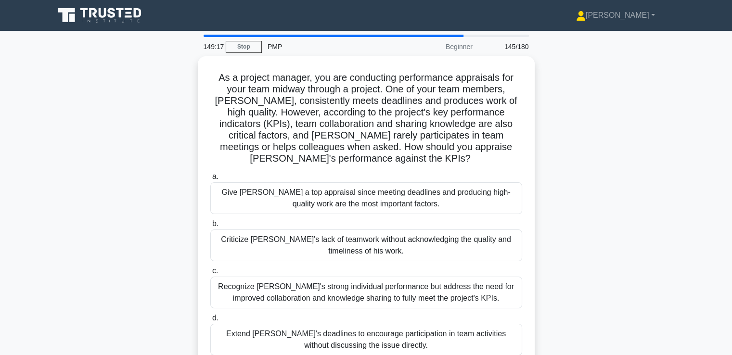
scroll to position [48, 0]
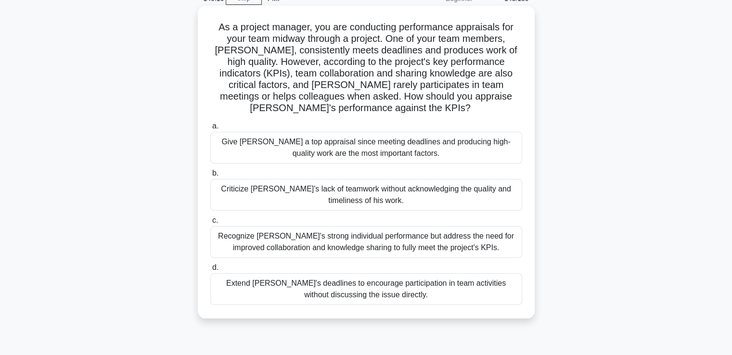
click at [442, 247] on div "Recognize Alex's strong individual performance but address the need for improve…" at bounding box center [366, 242] width 312 height 32
click at [210, 224] on input "c. Recognize Alex's strong individual performance but address the need for impr…" at bounding box center [210, 221] width 0 height 6
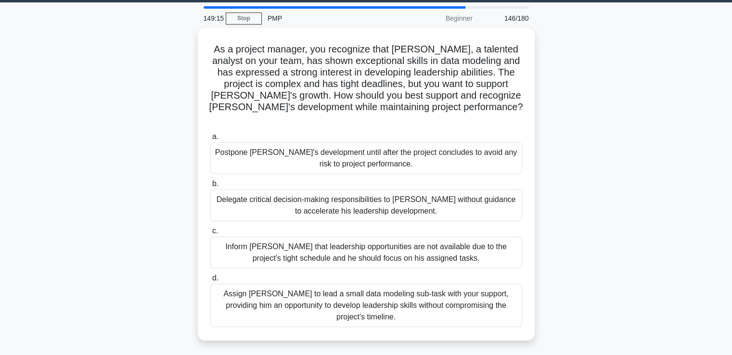
scroll to position [0, 0]
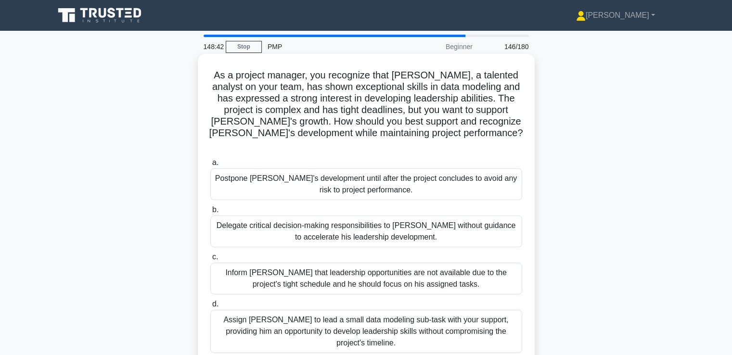
click at [509, 322] on div "Assign Daniel to lead a small data modeling sub-task with your support, providi…" at bounding box center [366, 331] width 312 height 43
click at [210, 308] on input "d. Assign Daniel to lead a small data modeling sub-task with your support, prov…" at bounding box center [210, 304] width 0 height 6
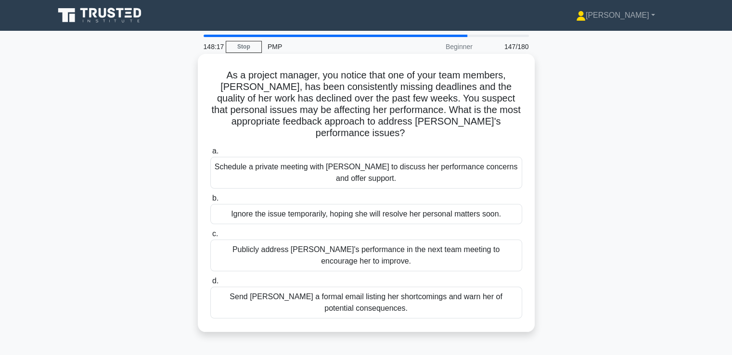
click at [285, 165] on div "Schedule a private meeting with Emily to discuss her performance concerns and o…" at bounding box center [366, 173] width 312 height 32
click at [210, 155] on input "a. Schedule a private meeting with Emily to discuss her performance concerns an…" at bounding box center [210, 151] width 0 height 6
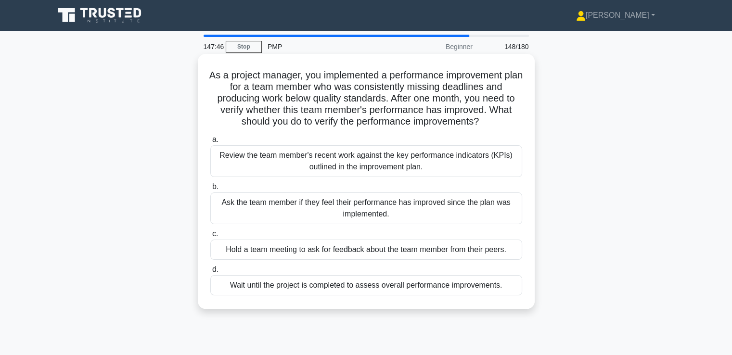
click at [442, 171] on div "Review the team member's recent work against the key performance indicators (KP…" at bounding box center [366, 161] width 312 height 32
click at [210, 143] on input "a. Review the team member's recent work against the key performance indicators …" at bounding box center [210, 140] width 0 height 6
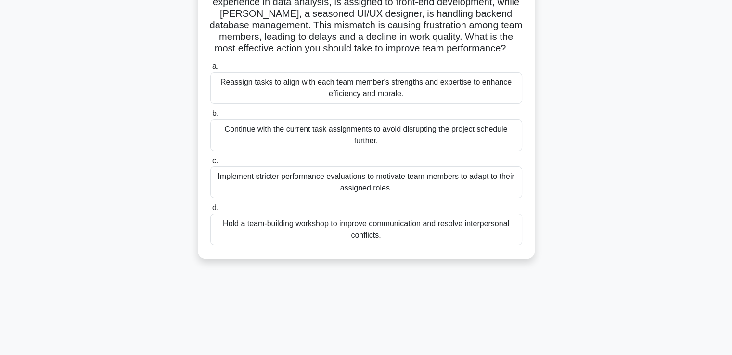
scroll to position [117, 0]
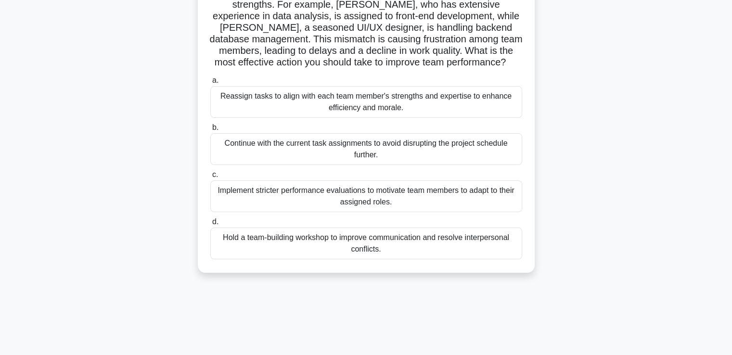
click at [374, 106] on div "Reassign tasks to align with each team member's strengths and expertise to enha…" at bounding box center [366, 102] width 312 height 32
click at [210, 84] on input "a. Reassign tasks to align with each team member's strengths and expertise to e…" at bounding box center [210, 81] width 0 height 6
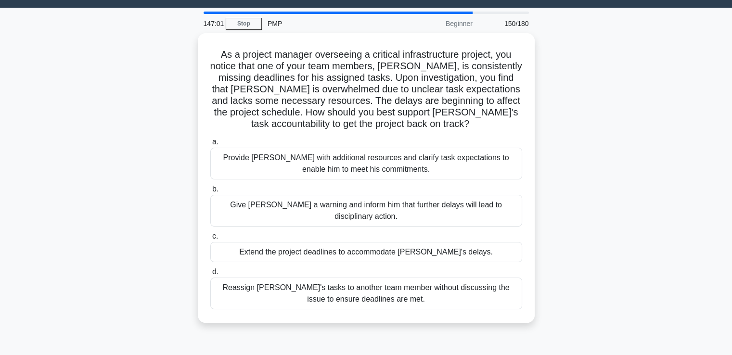
scroll to position [0, 0]
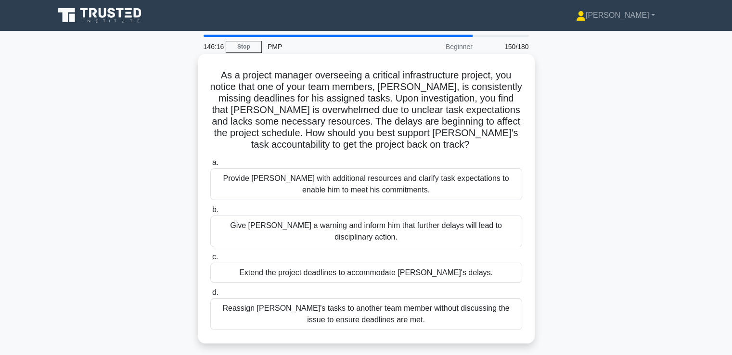
click at [399, 176] on div "Provide David with additional resources and clarify task expectations to enable…" at bounding box center [366, 185] width 312 height 32
click at [210, 166] on input "a. Provide David with additional resources and clarify task expectations to ena…" at bounding box center [210, 163] width 0 height 6
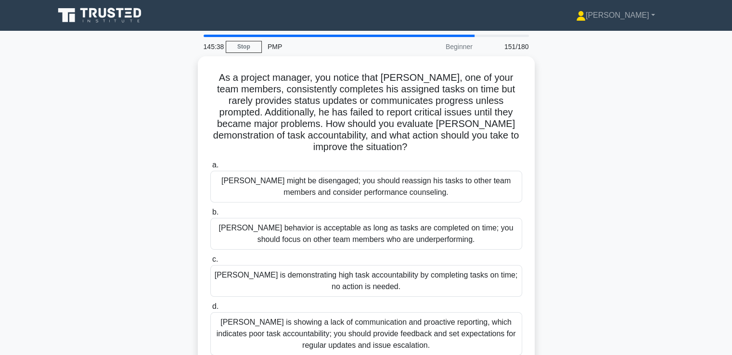
scroll to position [48, 0]
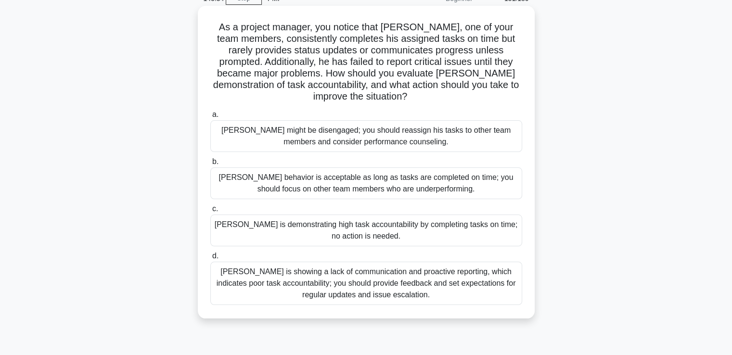
click at [356, 285] on div "Thomas is showing a lack of communication and proactive reporting, which indica…" at bounding box center [366, 283] width 312 height 43
click at [210, 259] on input "d. Thomas is showing a lack of communication and proactive reporting, which ind…" at bounding box center [210, 256] width 0 height 6
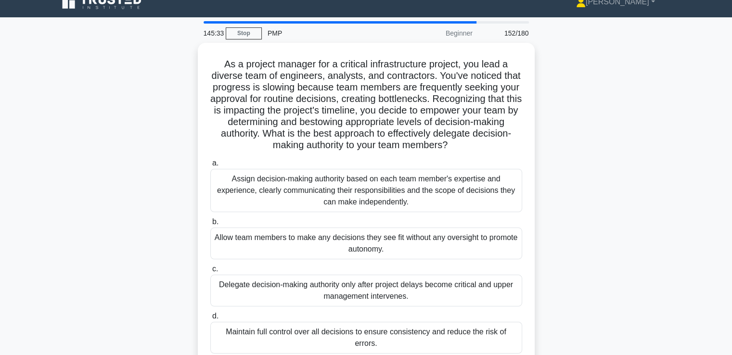
scroll to position [0, 0]
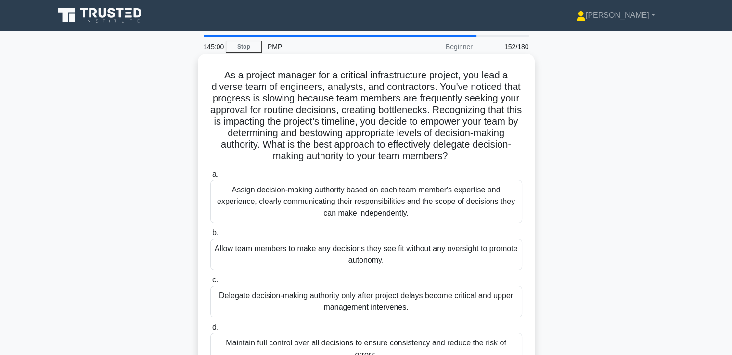
drag, startPoint x: 352, startPoint y: 133, endPoint x: 499, endPoint y: 156, distance: 148.2
click at [499, 156] on h5 "As a project manager for a critical infrastructure project, you lead a diverse …" at bounding box center [366, 115] width 314 height 93
click at [456, 152] on h5 "As a project manager for a critical infrastructure project, you lead a diverse …" at bounding box center [366, 115] width 314 height 93
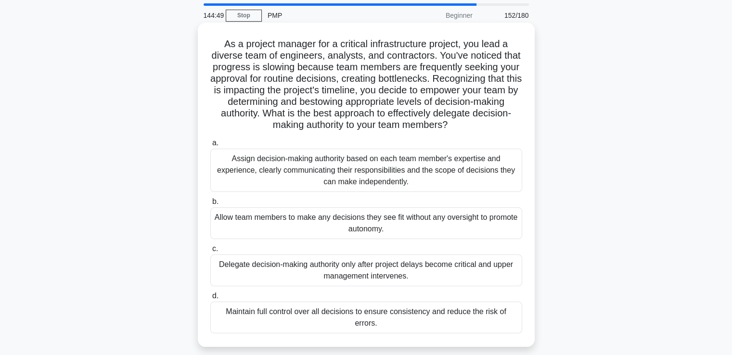
scroll to position [48, 0]
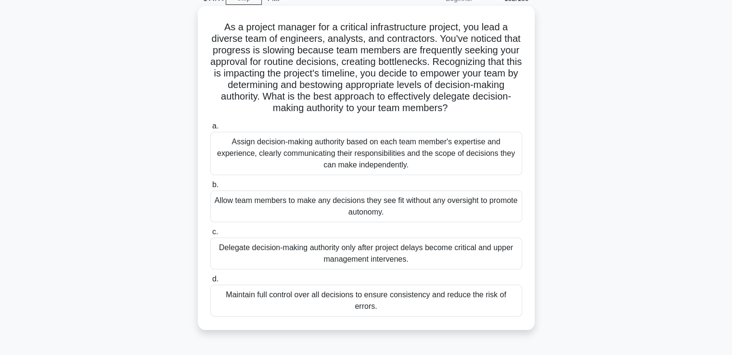
click at [317, 145] on div "Assign decision-making authority based on each team member's expertise and expe…" at bounding box center [366, 153] width 312 height 43
click at [210, 130] on input "a. Assign decision-making authority based on each team member's expertise and e…" at bounding box center [210, 126] width 0 height 6
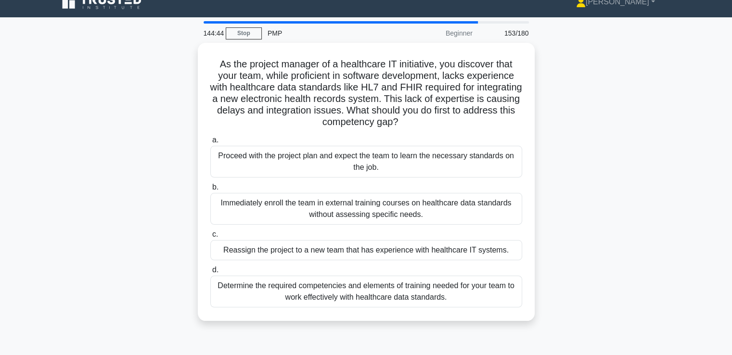
scroll to position [0, 0]
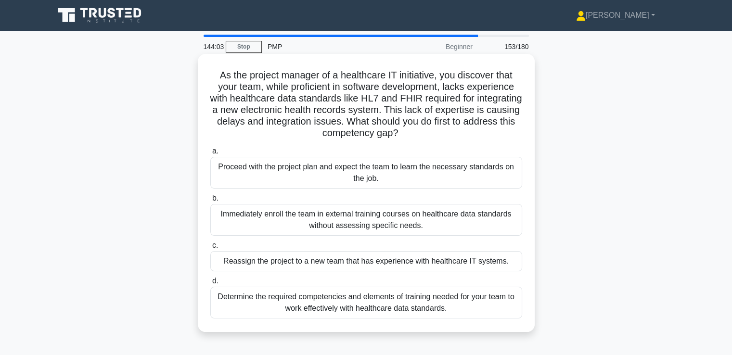
click at [447, 309] on div "Determine the required competencies and elements of training needed for your te…" at bounding box center [366, 303] width 312 height 32
click at [210, 285] on input "d. Determine the required competencies and elements of training needed for your…" at bounding box center [210, 281] width 0 height 6
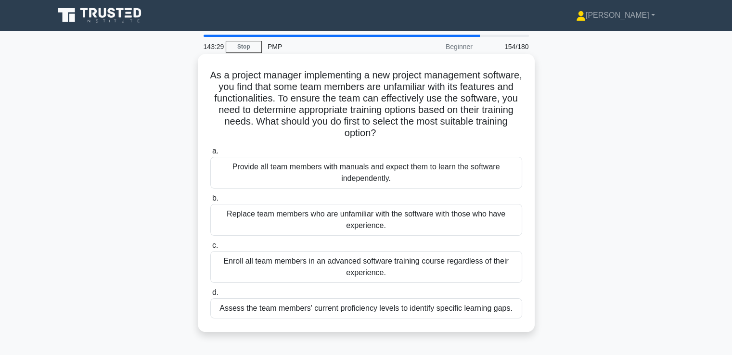
click at [364, 311] on div "Assess the team members' current proficiency levels to identify specific learni…" at bounding box center [366, 308] width 312 height 20
click at [210, 296] on input "d. Assess the team members' current proficiency levels to identify specific lea…" at bounding box center [210, 293] width 0 height 6
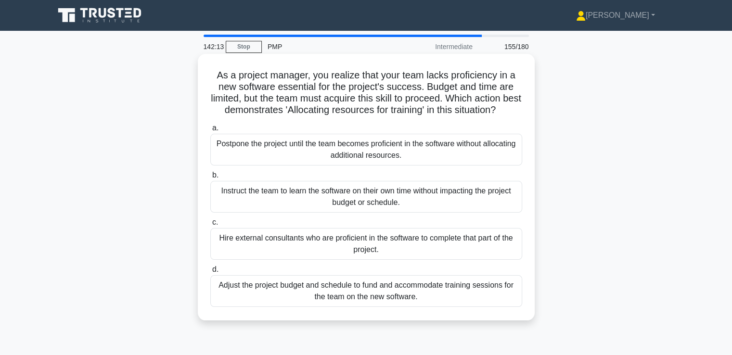
click at [389, 307] on div "Adjust the project budget and schedule to fund and accommodate training session…" at bounding box center [366, 291] width 312 height 32
click at [210, 273] on input "d. Adjust the project budget and schedule to fund and accommodate training sess…" at bounding box center [210, 270] width 0 height 6
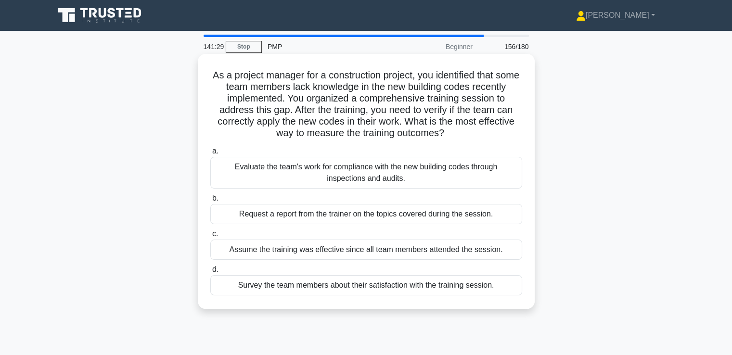
click at [377, 170] on div "Evaluate the team's work for compliance with the new building codes through ins…" at bounding box center [366, 173] width 312 height 32
click at [210, 155] on input "a. Evaluate the team's work for compliance with the new building codes through …" at bounding box center [210, 151] width 0 height 6
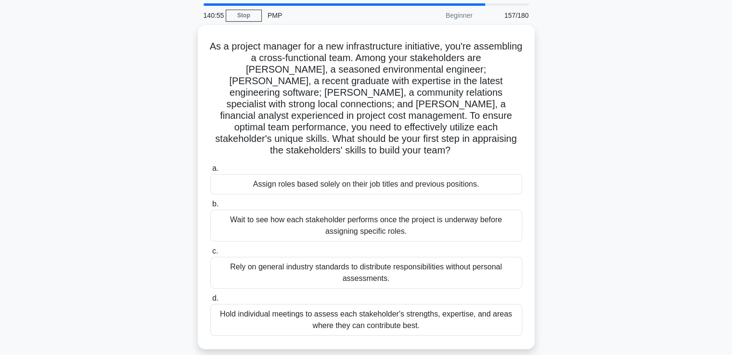
scroll to position [48, 0]
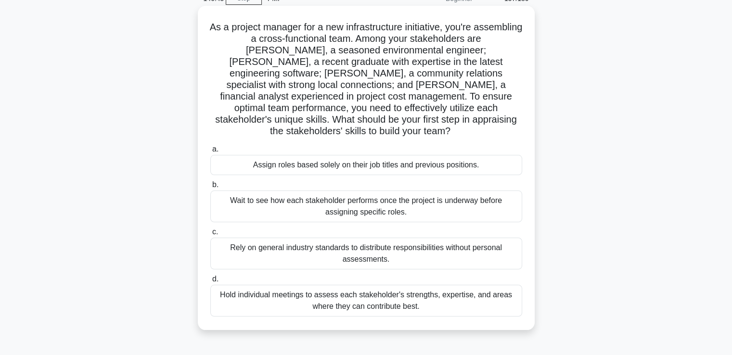
click at [439, 297] on div "Hold individual meetings to assess each stakeholder's strengths, expertise, and…" at bounding box center [366, 301] width 312 height 32
click at [210, 283] on input "d. Hold individual meetings to assess each stakeholder's strengths, expertise, …" at bounding box center [210, 279] width 0 height 6
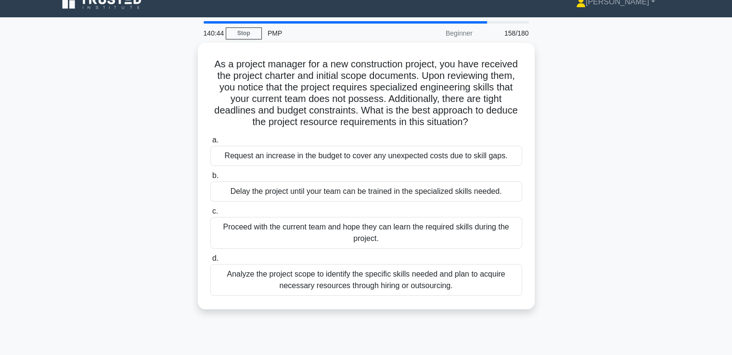
scroll to position [0, 0]
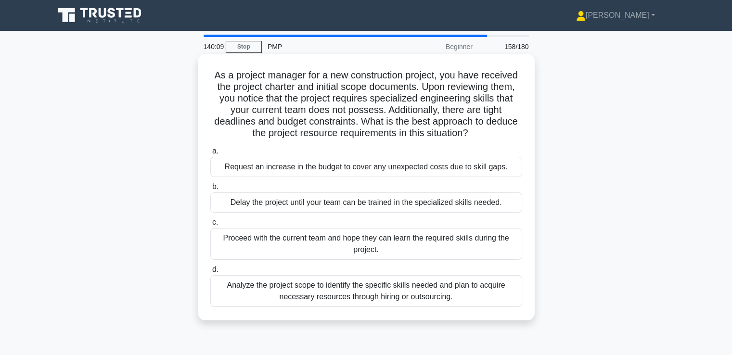
click at [465, 287] on div "Analyze the project scope to identify the specific skills needed and plan to ac…" at bounding box center [366, 291] width 312 height 32
click at [210, 273] on input "d. Analyze the project scope to identify the specific skills needed and plan to…" at bounding box center [210, 270] width 0 height 6
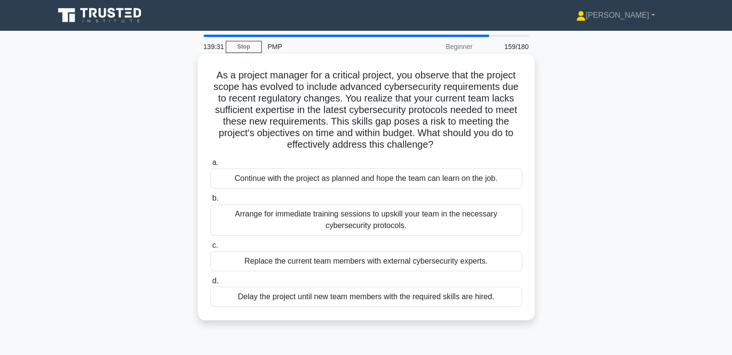
click at [439, 228] on div "Arrange for immediate training sessions to upskill your team in the necessary c…" at bounding box center [366, 220] width 312 height 32
click at [210, 202] on input "b. Arrange for immediate training sessions to upskill your team in the necessar…" at bounding box center [210, 198] width 0 height 6
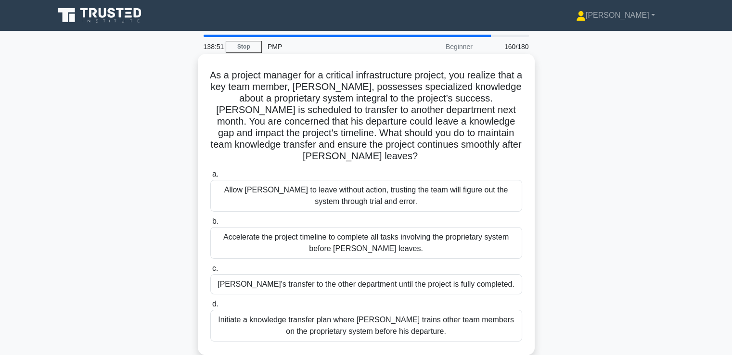
click at [460, 324] on div "Initiate a knowledge transfer plan where Carlos trains other team members on th…" at bounding box center [366, 326] width 312 height 32
click at [210, 308] on input "d. Initiate a knowledge transfer plan where Carlos trains other team members on…" at bounding box center [210, 304] width 0 height 6
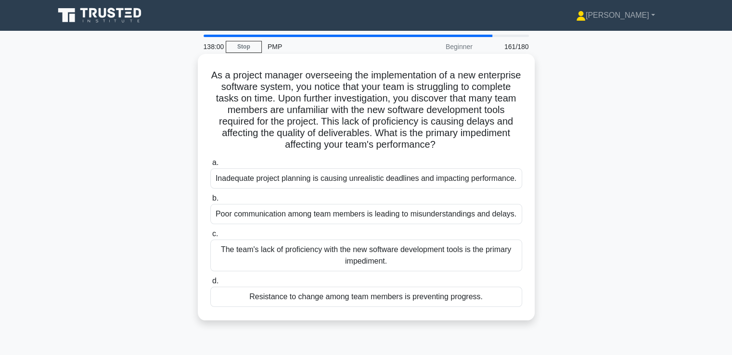
click at [468, 253] on div "The team's lack of proficiency with the new software development tools is the p…" at bounding box center [366, 256] width 312 height 32
click at [210, 237] on input "c. The team's lack of proficiency with the new software development tools is th…" at bounding box center [210, 234] width 0 height 6
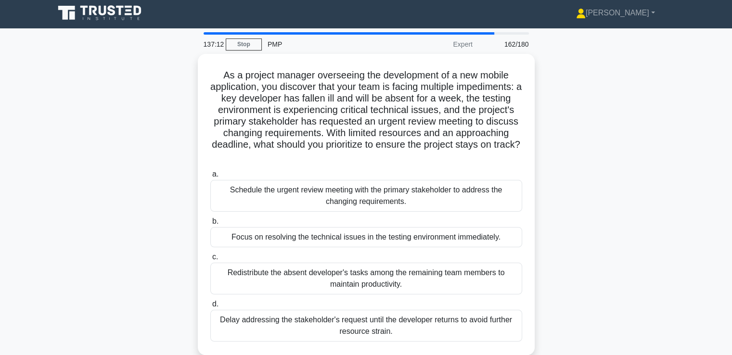
scroll to position [48, 0]
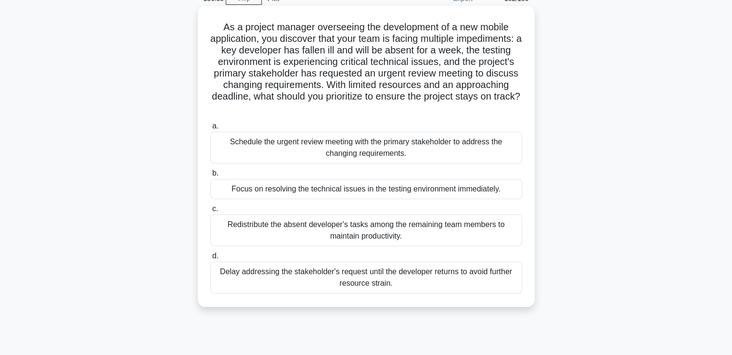
click at [243, 154] on div "Schedule the urgent review meeting with the primary stakeholder to address the …" at bounding box center [366, 148] width 312 height 32
click at [210, 130] on input "a. Schedule the urgent review meeting with the primary stakeholder to address t…" at bounding box center [210, 126] width 0 height 6
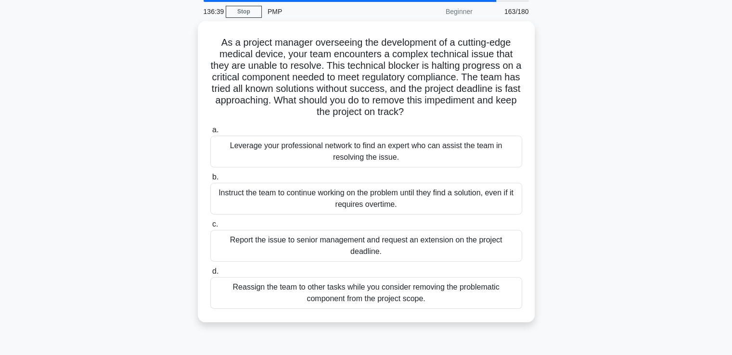
scroll to position [0, 0]
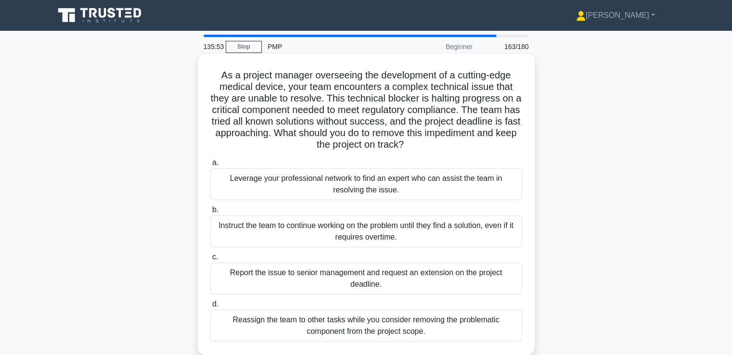
click at [389, 192] on div "Leverage your professional network to find an expert who can assist the team in…" at bounding box center [366, 185] width 312 height 32
click at [210, 166] on input "a. Leverage your professional network to find an expert who can assist the team…" at bounding box center [210, 163] width 0 height 6
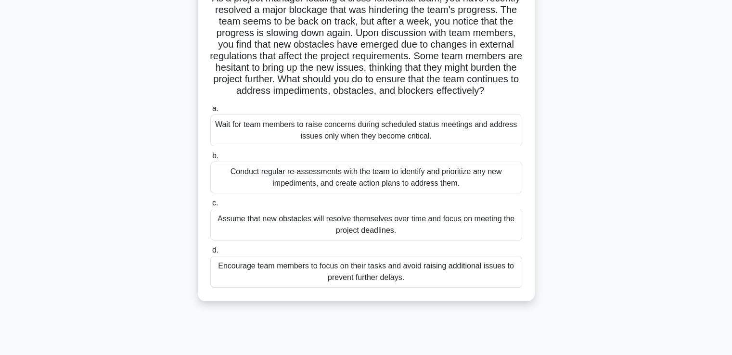
scroll to position [96, 0]
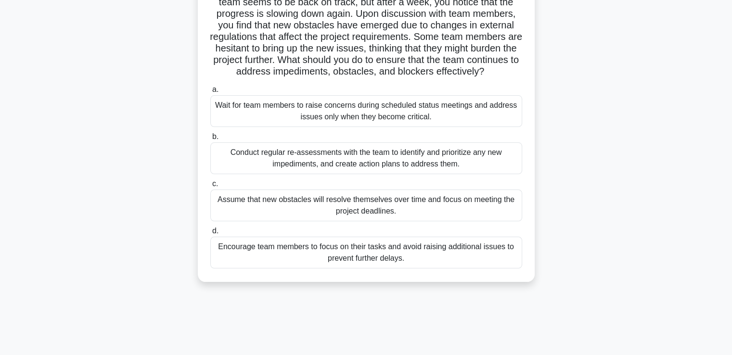
click at [312, 171] on div "Conduct regular re-assessments with the team to identify and prioritize any new…" at bounding box center [366, 159] width 312 height 32
click at [210, 140] on input "b. Conduct regular re-assessments with the team to identify and prioritize any …" at bounding box center [210, 137] width 0 height 6
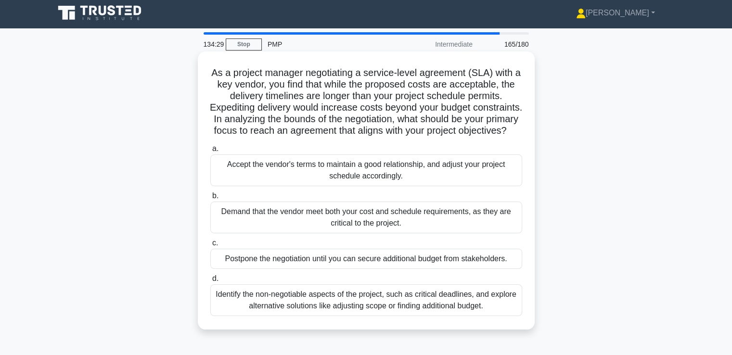
scroll to position [0, 0]
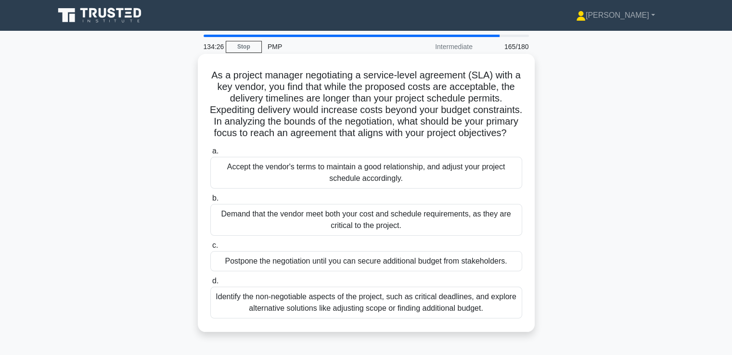
click at [481, 319] on div "Identify the non-negotiable aspects of the project, such as critical deadlines,…" at bounding box center [366, 303] width 312 height 32
click at [318, 316] on div "Identify the non-negotiable aspects of the project, such as critical deadlines,…" at bounding box center [366, 303] width 312 height 32
click at [210, 285] on input "d. Identify the non-negotiable aspects of the project, such as critical deadlin…" at bounding box center [210, 281] width 0 height 6
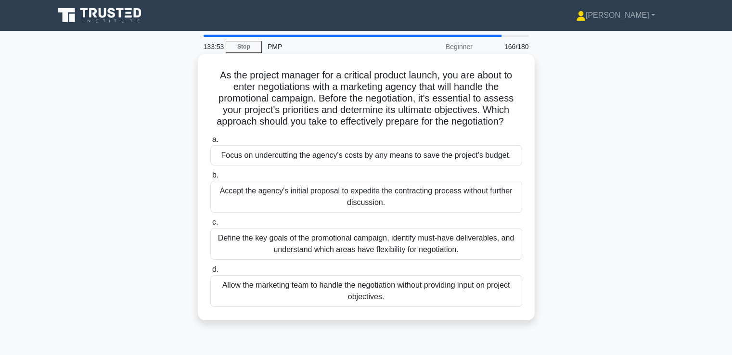
click at [396, 251] on div "Define the key goals of the promotional campaign, identify must-have deliverabl…" at bounding box center [366, 244] width 312 height 32
click at [210, 226] on input "c. Define the key goals of the promotional campaign, identify must-have deliver…" at bounding box center [210, 223] width 0 height 6
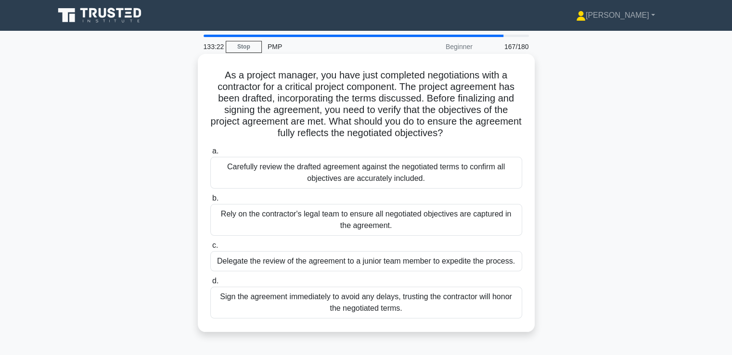
click at [389, 178] on div "Carefully review the drafted agreement against the negotiated terms to confirm …" at bounding box center [366, 173] width 312 height 32
click at [210, 155] on input "a. Carefully review the drafted agreement against the negotiated terms to confi…" at bounding box center [210, 151] width 0 height 6
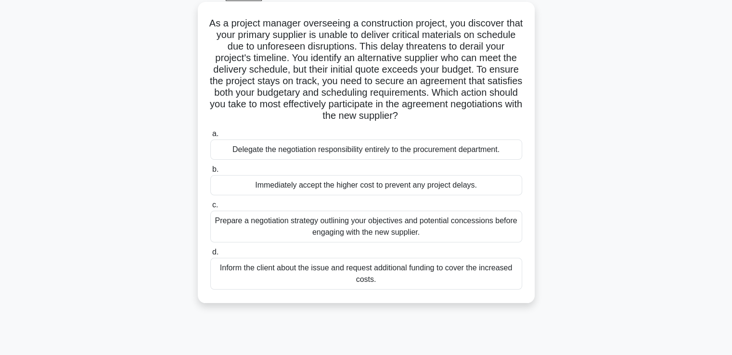
scroll to position [48, 0]
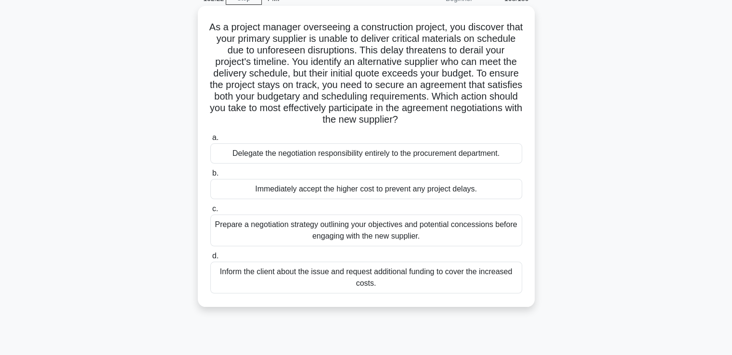
click at [376, 233] on div "Prepare a negotiation strategy outlining your objectives and potential concessi…" at bounding box center [366, 231] width 312 height 32
click at [210, 212] on input "c. Prepare a negotiation strategy outlining your objectives and potential conce…" at bounding box center [210, 209] width 0 height 6
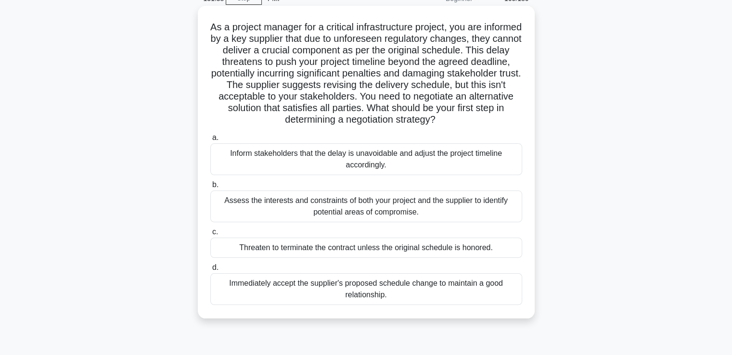
click at [303, 210] on div "Assess the interests and constraints of both your project and the supplier to i…" at bounding box center [366, 207] width 312 height 32
click at [210, 188] on input "b. Assess the interests and constraints of both your project and the supplier t…" at bounding box center [210, 185] width 0 height 6
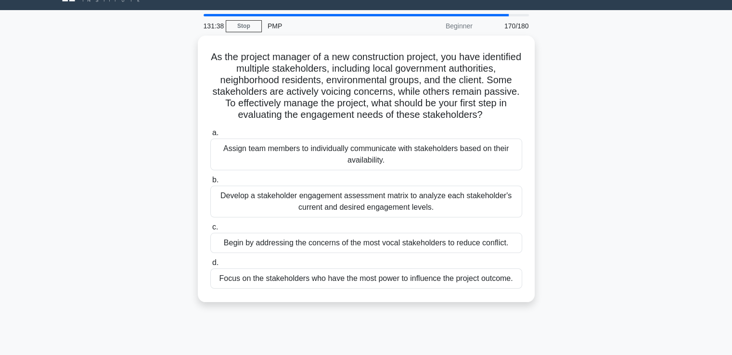
scroll to position [0, 0]
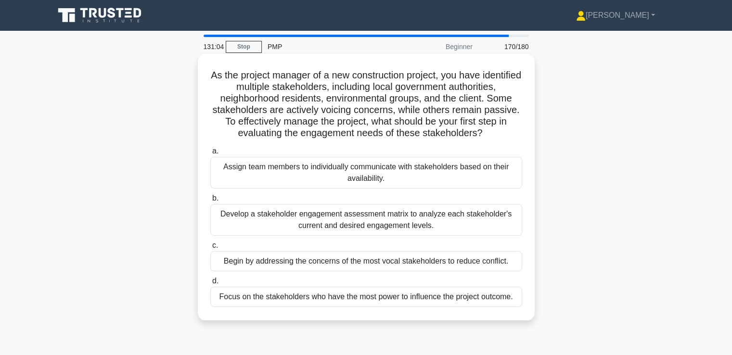
click at [363, 232] on div "Develop a stakeholder engagement assessment matrix to analyze each stakeholder'…" at bounding box center [366, 220] width 312 height 32
click at [210, 202] on input "b. Develop a stakeholder engagement assessment matrix to analyze each stakehold…" at bounding box center [210, 198] width 0 height 6
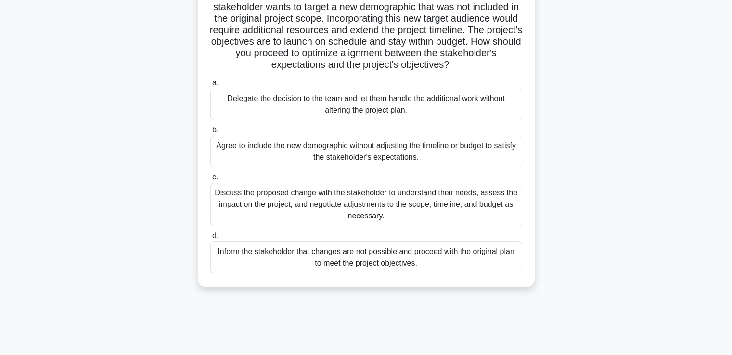
scroll to position [96, 0]
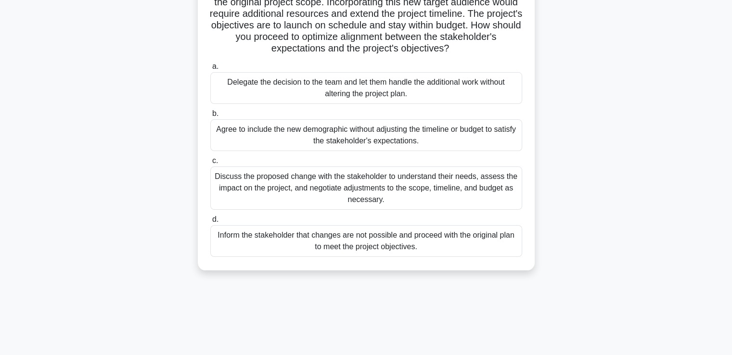
click at [451, 195] on div "Discuss the proposed change with the stakeholder to understand their needs, ass…" at bounding box center [366, 188] width 312 height 43
click at [210, 164] on input "c. Discuss the proposed change with the stakeholder to understand their needs, …" at bounding box center [210, 161] width 0 height 6
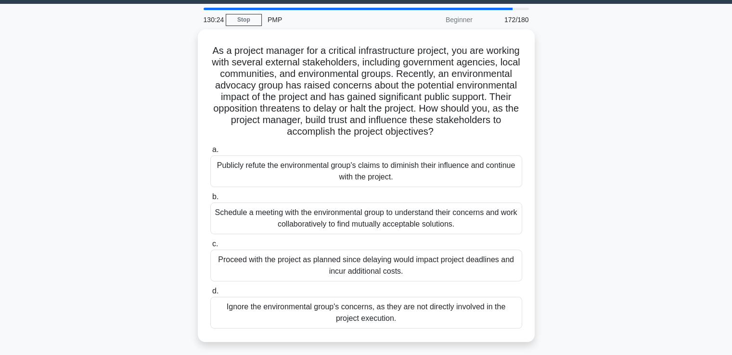
scroll to position [0, 0]
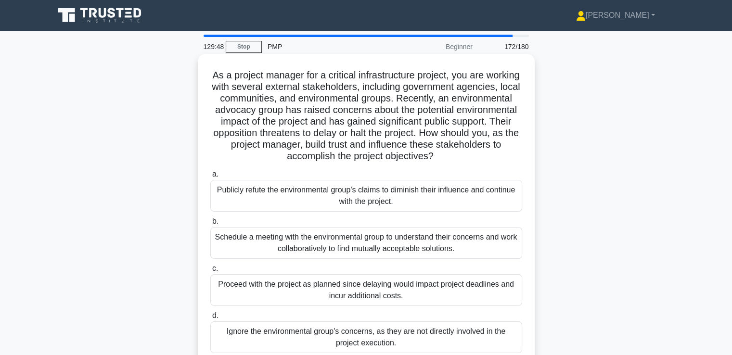
click at [264, 247] on div "Schedule a meeting with the environmental group to understand their concerns an…" at bounding box center [366, 243] width 312 height 32
click at [210, 225] on input "b. Schedule a meeting with the environmental group to understand their concerns…" at bounding box center [210, 222] width 0 height 6
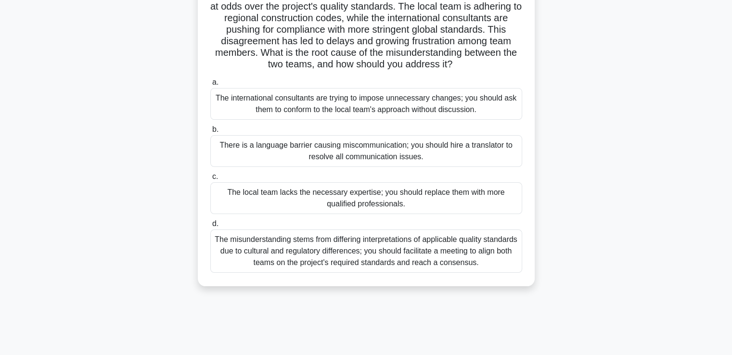
scroll to position [96, 0]
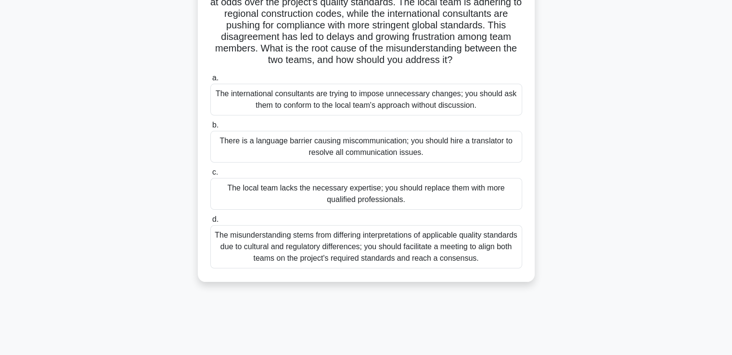
click at [386, 269] on div "The misunderstanding stems from differing interpretations of applicable quality…" at bounding box center [366, 246] width 312 height 43
click at [210, 223] on input "d. The misunderstanding stems from differing interpretations of applicable qual…" at bounding box center [210, 220] width 0 height 6
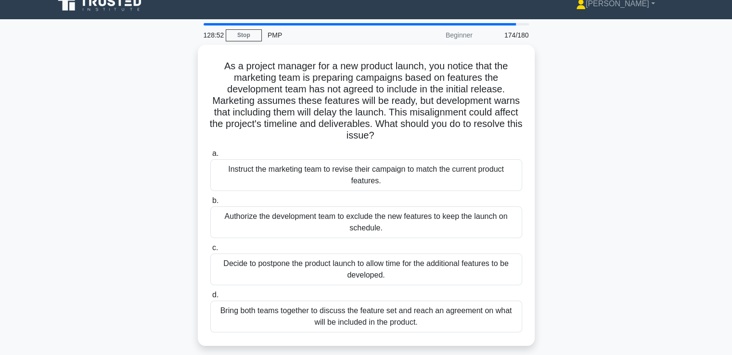
scroll to position [0, 0]
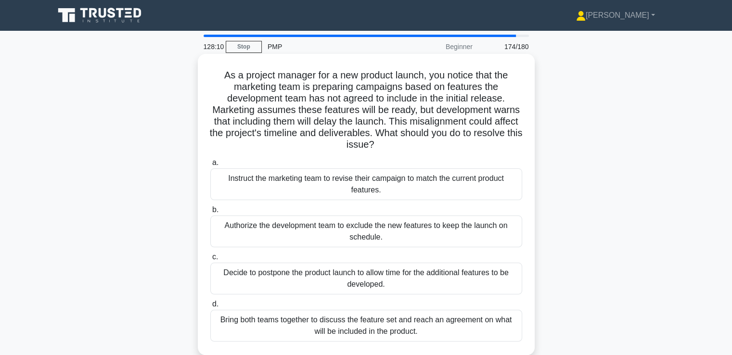
click at [451, 326] on div "Bring both teams together to discuss the feature set and reach an agreement on …" at bounding box center [366, 326] width 312 height 32
click at [210, 308] on input "d. Bring both teams together to discuss the feature set and reach an agreement …" at bounding box center [210, 304] width 0 height 6
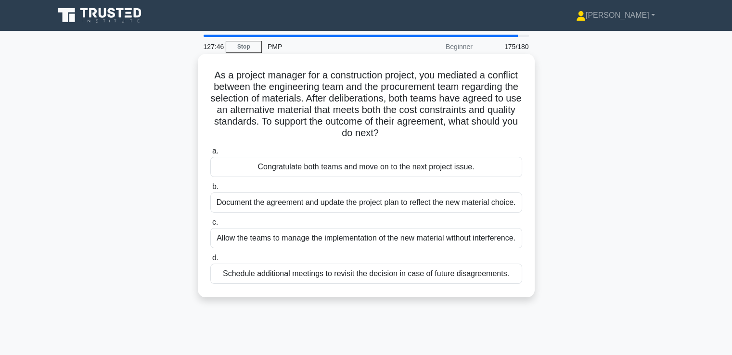
click at [264, 200] on div "Document the agreement and update the project plan to reflect the new material …" at bounding box center [366, 203] width 312 height 20
click at [210, 190] on input "b. Document the agreement and update the project plan to reflect the new materi…" at bounding box center [210, 187] width 0 height 6
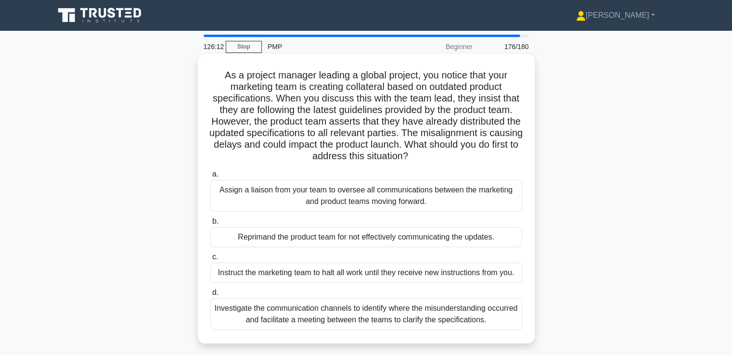
click at [321, 320] on div "Investigate the communication channels to identify where the misunderstanding o…" at bounding box center [366, 314] width 312 height 32
click at [210, 296] on input "d. Investigate the communication channels to identify where the misunderstandin…" at bounding box center [210, 293] width 0 height 6
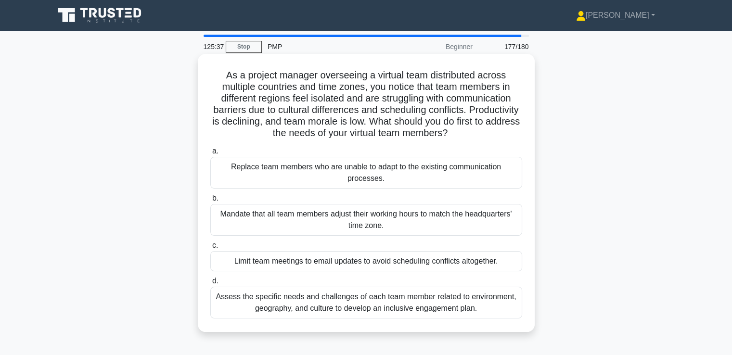
click at [497, 313] on div "Assess the specific needs and challenges of each team member related to environ…" at bounding box center [366, 303] width 312 height 32
click at [210, 285] on input "d. Assess the specific needs and challenges of each team member related to envi…" at bounding box center [210, 281] width 0 height 6
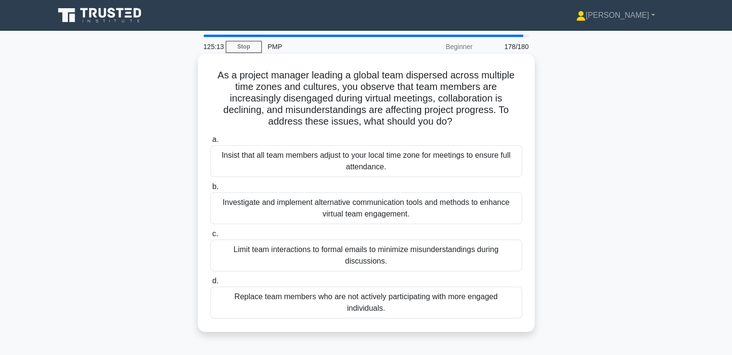
click at [420, 215] on div "Investigate and implement alternative communication tools and methods to enhanc…" at bounding box center [366, 209] width 312 height 32
click at [210, 190] on input "b. Investigate and implement alternative communication tools and methods to enh…" at bounding box center [210, 187] width 0 height 6
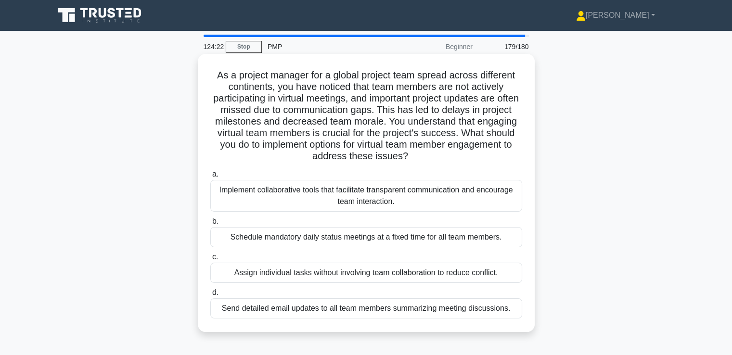
click at [363, 191] on div "Implement collaborative tools that facilitate transparent communication and enc…" at bounding box center [366, 196] width 312 height 32
click at [210, 178] on input "a. Implement collaborative tools that facilitate transparent communication and …" at bounding box center [210, 174] width 0 height 6
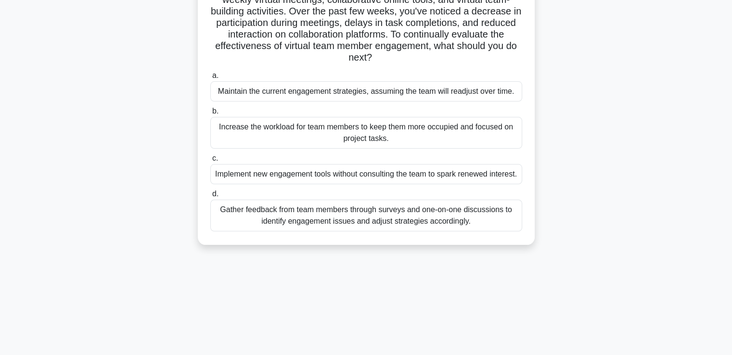
scroll to position [144, 0]
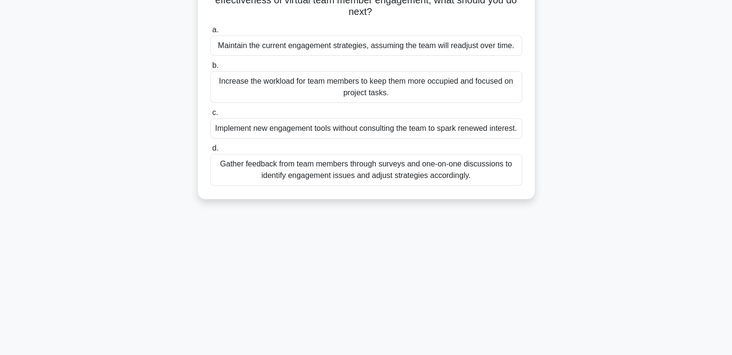
click at [414, 186] on div "Gather feedback from team members through surveys and one-on-one discussions to…" at bounding box center [366, 170] width 312 height 32
click at [210, 152] on input "d. Gather feedback from team members through surveys and one-on-one discussions…" at bounding box center [210, 148] width 0 height 6
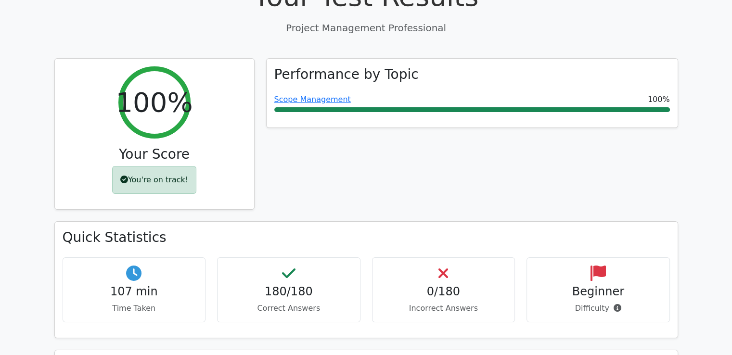
scroll to position [102, 0]
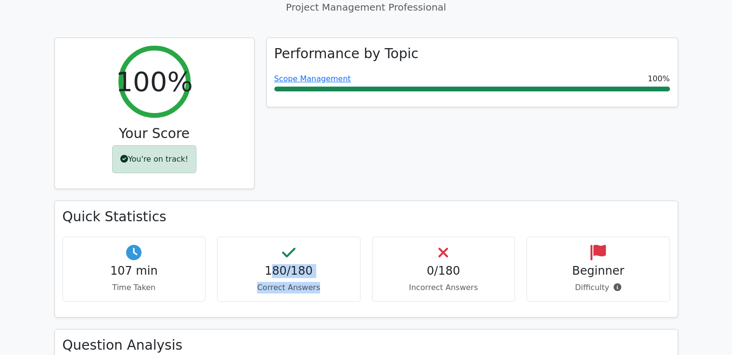
drag, startPoint x: 272, startPoint y: 269, endPoint x: 334, endPoint y: 326, distance: 83.8
click at [316, 275] on div "180/180 Correct Answers" at bounding box center [288, 269] width 143 height 65
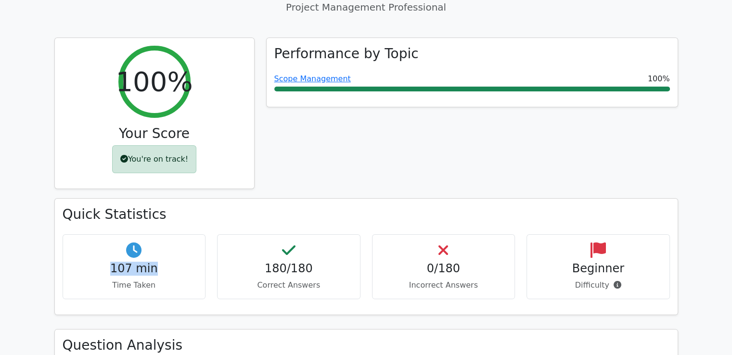
drag, startPoint x: 110, startPoint y: 272, endPoint x: 164, endPoint y: 270, distance: 54.0
click at [164, 270] on h4 "107 min" at bounding box center [134, 269] width 127 height 14
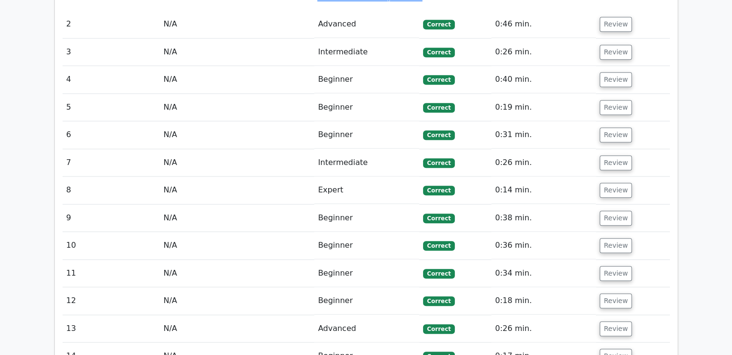
scroll to position [963, 0]
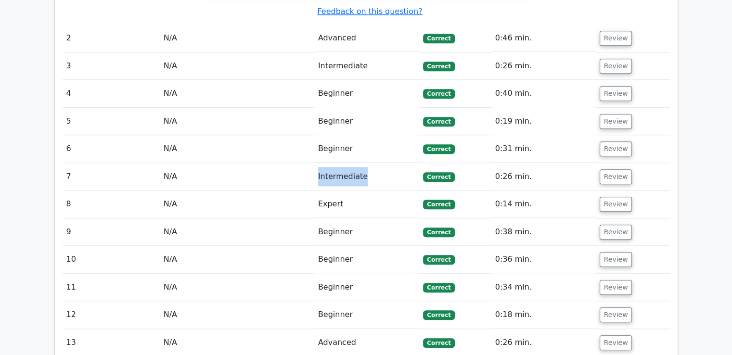
drag, startPoint x: 318, startPoint y: 135, endPoint x: 376, endPoint y: 141, distance: 58.1
click at [376, 163] on td "Intermediate" at bounding box center [366, 176] width 105 height 27
drag, startPoint x: 312, startPoint y: 159, endPoint x: 364, endPoint y: 171, distance: 53.7
click at [364, 191] on tr "8 N/A Expert Correct 0:14 min. Review" at bounding box center [367, 204] width 608 height 27
drag, startPoint x: 312, startPoint y: 292, endPoint x: 413, endPoint y: 313, distance: 103.2
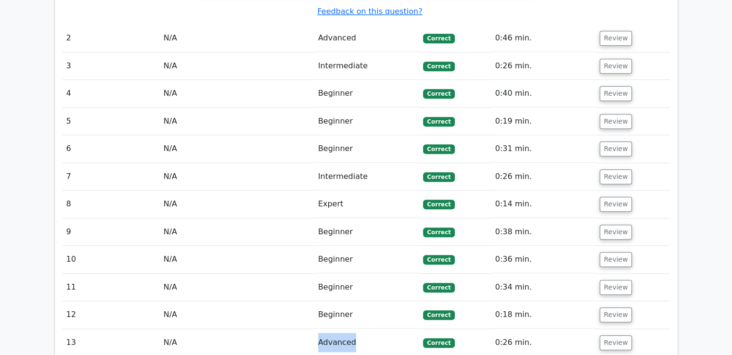
click at [375, 246] on td "Beginner" at bounding box center [366, 259] width 105 height 27
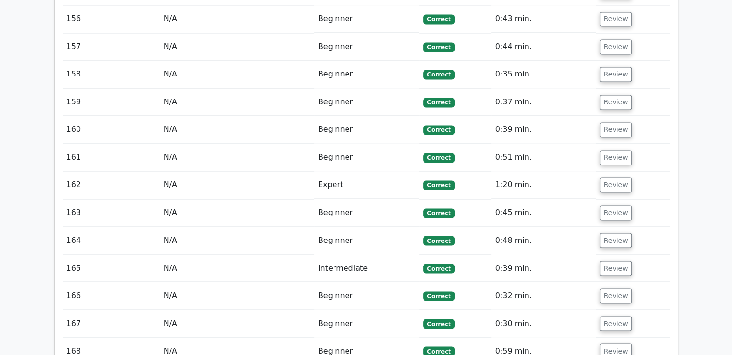
scroll to position [5733, 0]
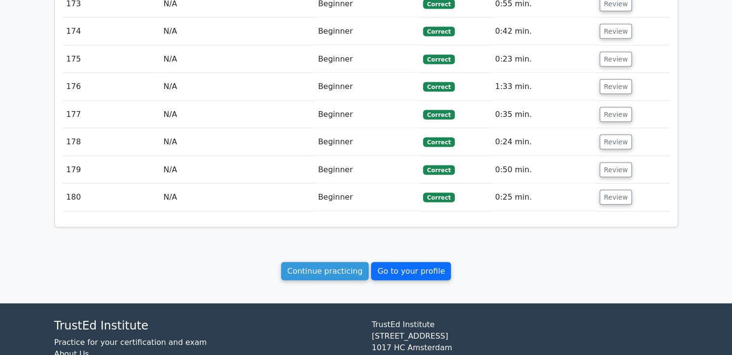
click at [393, 262] on link "Go to your profile" at bounding box center [411, 271] width 80 height 18
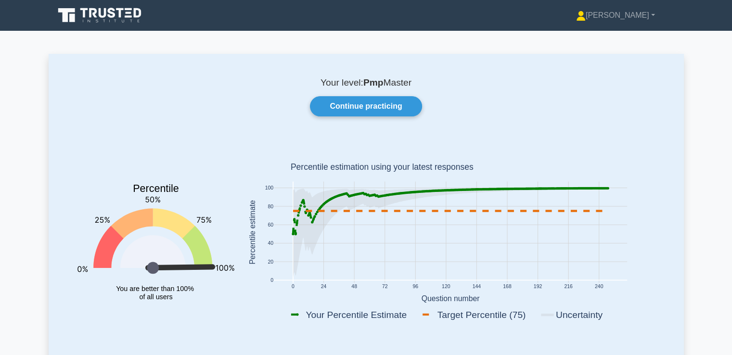
drag, startPoint x: 414, startPoint y: 82, endPoint x: 306, endPoint y: 74, distance: 107.7
click at [306, 74] on div "Your level: Pmp Master Continue practicing Percentile You are better than 100% …" at bounding box center [366, 209] width 635 height 310
click at [648, 146] on rect at bounding box center [450, 234] width 421 height 189
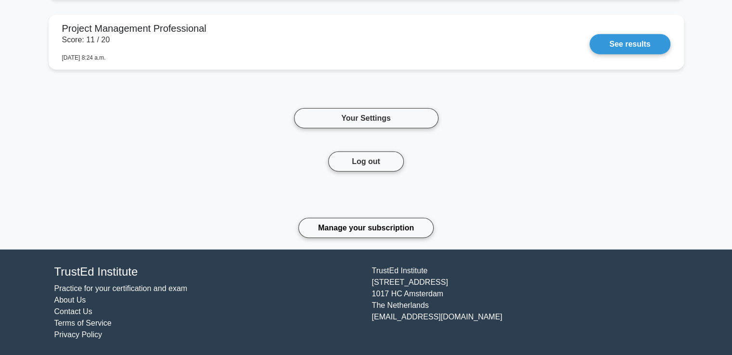
scroll to position [2306, 0]
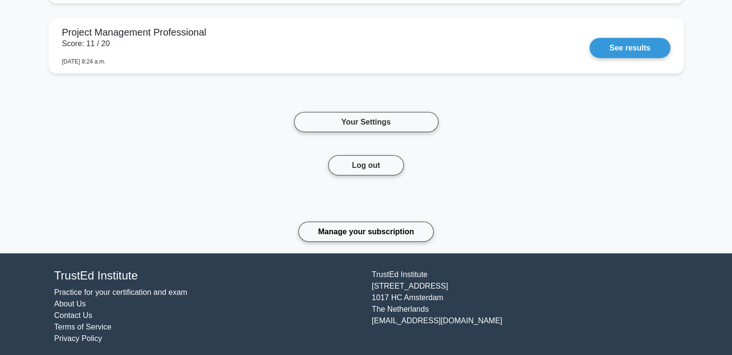
click at [729, 329] on footer "TrustEd Institute Practice for your certification and exam About Us Contact Us …" at bounding box center [366, 307] width 732 height 106
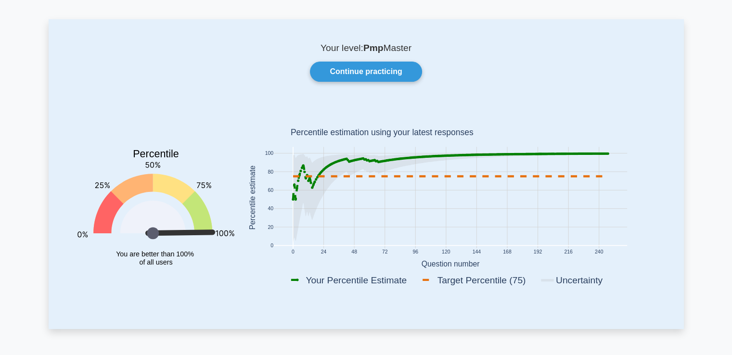
scroll to position [0, 0]
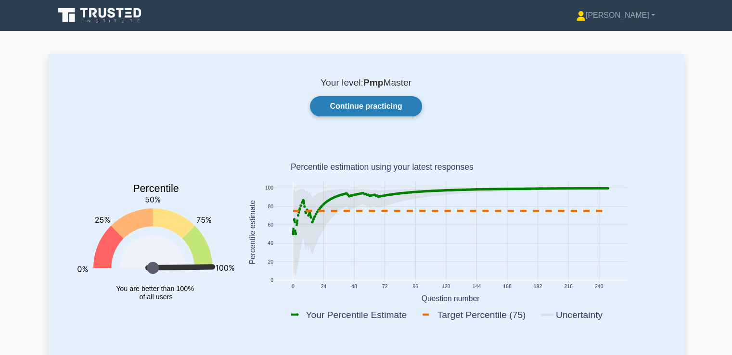
click at [377, 106] on link "Continue practicing" at bounding box center [366, 106] width 112 height 20
